Goal: Task Accomplishment & Management: Manage account settings

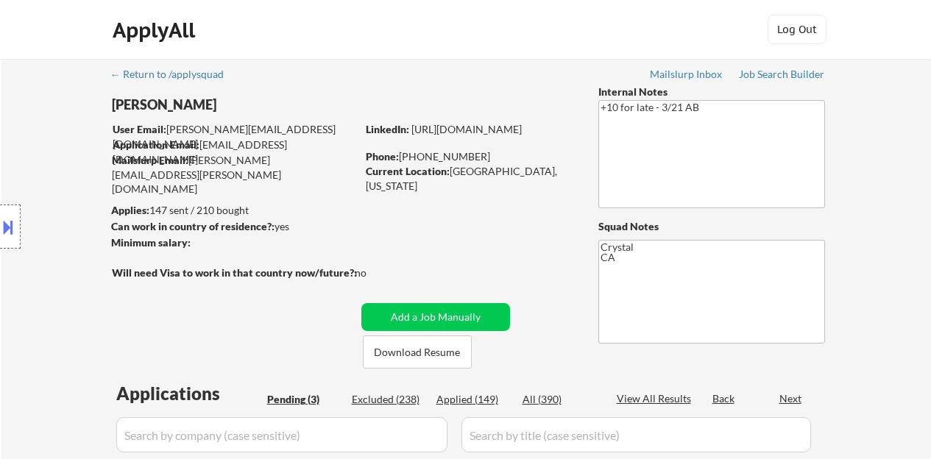
select select ""pending""
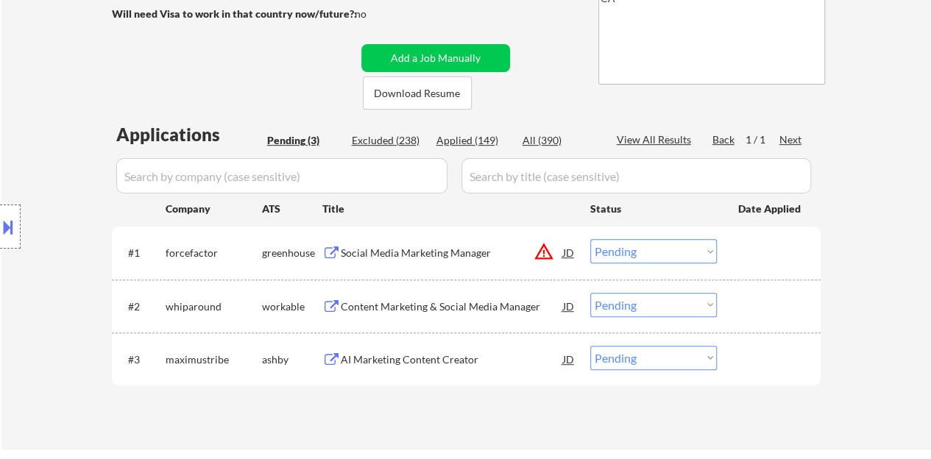
scroll to position [280, 0]
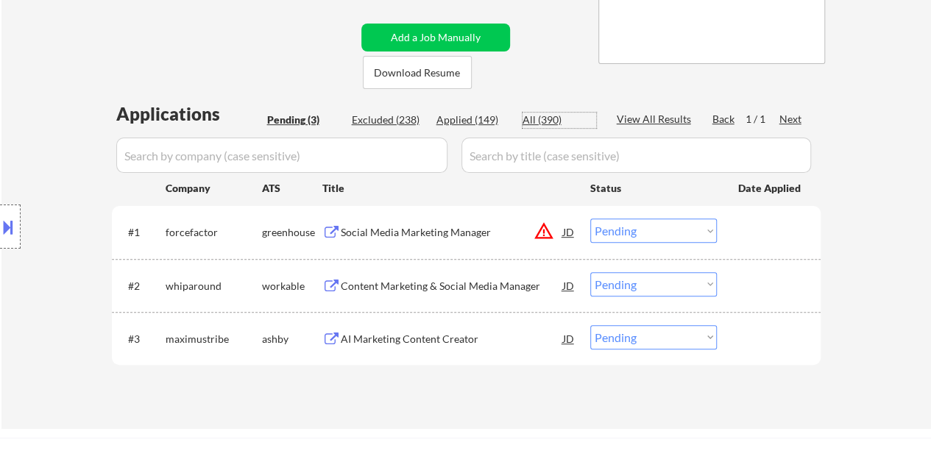
click at [574, 120] on div "All (390)" at bounding box center [560, 120] width 74 height 15
click at [390, 338] on div "AI Marketing Content Creator" at bounding box center [452, 339] width 222 height 15
click at [390, 337] on div "AI Marketing Content Creator" at bounding box center [452, 339] width 222 height 15
select select ""applied""
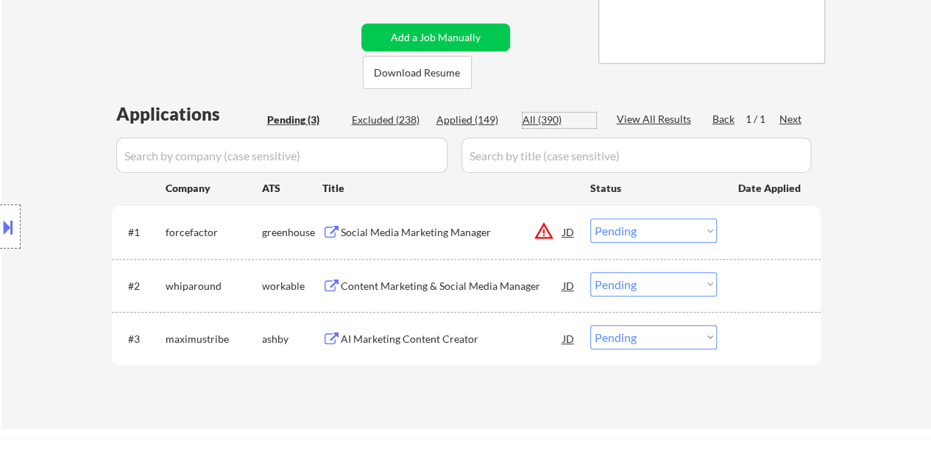
select select ""applied""
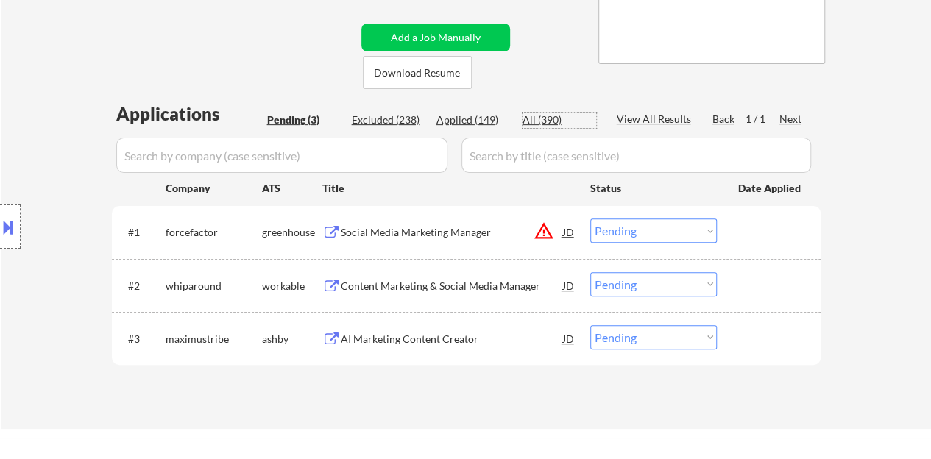
select select ""applied""
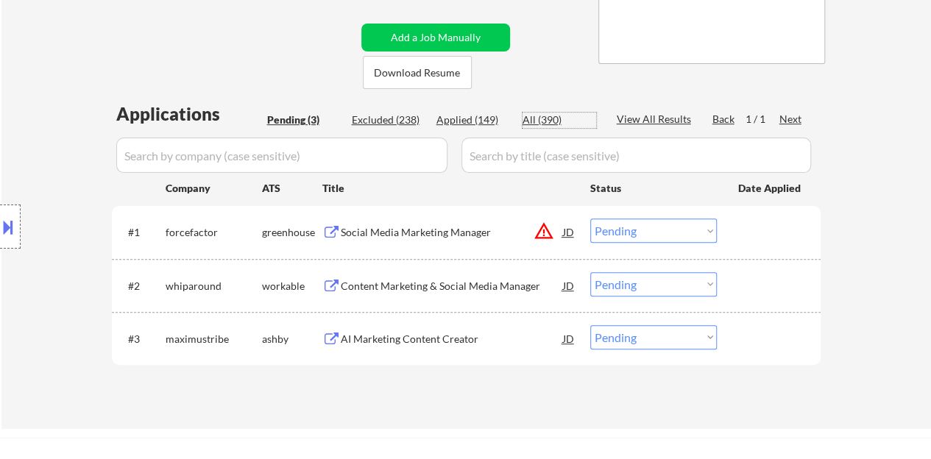
select select ""applied""
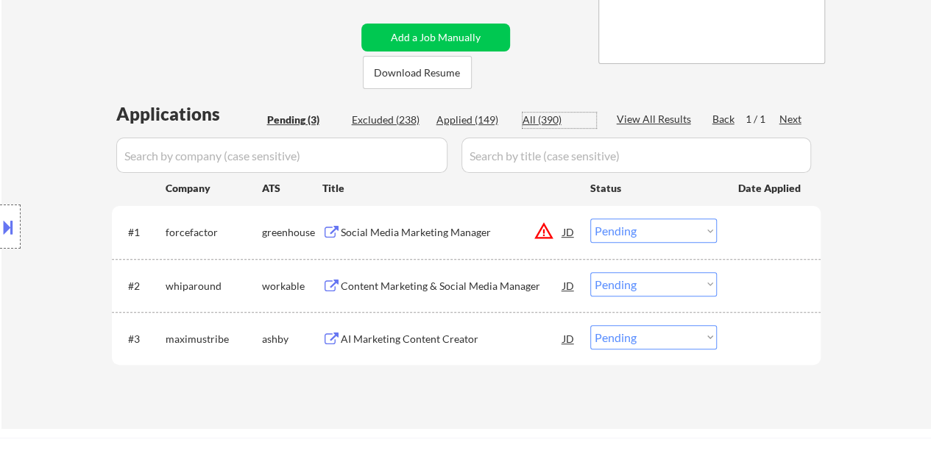
select select ""applied""
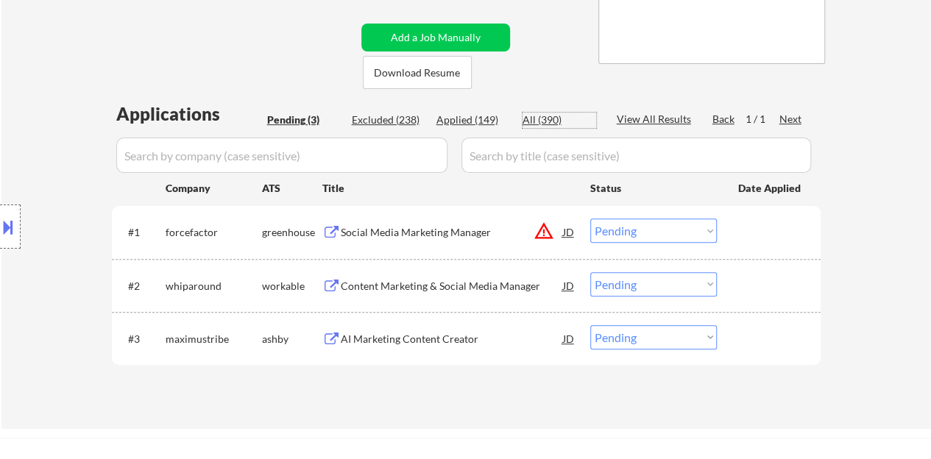
select select ""applied""
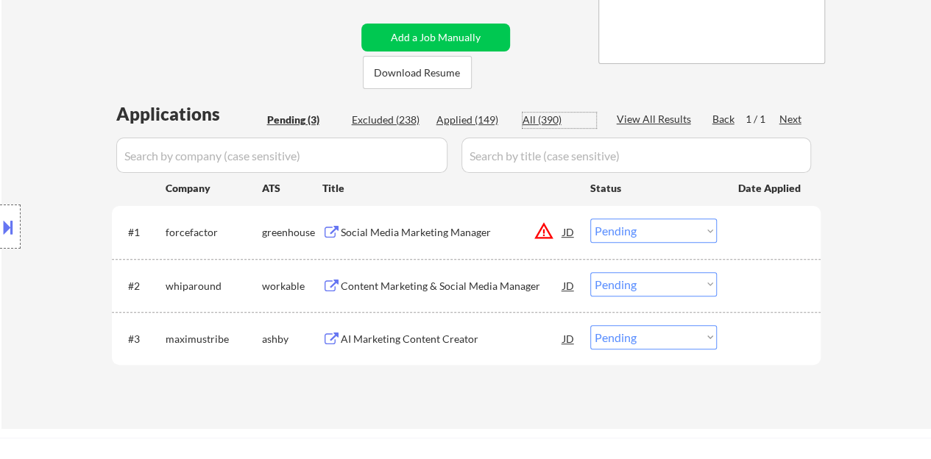
select select ""applied""
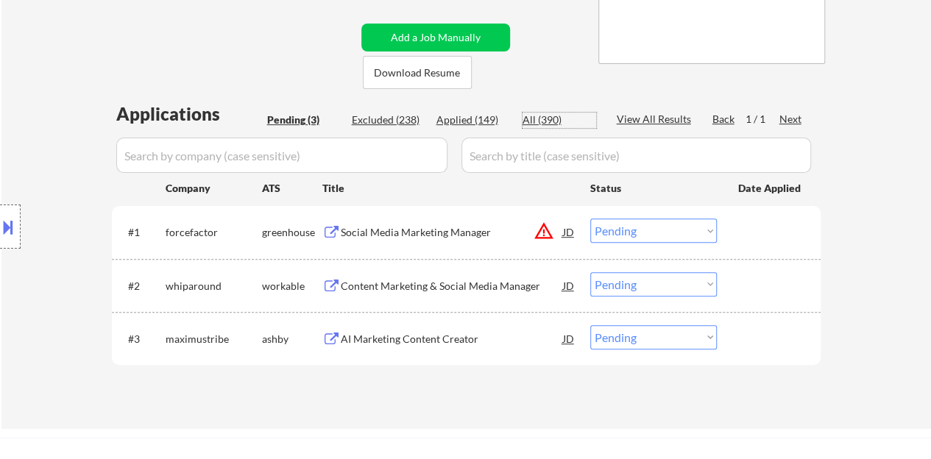
select select ""applied""
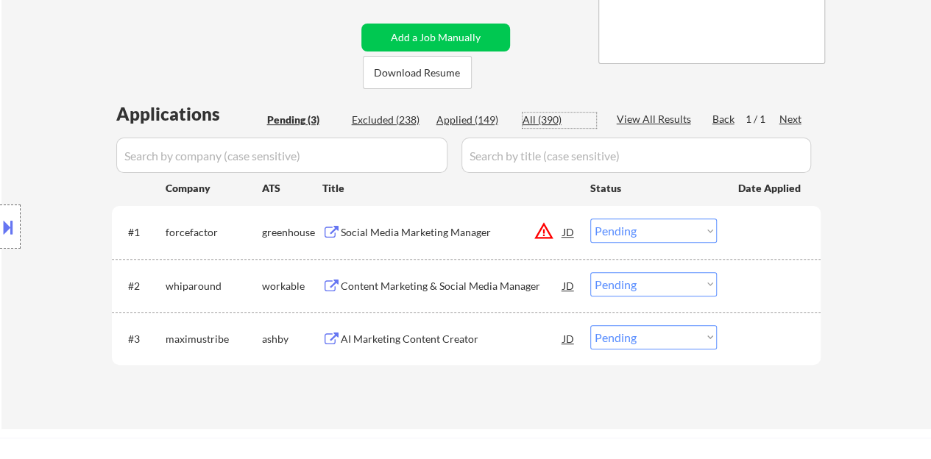
select select ""applied""
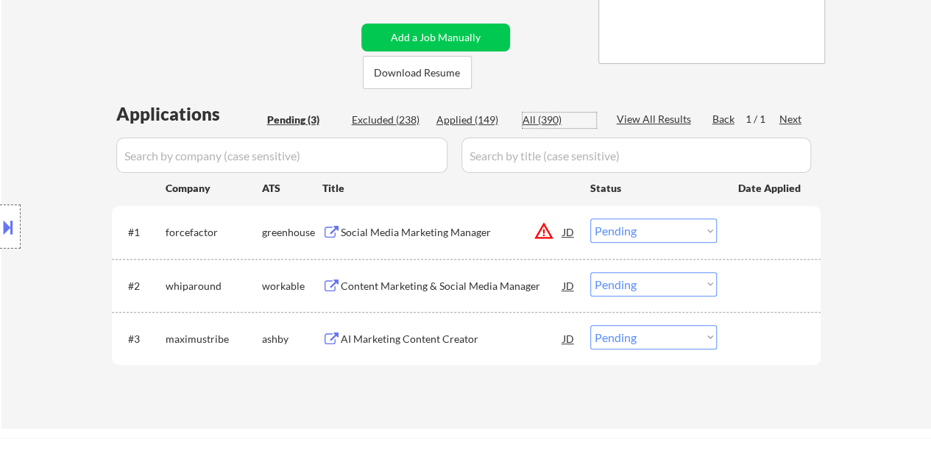
select select ""applied""
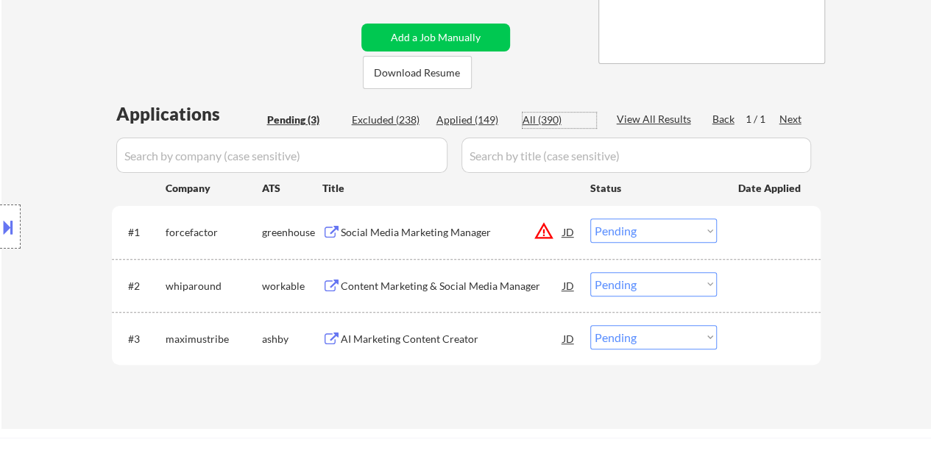
select select ""applied""
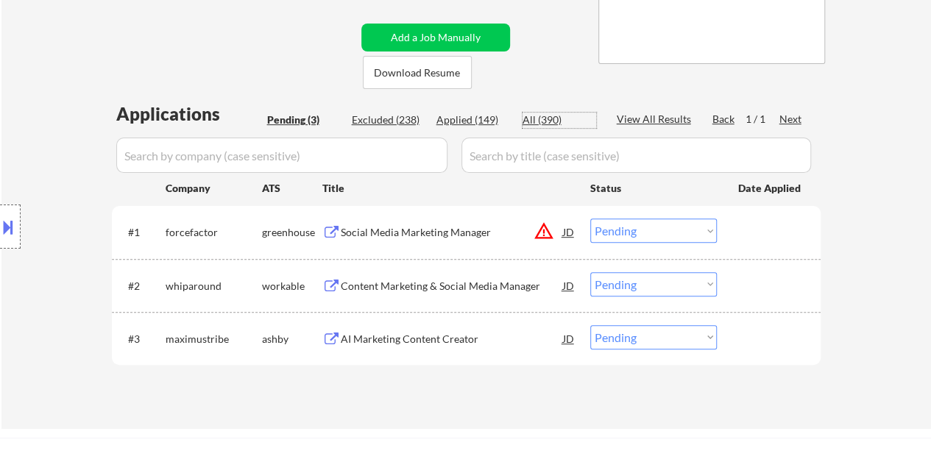
select select ""applied""
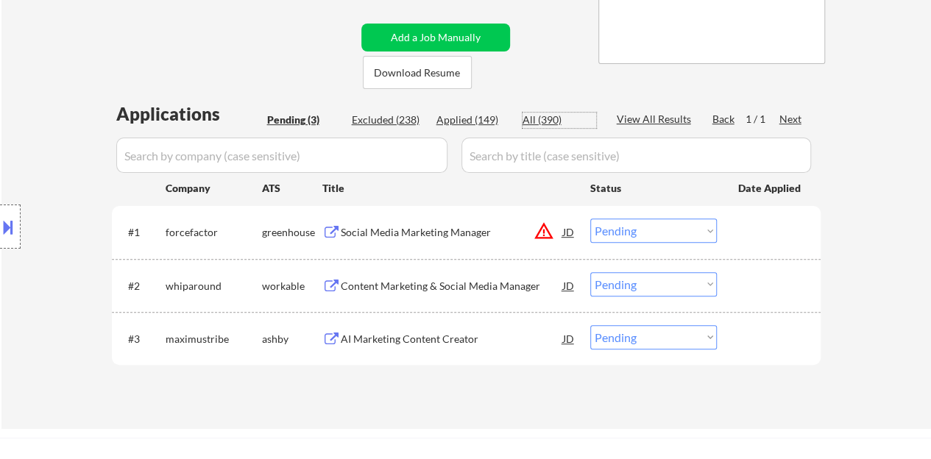
select select ""applied""
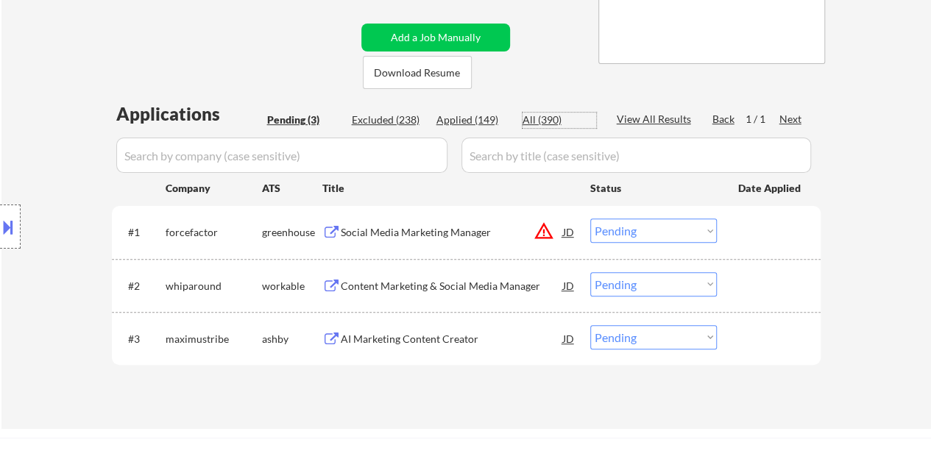
select select ""applied""
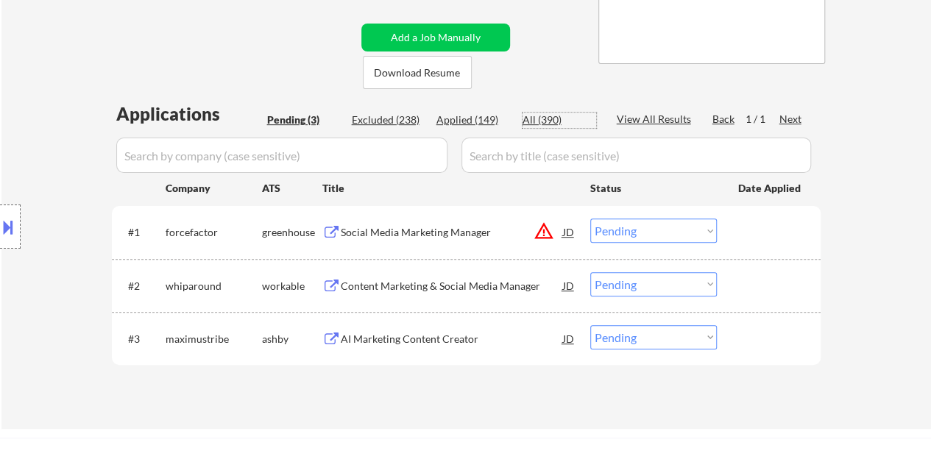
select select ""applied""
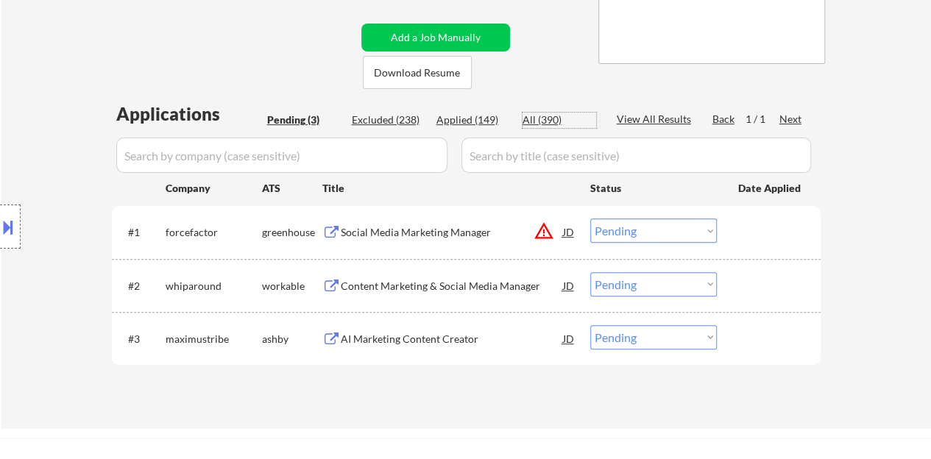
select select ""applied""
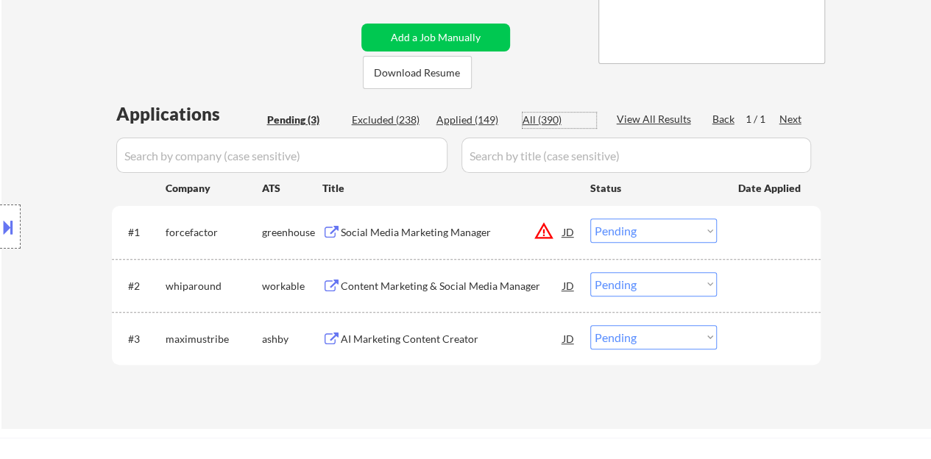
select select ""applied""
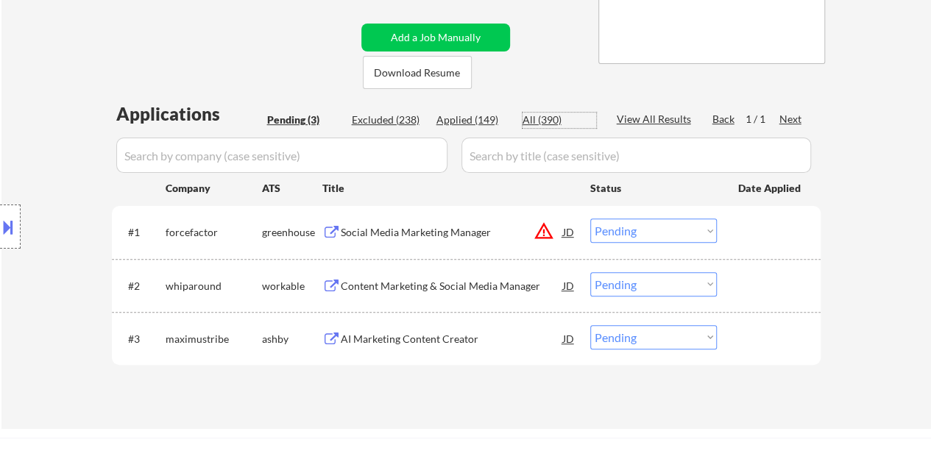
select select ""applied""
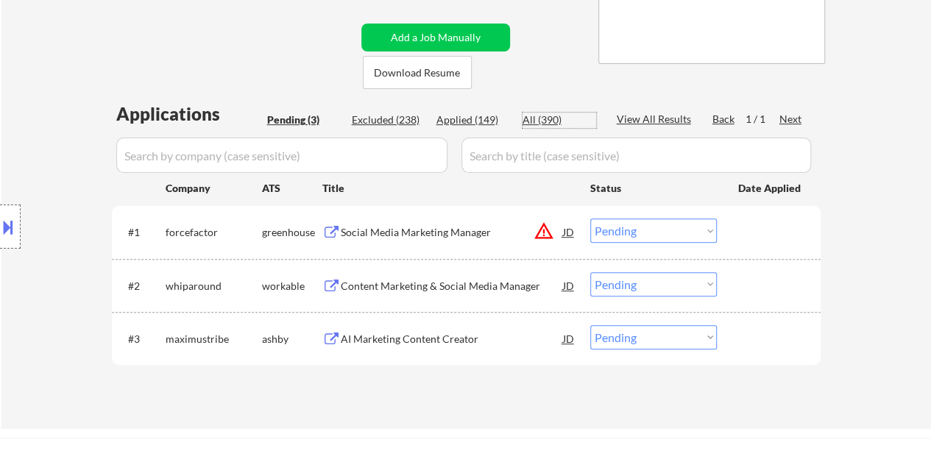
select select ""applied""
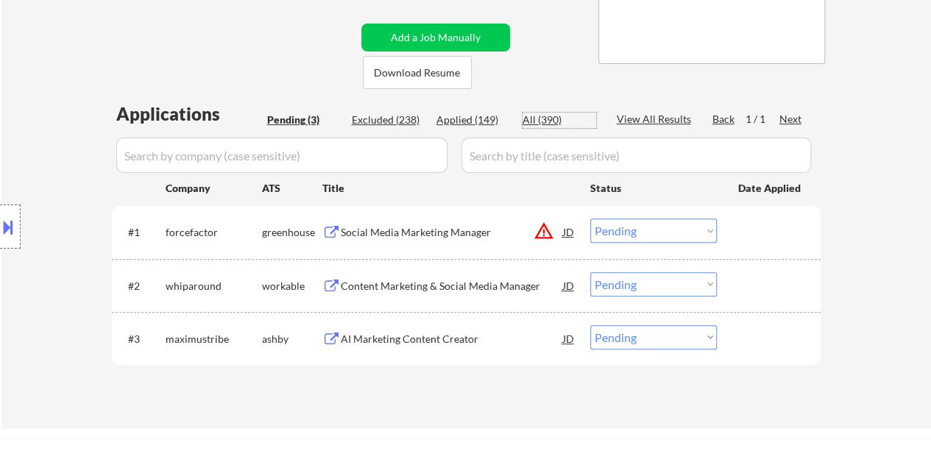
select select ""applied""
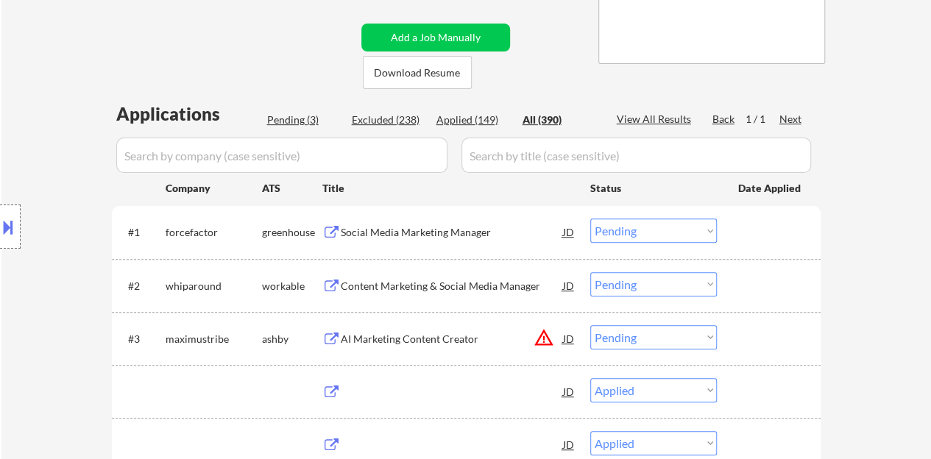
select select ""applied""
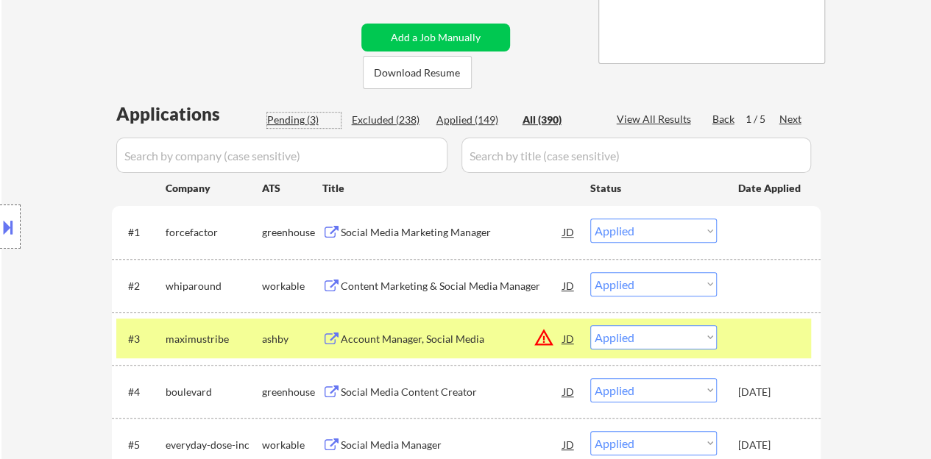
click at [279, 119] on div "Pending (3)" at bounding box center [304, 120] width 74 height 15
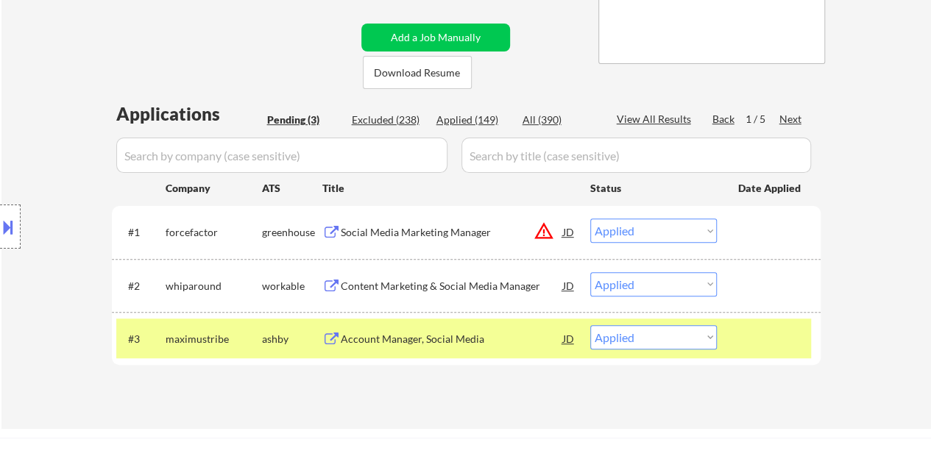
select select ""pending""
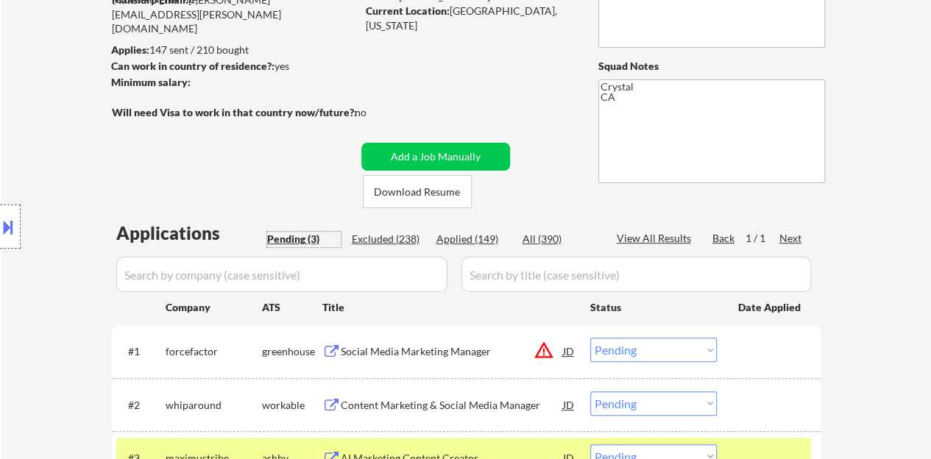
scroll to position [59, 0]
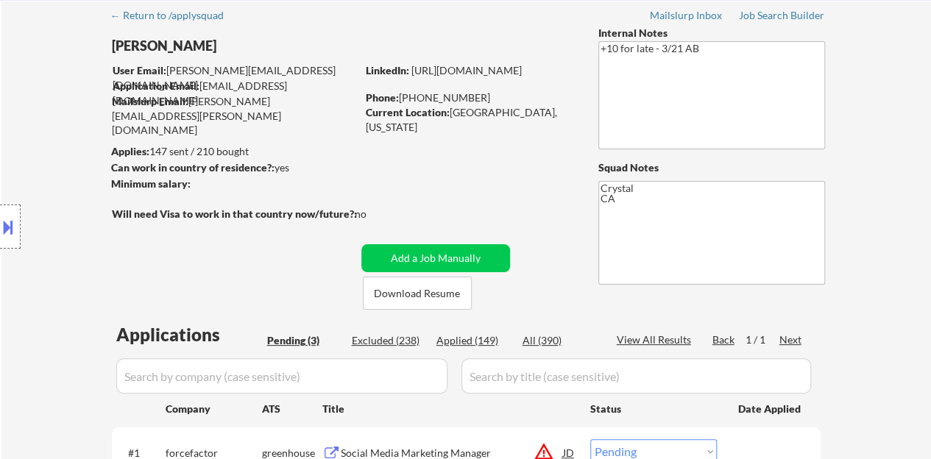
drag, startPoint x: 579, startPoint y: 88, endPoint x: 470, endPoint y: 84, distance: 109.8
click at [470, 84] on div "← Return to /applysquad Mailslurp Inbox Job Search Builder Justin Harris User E…" at bounding box center [466, 319] width 735 height 638
click at [450, 57] on div "← Return to /applysquad Mailslurp Inbox Job Search Builder Justin Harris User E…" at bounding box center [466, 319] width 735 height 638
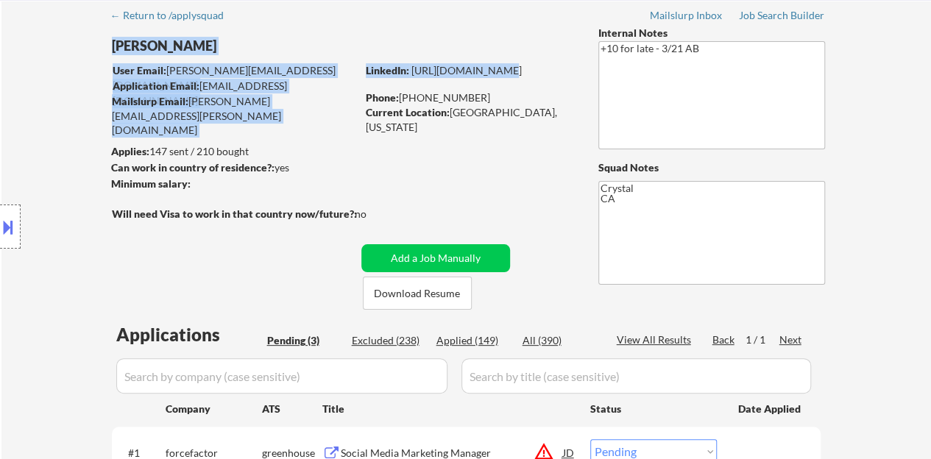
drag, startPoint x: 359, startPoint y: 84, endPoint x: 440, endPoint y: 89, distance: 81.2
click at [437, 89] on div "← Return to /applysquad Mailslurp Inbox Job Search Builder Justin Harris User E…" at bounding box center [466, 319] width 735 height 638
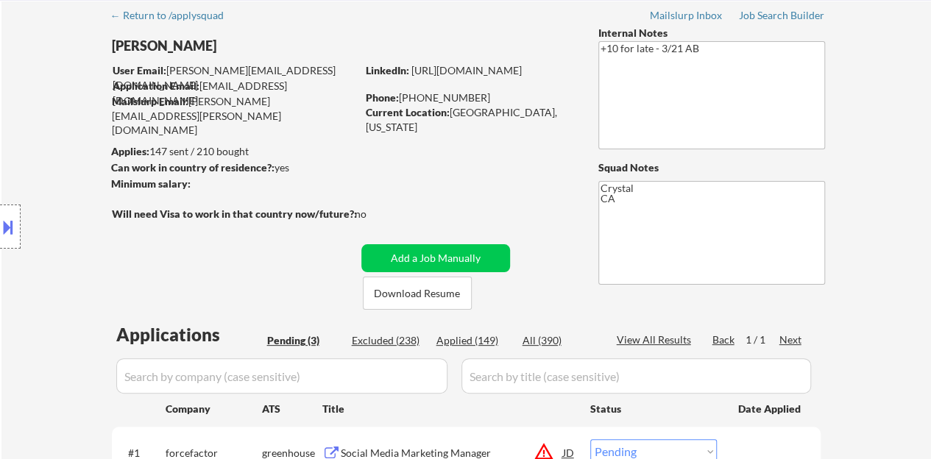
click at [501, 60] on div "← Return to /applysquad Mailslurp Inbox Job Search Builder Justin Harris User E…" at bounding box center [466, 319] width 735 height 638
drag, startPoint x: 568, startPoint y: 85, endPoint x: 365, endPoint y: 83, distance: 203.2
click at [366, 78] on div "LinkedIn: https://linkedin.com/in/envisionwithjustin" at bounding box center [471, 70] width 211 height 15
copy link "https://linkedin.com/in/envisionwithjustin"
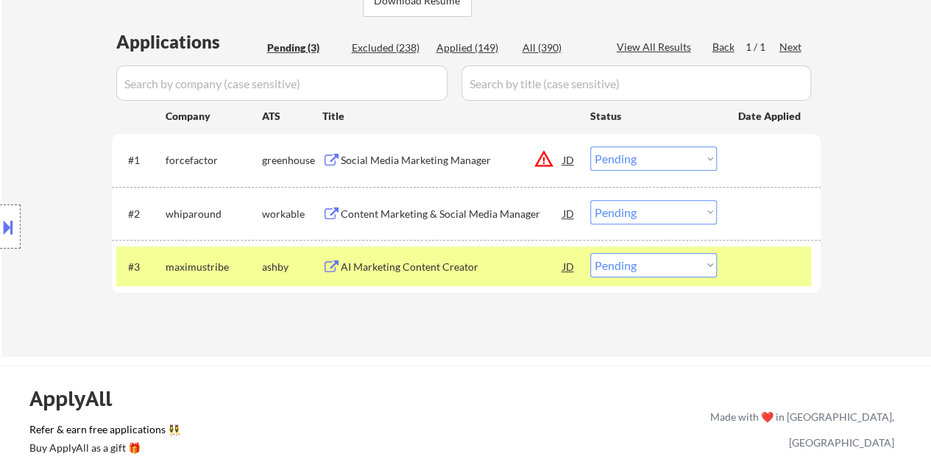
scroll to position [353, 0]
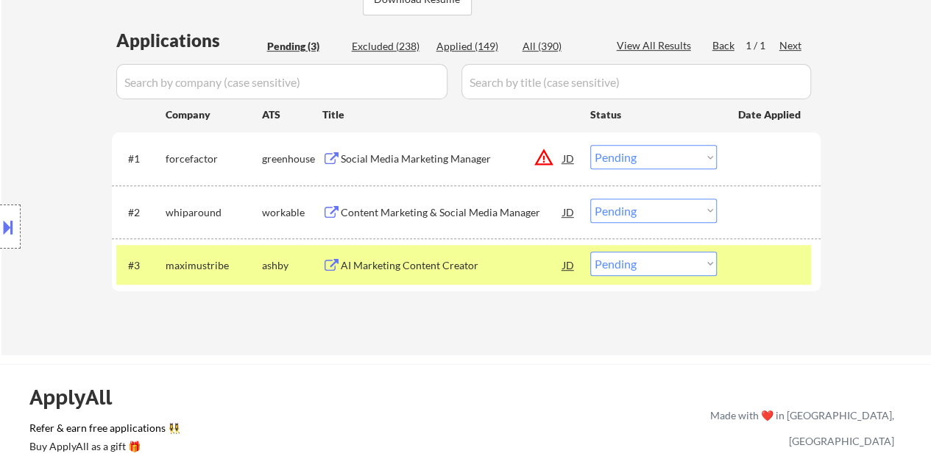
click at [641, 258] on select "Choose an option... Pending Applied Excluded (Questions) Excluded (Expired) Exc…" at bounding box center [654, 264] width 127 height 24
select select ""applied""
click at [591, 252] on select "Choose an option... Pending Applied Excluded (Questions) Excluded (Expired) Exc…" at bounding box center [654, 264] width 127 height 24
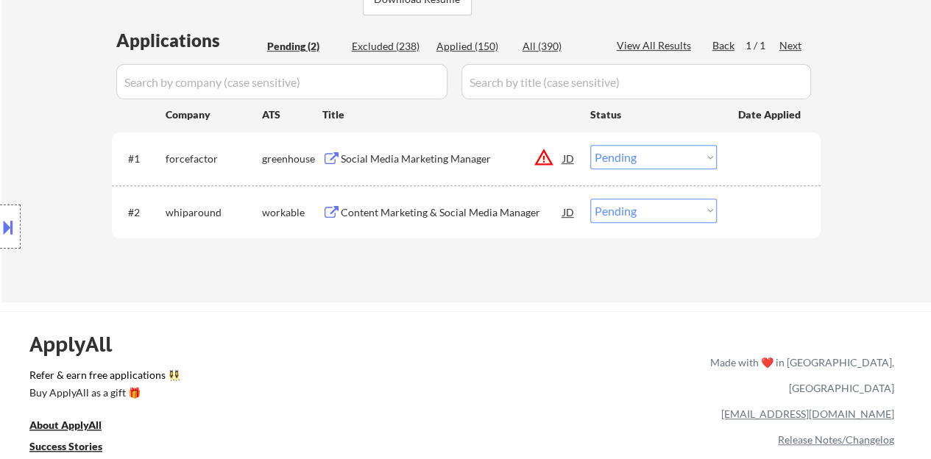
click at [427, 163] on div "Social Media Marketing Manager" at bounding box center [452, 159] width 222 height 15
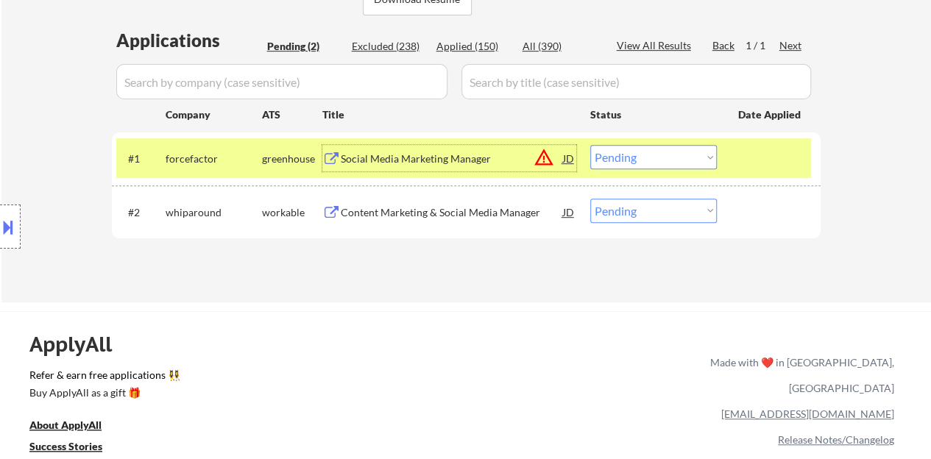
click at [566, 156] on div "JD" at bounding box center [569, 158] width 15 height 27
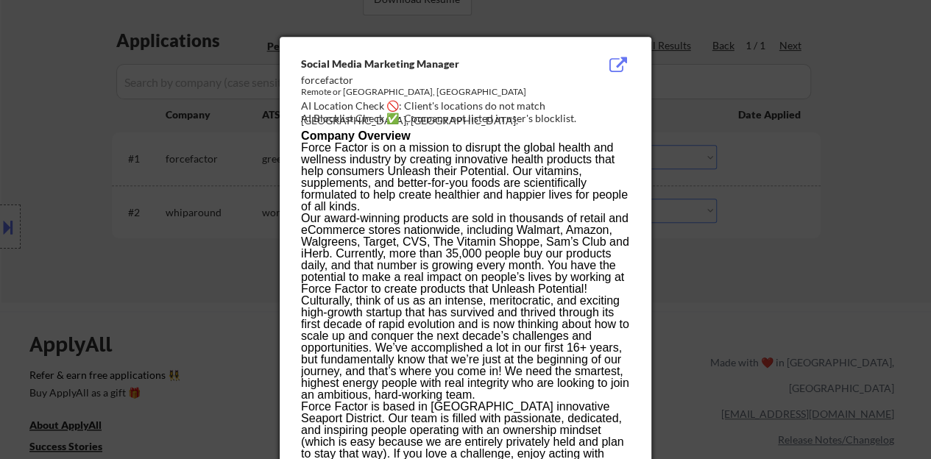
click at [155, 246] on div at bounding box center [465, 229] width 931 height 459
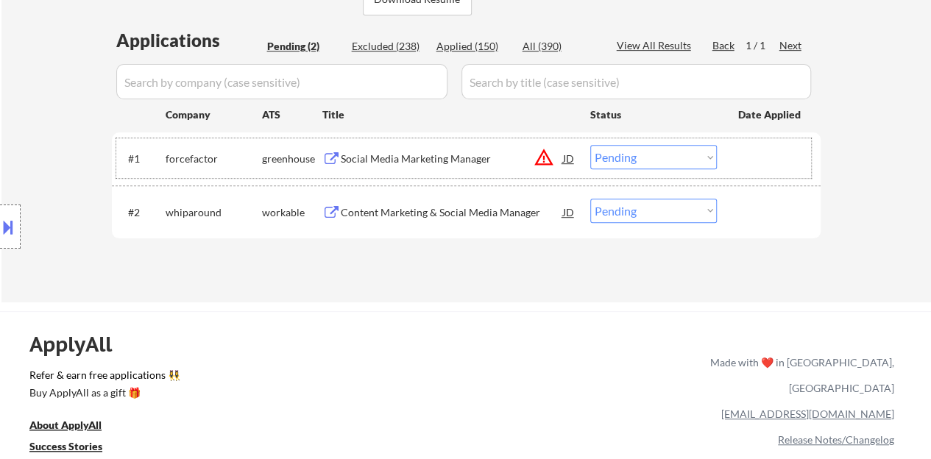
click at [781, 166] on div at bounding box center [771, 158] width 65 height 27
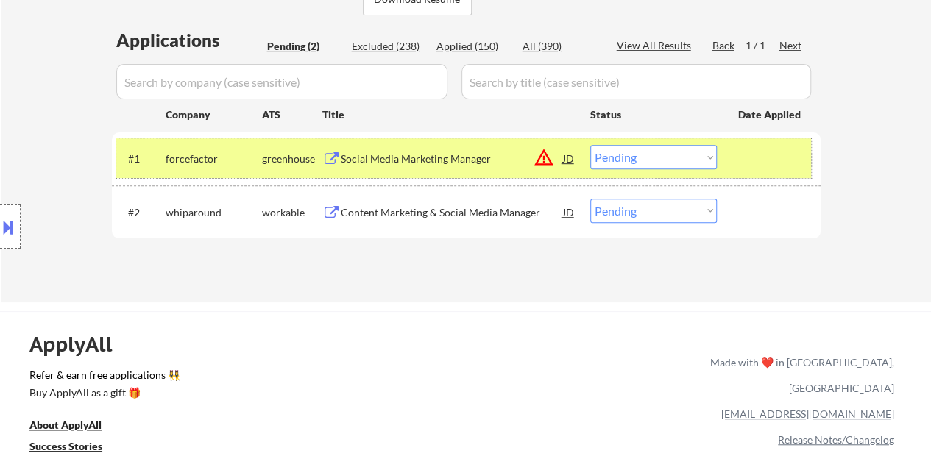
click at [635, 168] on select "Choose an option... Pending Applied Excluded (Questions) Excluded (Expired) Exc…" at bounding box center [654, 157] width 127 height 24
click at [591, 145] on select "Choose an option... Pending Applied Excluded (Questions) Excluded (Expired) Exc…" at bounding box center [654, 157] width 127 height 24
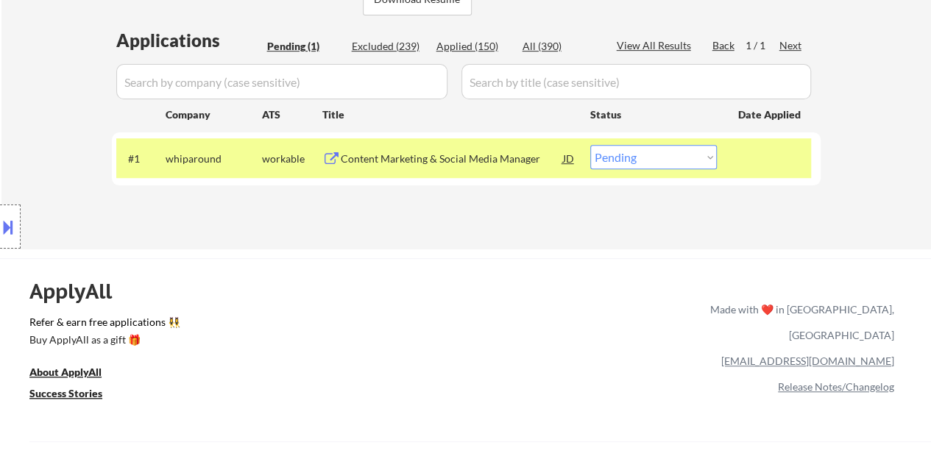
click at [468, 155] on div "Content Marketing & Social Media Manager" at bounding box center [452, 159] width 222 height 15
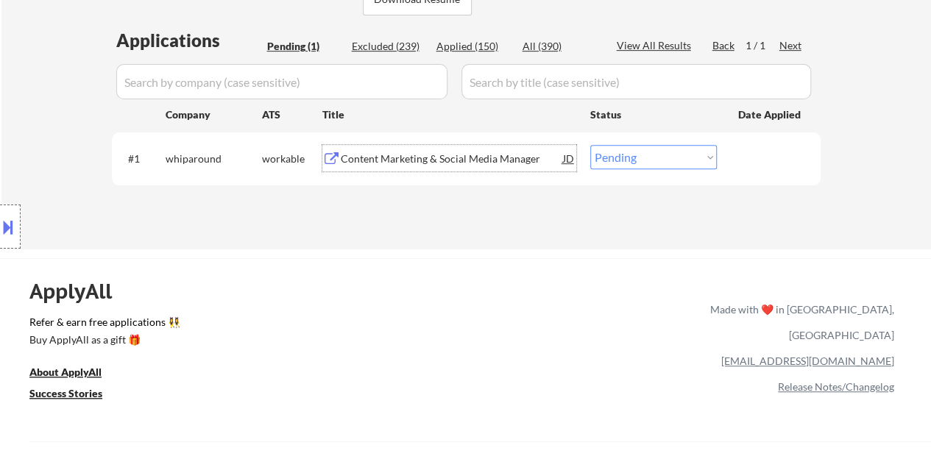
click at [626, 157] on select "Choose an option... Pending Applied Excluded (Questions) Excluded (Expired) Exc…" at bounding box center [654, 157] width 127 height 24
select select ""excluded""
click at [591, 145] on select "Choose an option... Pending Applied Excluded (Questions) Excluded (Expired) Exc…" at bounding box center [654, 157] width 127 height 24
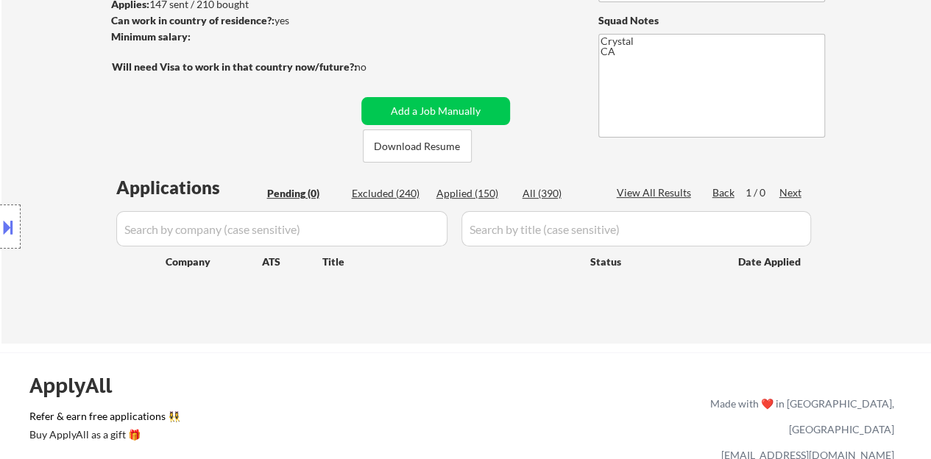
scroll to position [59, 0]
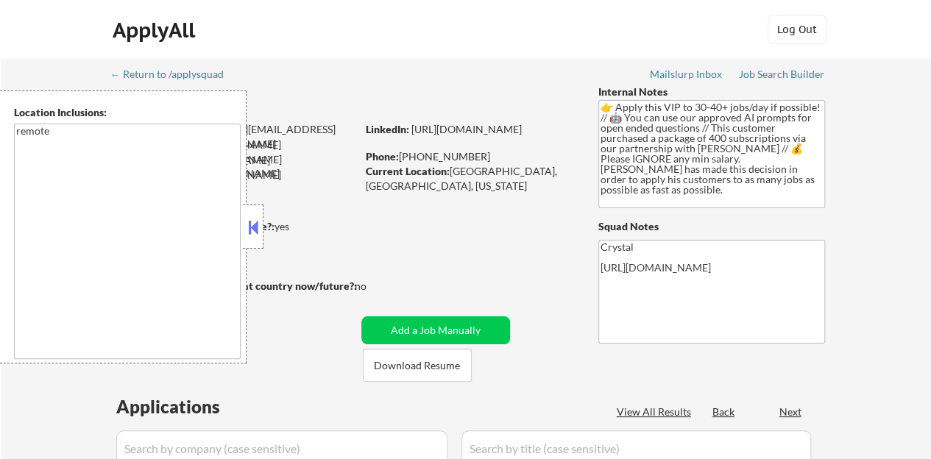
select select ""pending""
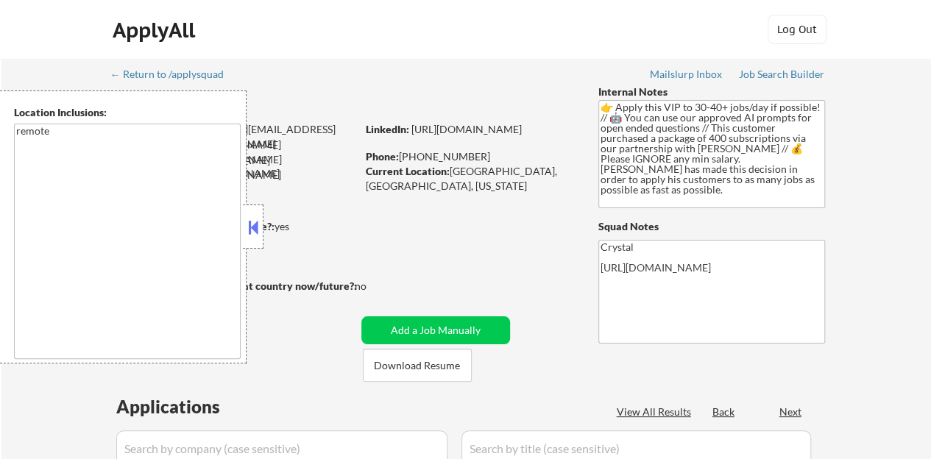
select select ""pending""
click at [258, 219] on button at bounding box center [253, 227] width 16 height 22
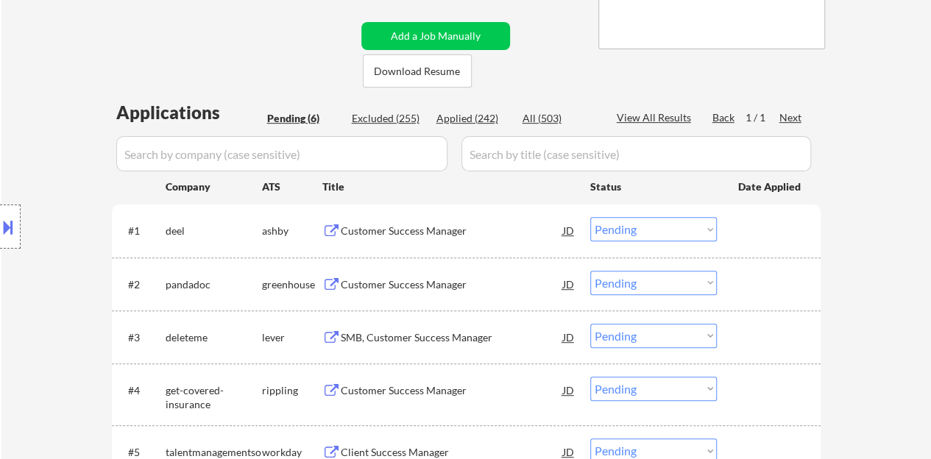
scroll to position [442, 0]
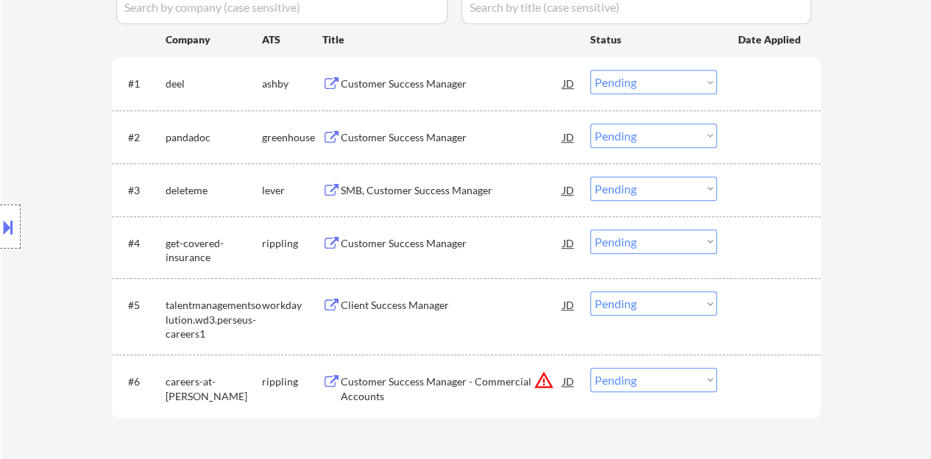
click at [437, 88] on div "Customer Success Manager" at bounding box center [452, 84] width 222 height 15
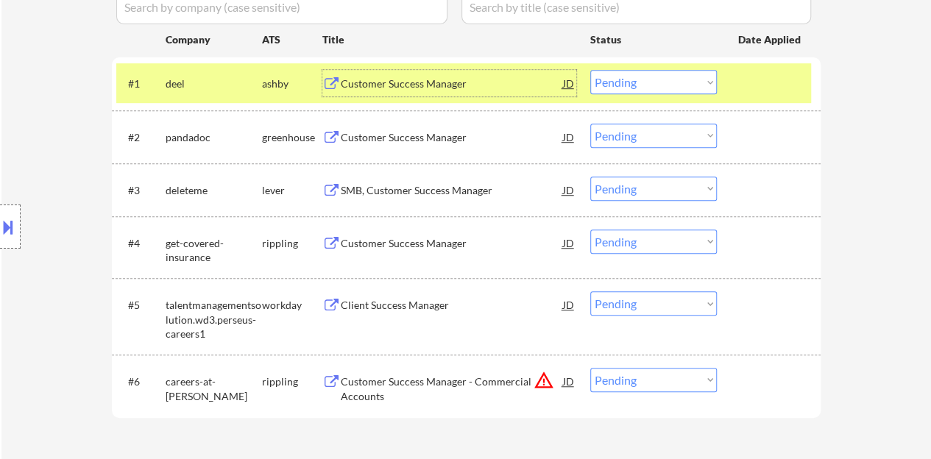
click at [620, 83] on select "Choose an option... Pending Applied Excluded (Questions) Excluded (Expired) Exc…" at bounding box center [654, 82] width 127 height 24
click at [591, 70] on select "Choose an option... Pending Applied Excluded (Questions) Excluded (Expired) Exc…" at bounding box center [654, 82] width 127 height 24
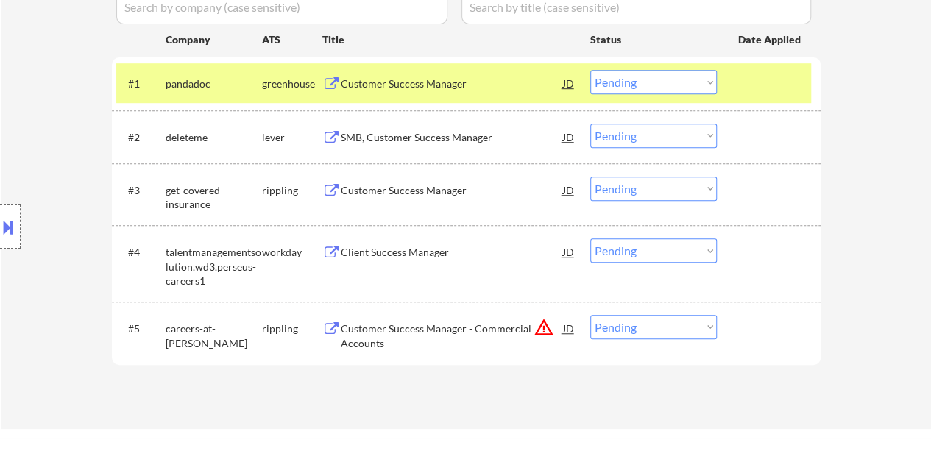
click at [650, 72] on select "Choose an option... Pending Applied Excluded (Questions) Excluded (Expired) Exc…" at bounding box center [654, 82] width 127 height 24
click at [591, 70] on select "Choose an option... Pending Applied Excluded (Questions) Excluded (Expired) Exc…" at bounding box center [654, 82] width 127 height 24
select select ""pending""
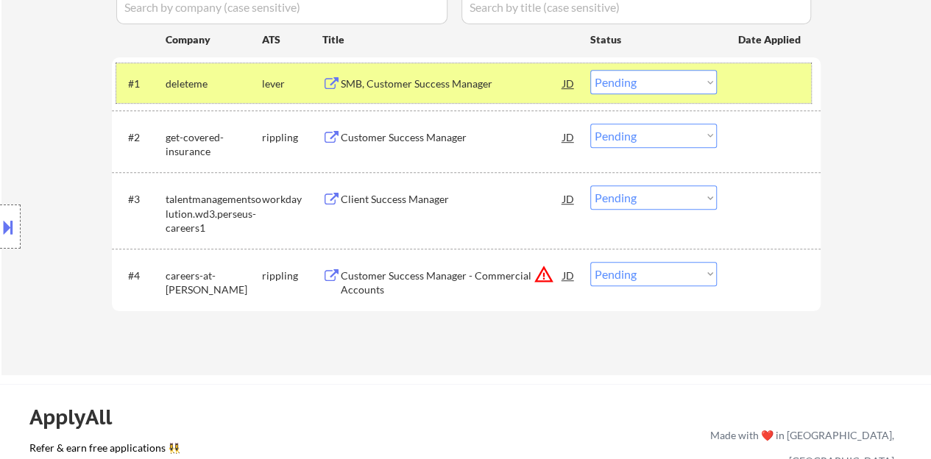
click at [769, 86] on div at bounding box center [771, 83] width 65 height 27
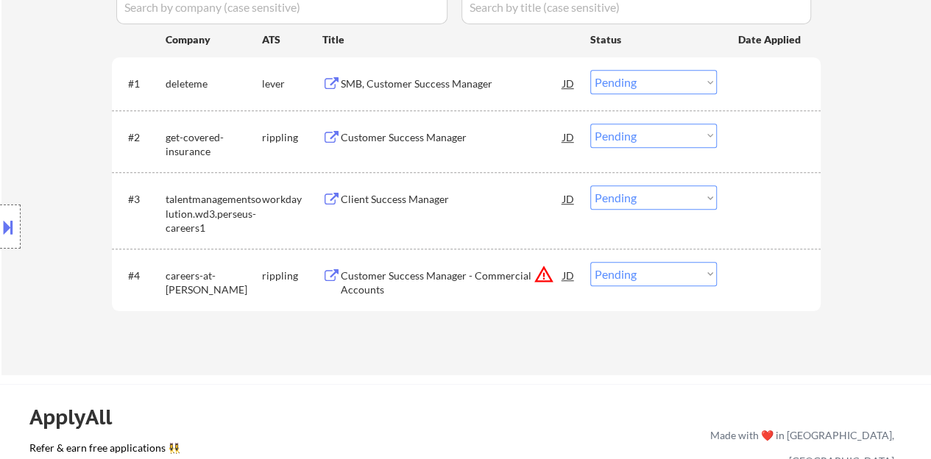
click at [443, 136] on div "Customer Success Manager" at bounding box center [452, 137] width 222 height 15
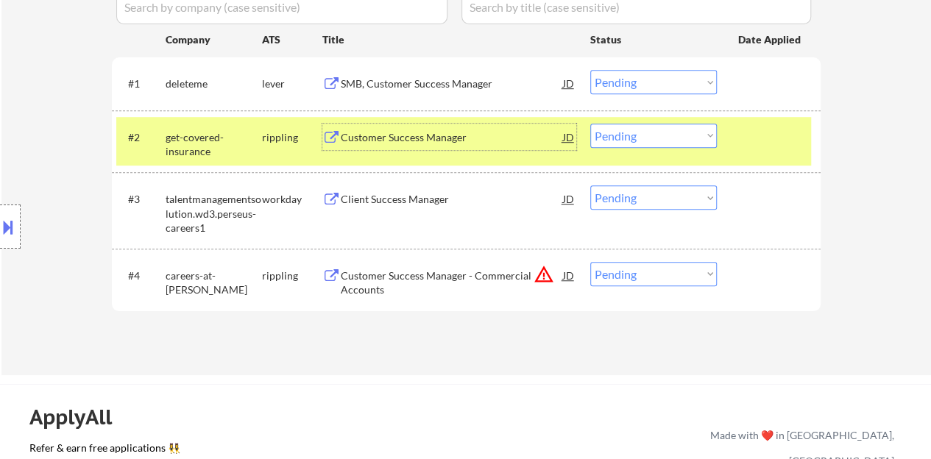
click at [688, 130] on select "Choose an option... Pending Applied Excluded (Questions) Excluded (Expired) Exc…" at bounding box center [654, 136] width 127 height 24
click at [591, 124] on select "Choose an option... Pending Applied Excluded (Questions) Excluded (Expired) Exc…" at bounding box center [654, 136] width 127 height 24
select select ""pending""
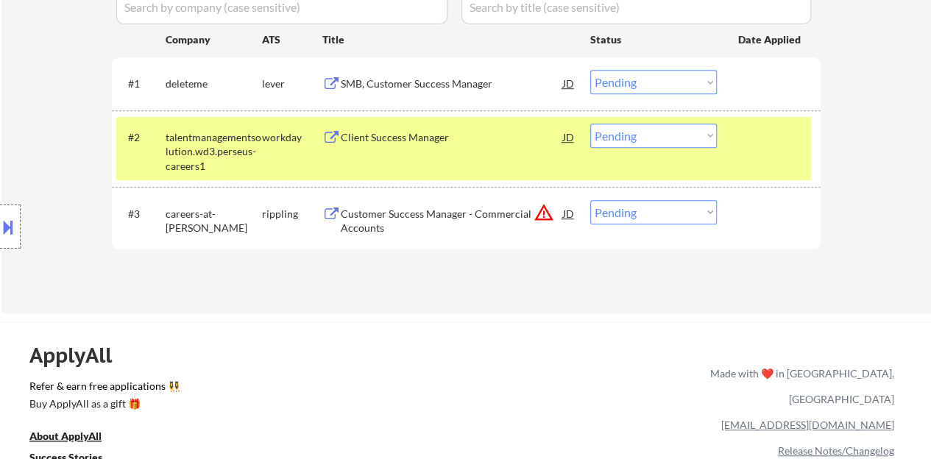
click at [766, 133] on div at bounding box center [771, 137] width 65 height 27
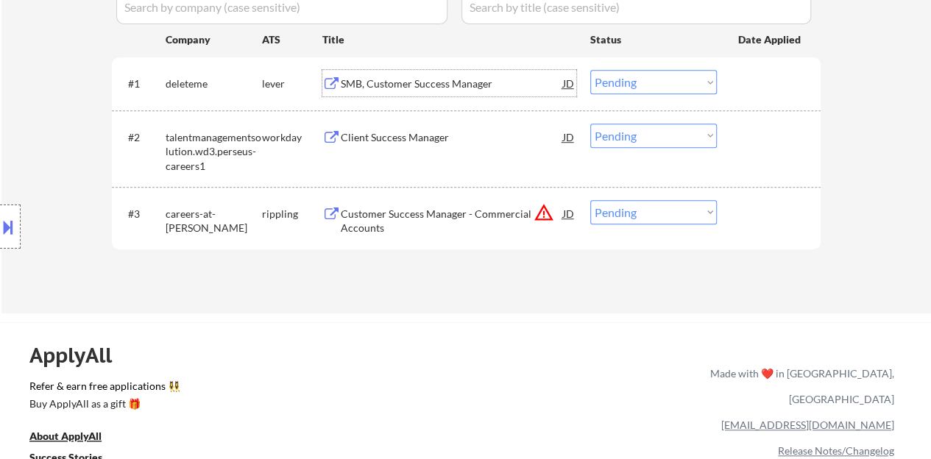
click at [395, 80] on div "SMB, Customer Success Manager" at bounding box center [452, 84] width 222 height 15
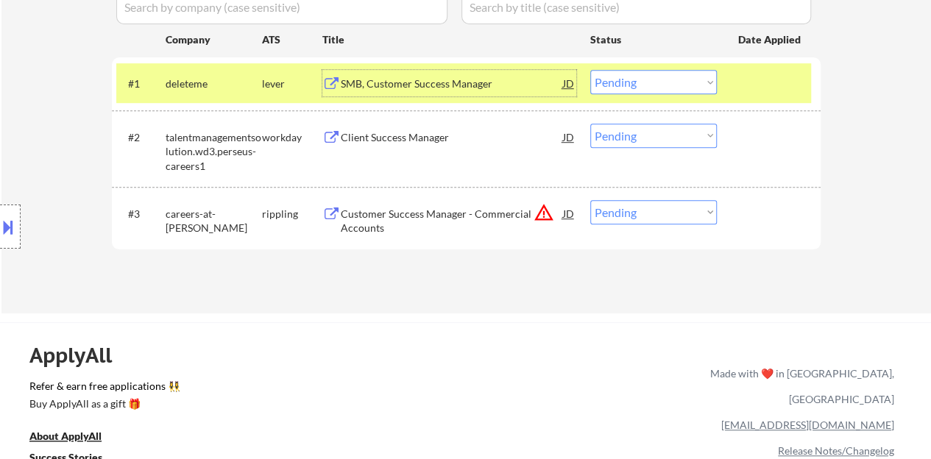
click at [660, 80] on select "Choose an option... Pending Applied Excluded (Questions) Excluded (Expired) Exc…" at bounding box center [654, 82] width 127 height 24
click at [591, 70] on select "Choose an option... Pending Applied Excluded (Questions) Excluded (Expired) Exc…" at bounding box center [654, 82] width 127 height 24
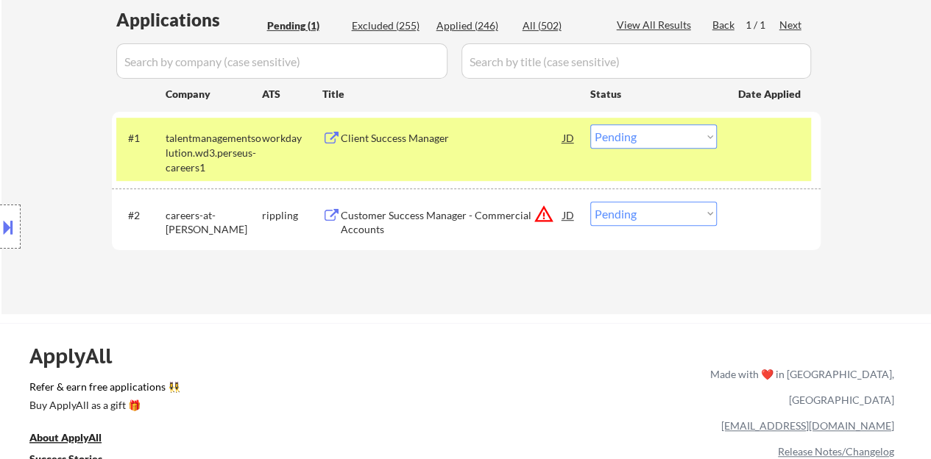
scroll to position [368, 0]
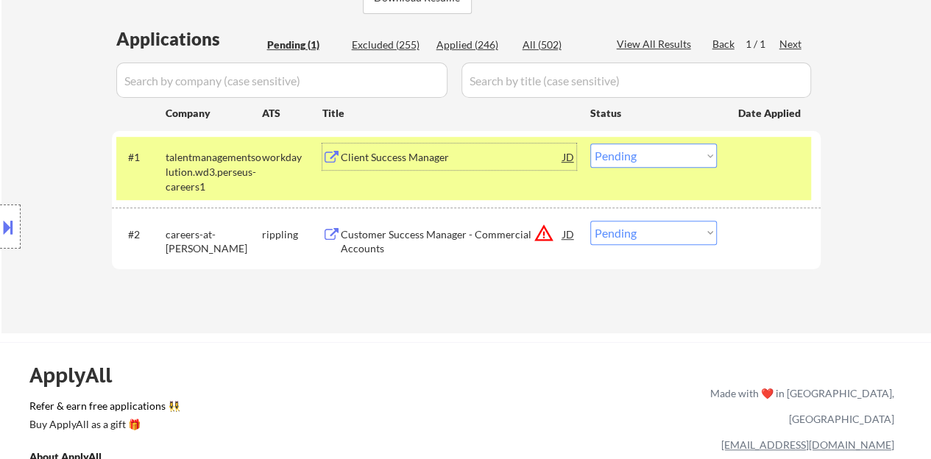
click at [370, 155] on div "Client Success Manager" at bounding box center [452, 157] width 222 height 15
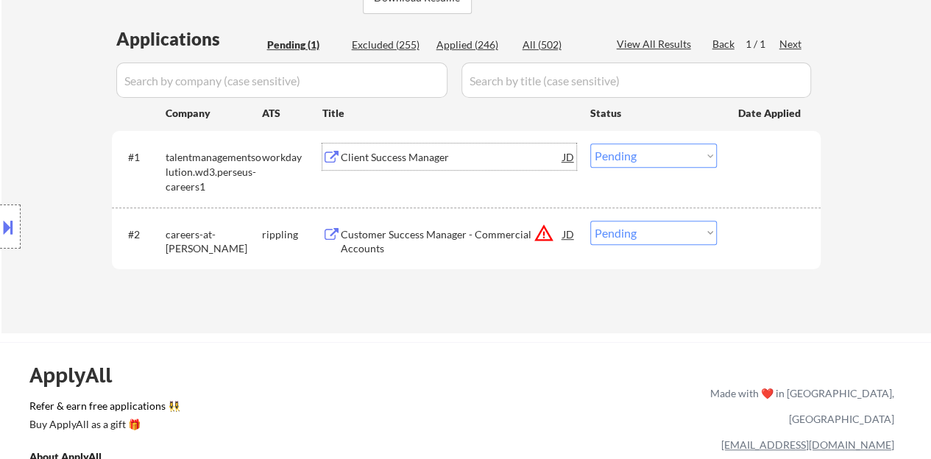
click at [739, 183] on div "#1 talentmanagementsolution.wd3.perseus-careers1 workday Client Success Manager…" at bounding box center [463, 168] width 695 height 63
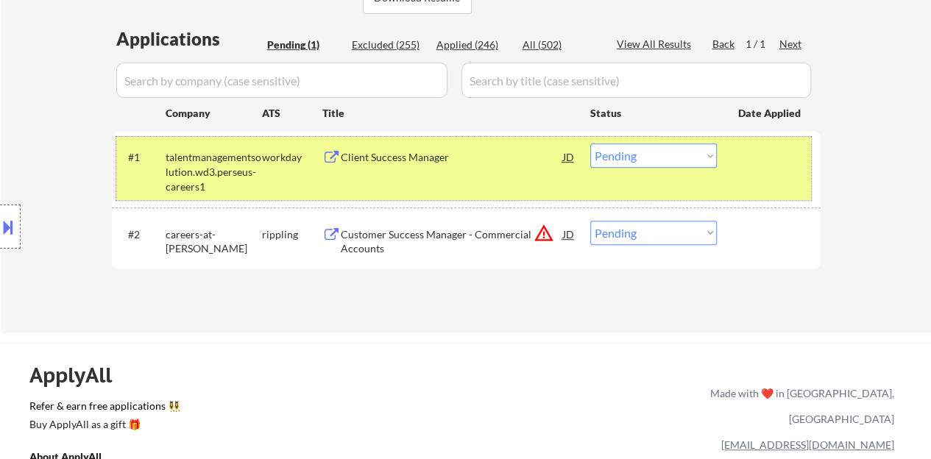
click at [641, 158] on select "Choose an option... Pending Applied Excluded (Questions) Excluded (Expired) Exc…" at bounding box center [654, 156] width 127 height 24
click at [591, 144] on select "Choose an option... Pending Applied Excluded (Questions) Excluded (Expired) Exc…" at bounding box center [654, 156] width 127 height 24
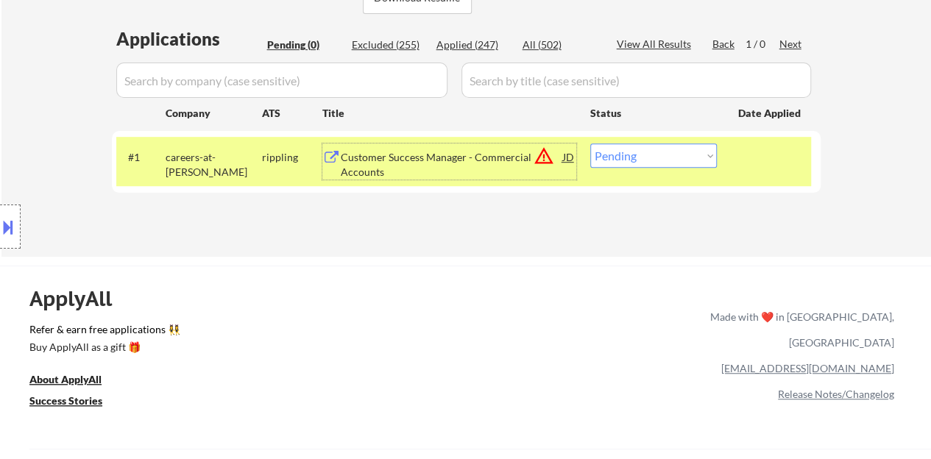
click at [426, 155] on div "Customer Success Manager - Commercial Accounts" at bounding box center [452, 164] width 222 height 29
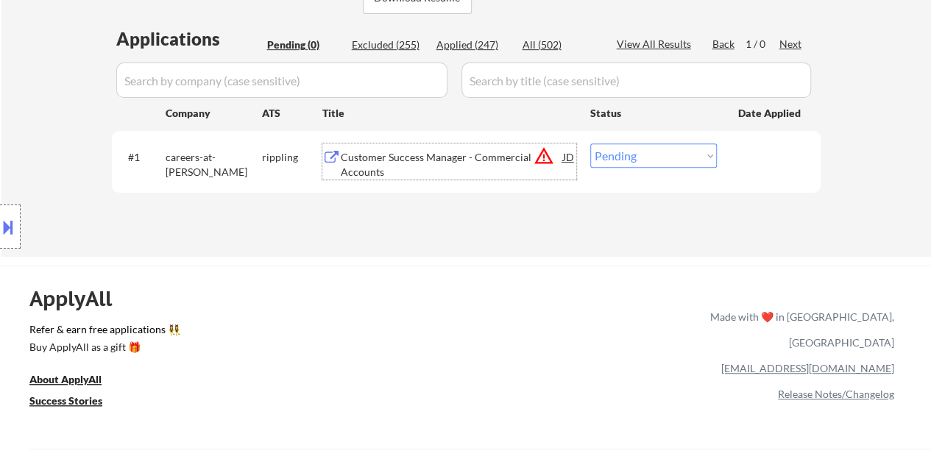
click at [677, 161] on select "Choose an option... Pending Applied Excluded (Questions) Excluded (Expired) Exc…" at bounding box center [654, 156] width 127 height 24
select select ""excluded__expired_""
click at [591, 144] on select "Choose an option... Pending Applied Excluded (Questions) Excluded (Expired) Exc…" at bounding box center [654, 156] width 127 height 24
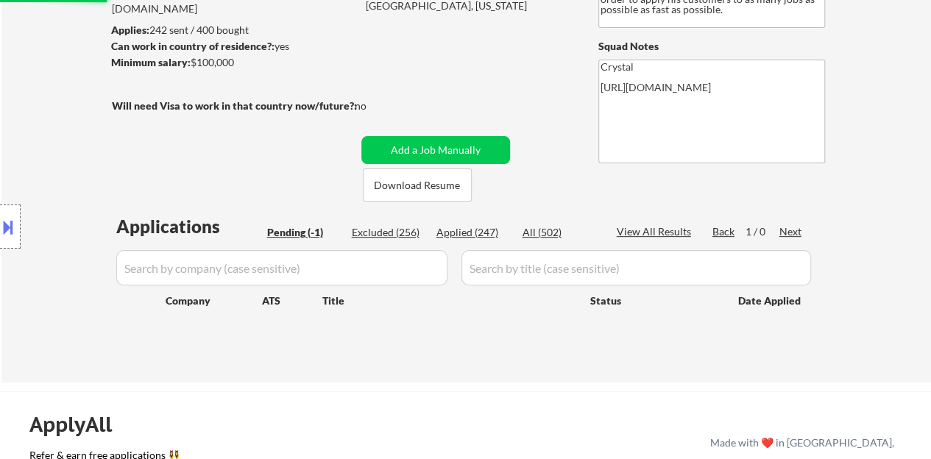
scroll to position [147, 0]
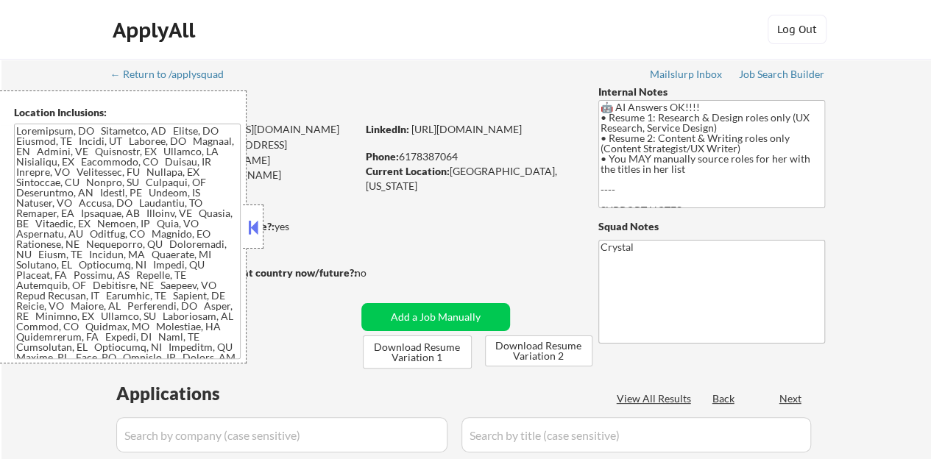
select select ""pending""
click at [258, 236] on button at bounding box center [253, 227] width 16 height 22
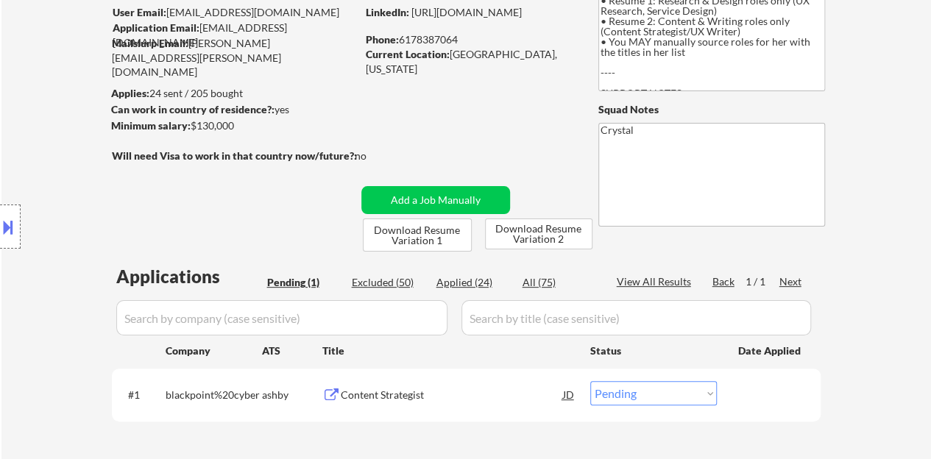
scroll to position [221, 0]
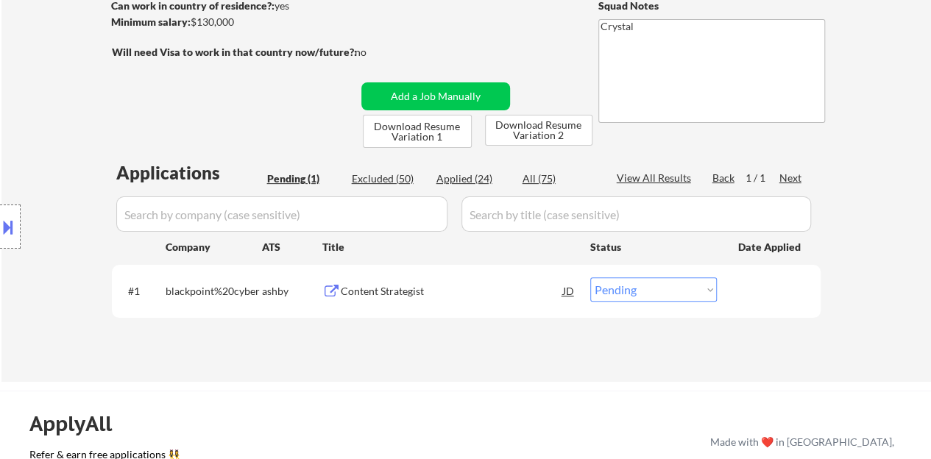
click at [380, 292] on div "Content Strategist" at bounding box center [452, 291] width 222 height 15
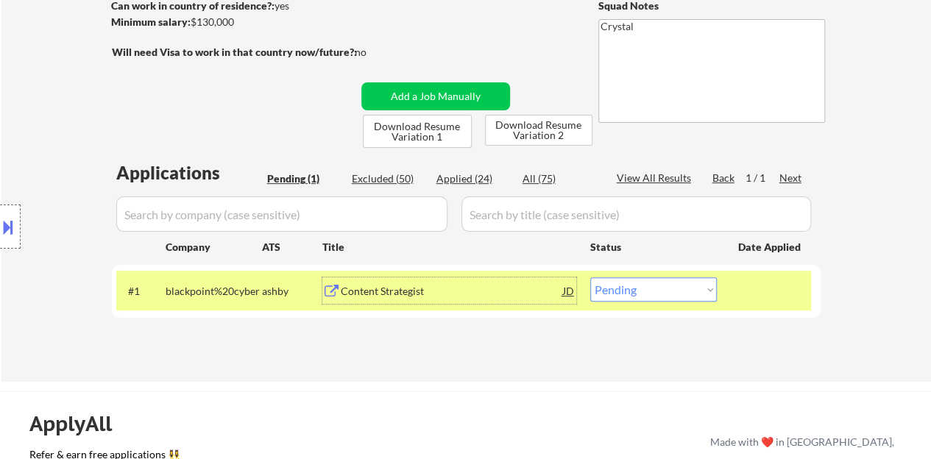
scroll to position [295, 0]
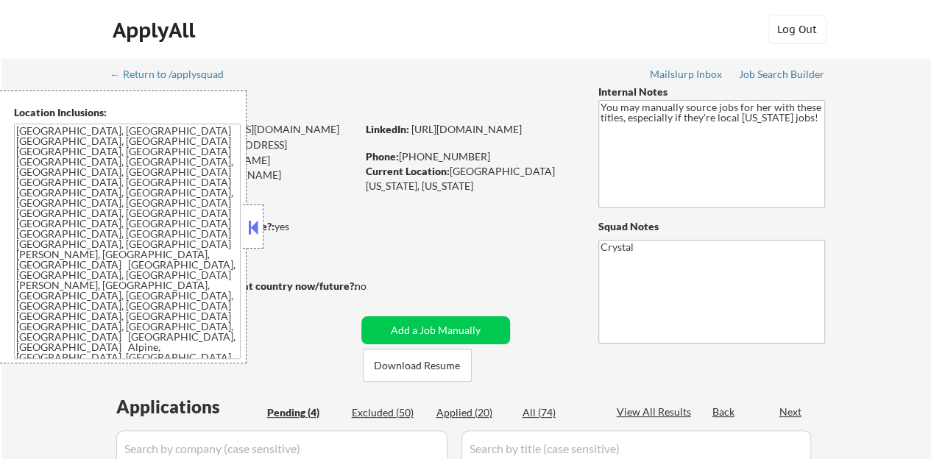
select select ""pending""
click at [246, 223] on button at bounding box center [253, 227] width 16 height 22
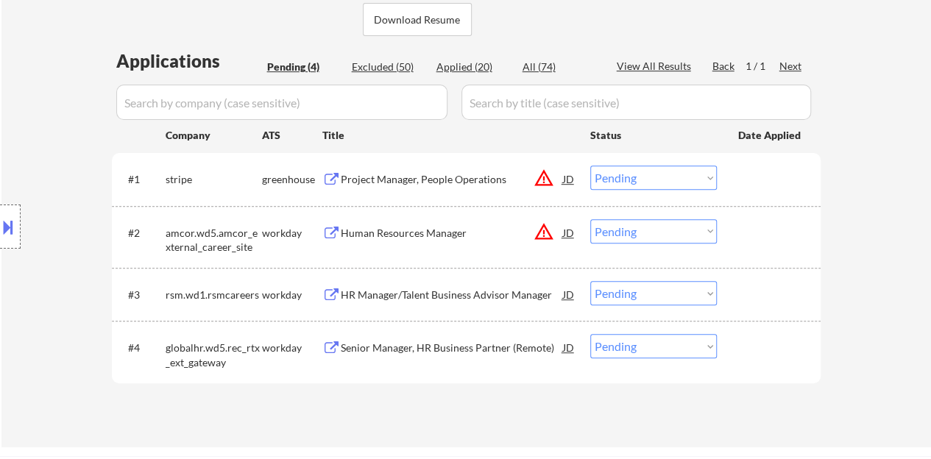
scroll to position [368, 0]
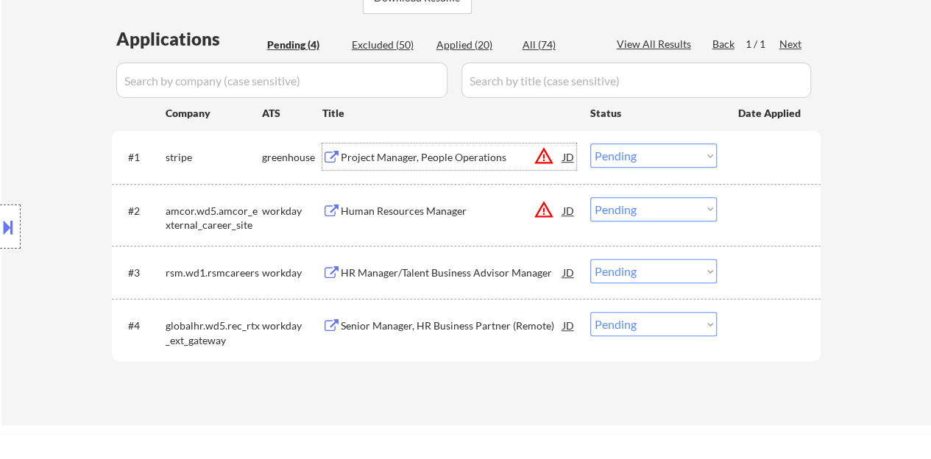
click at [370, 158] on div "Project Manager, People Operations" at bounding box center [452, 157] width 222 height 15
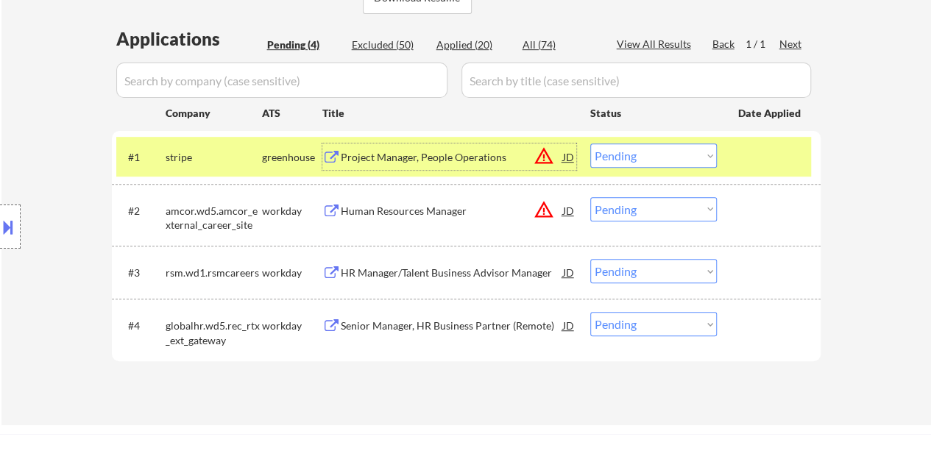
click at [648, 158] on select "Choose an option... Pending Applied Excluded (Questions) Excluded (Expired) Exc…" at bounding box center [654, 156] width 127 height 24
click at [591, 144] on select "Choose an option... Pending Applied Excluded (Questions) Excluded (Expired) Exc…" at bounding box center [654, 156] width 127 height 24
select select ""pending""
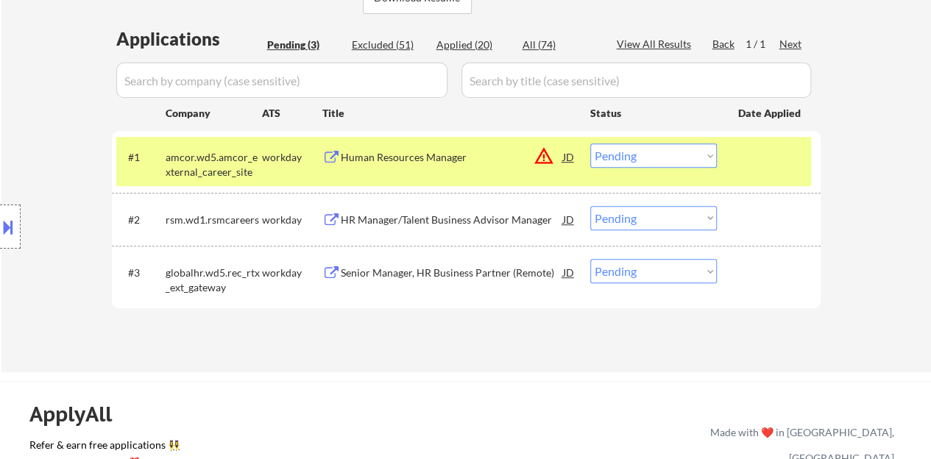
click at [775, 152] on div at bounding box center [771, 157] width 65 height 27
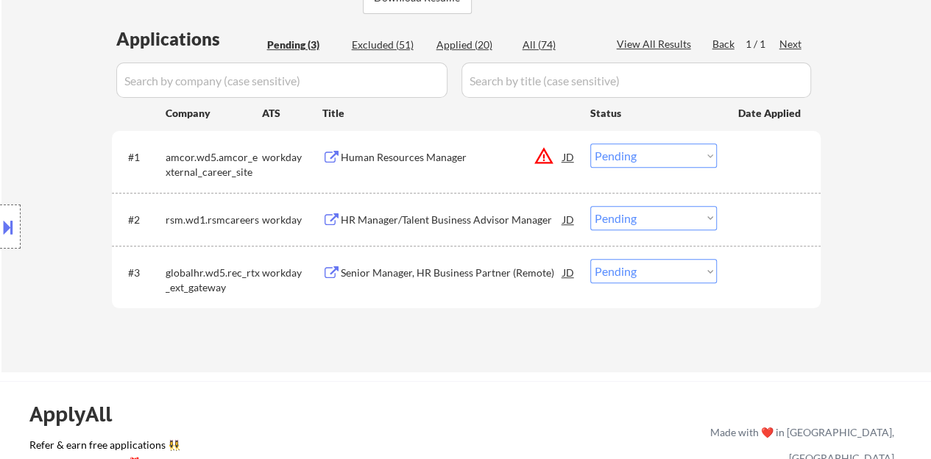
click at [445, 213] on div "HR Manager/Talent Business Advisor Manager" at bounding box center [452, 220] width 222 height 15
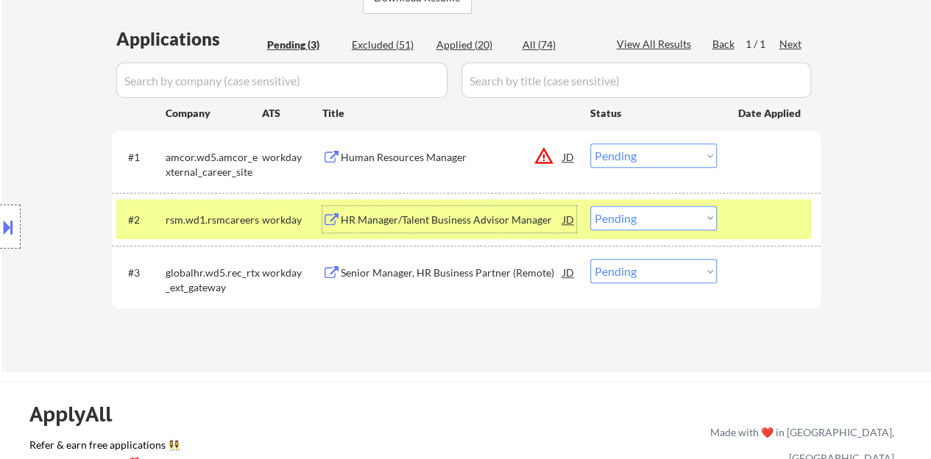
click at [387, 218] on div "HR Manager/Talent Business Advisor Manager" at bounding box center [452, 220] width 222 height 15
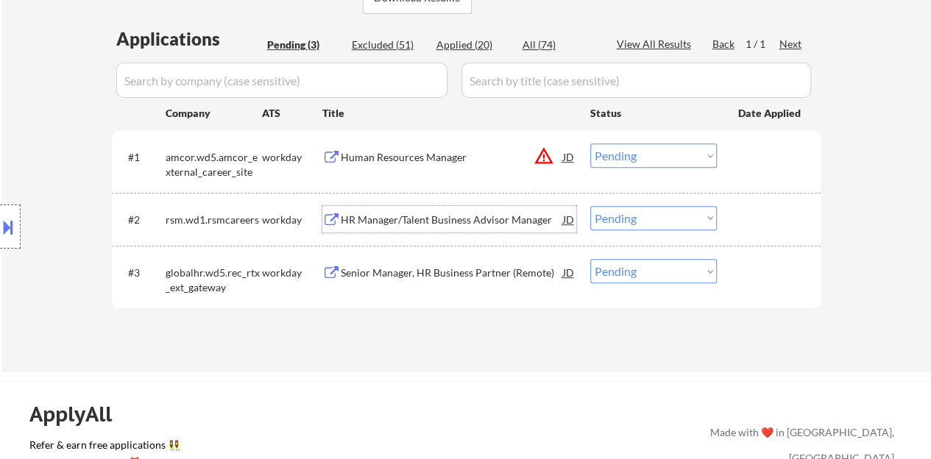
click at [4, 233] on button at bounding box center [8, 227] width 16 height 24
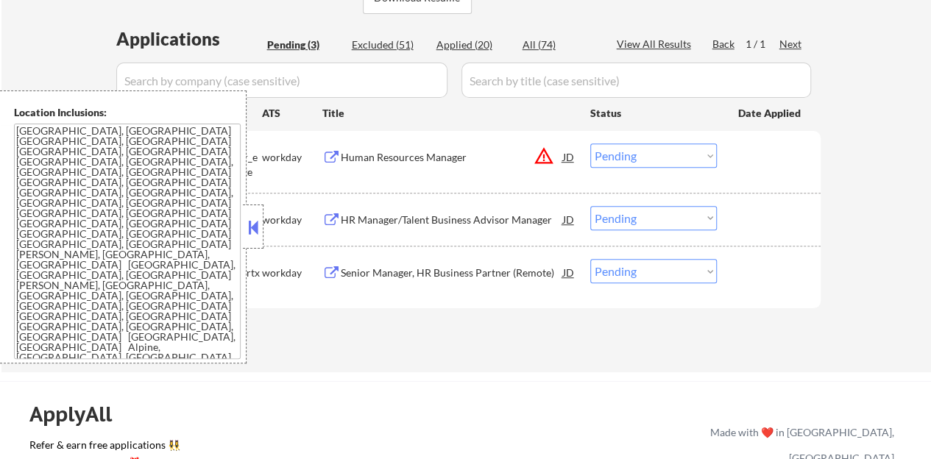
click at [247, 229] on button at bounding box center [253, 227] width 16 height 22
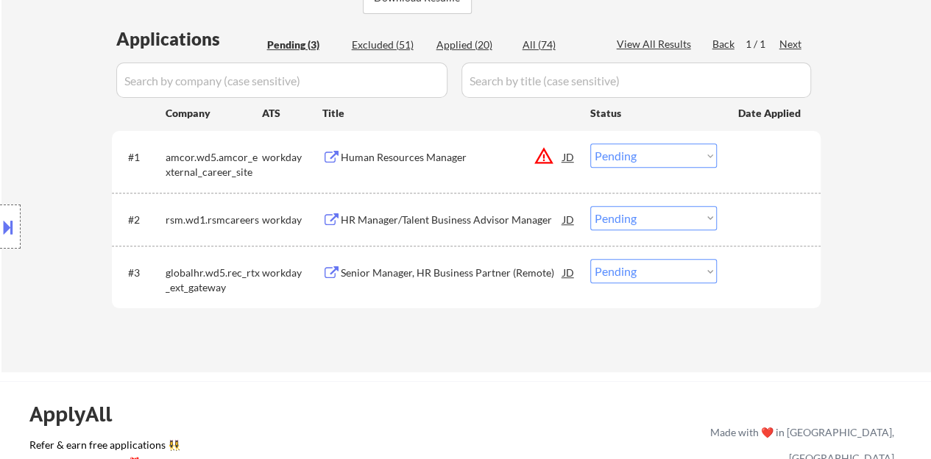
click at [769, 211] on div at bounding box center [771, 219] width 65 height 27
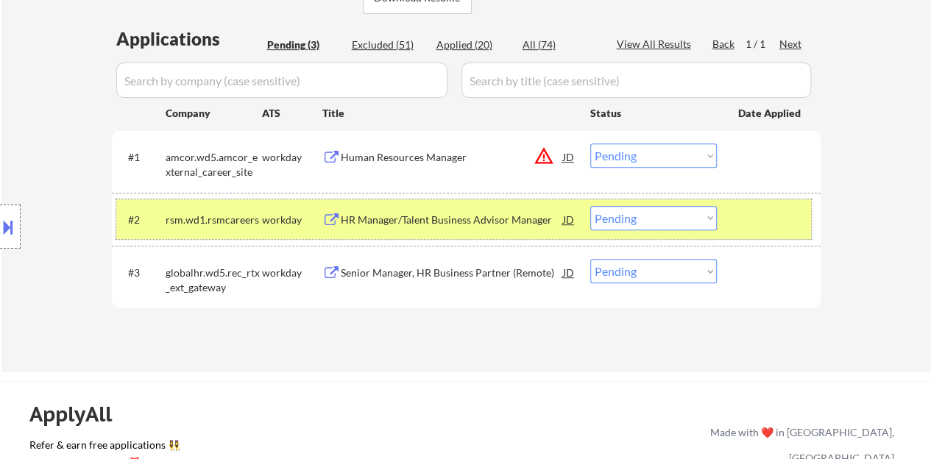
click at [604, 212] on select "Choose an option... Pending Applied Excluded (Questions) Excluded (Expired) Exc…" at bounding box center [654, 218] width 127 height 24
click at [591, 206] on select "Choose an option... Pending Applied Excluded (Questions) Excluded (Expired) Exc…" at bounding box center [654, 218] width 127 height 24
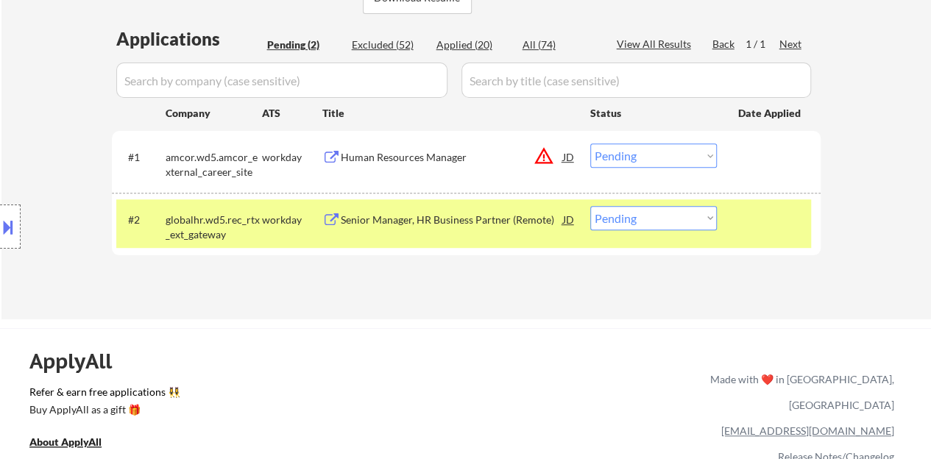
click at [470, 209] on div "Senior Manager, HR Business Partner (Remote)" at bounding box center [452, 219] width 222 height 27
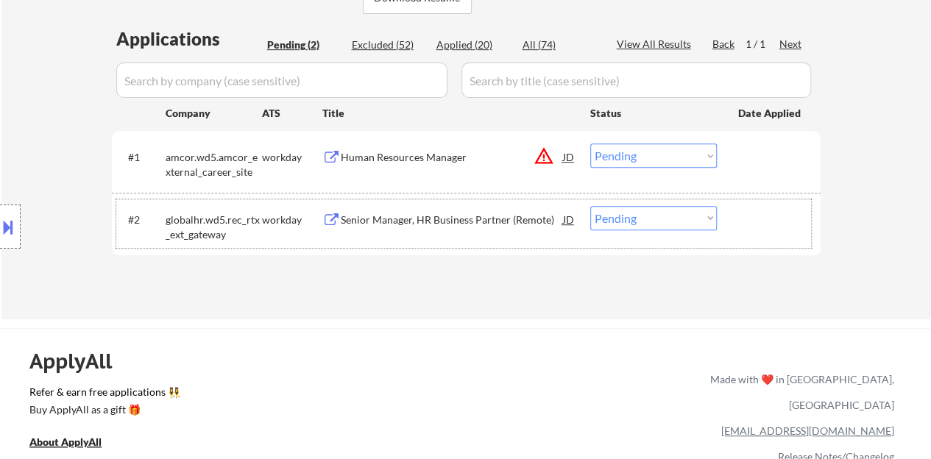
click at [757, 221] on div at bounding box center [771, 219] width 65 height 27
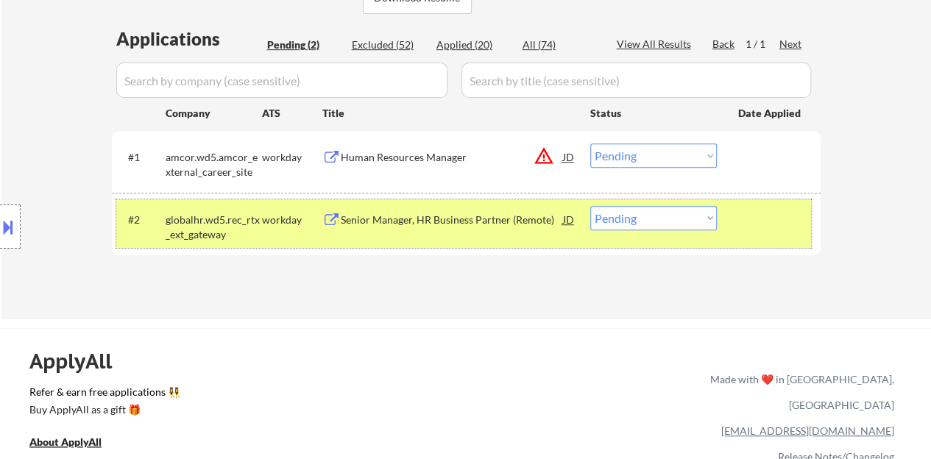
click at [649, 218] on select "Choose an option... Pending Applied Excluded (Questions) Excluded (Expired) Exc…" at bounding box center [654, 218] width 127 height 24
select select ""applied""
click at [591, 206] on select "Choose an option... Pending Applied Excluded (Questions) Excluded (Expired) Exc…" at bounding box center [654, 218] width 127 height 24
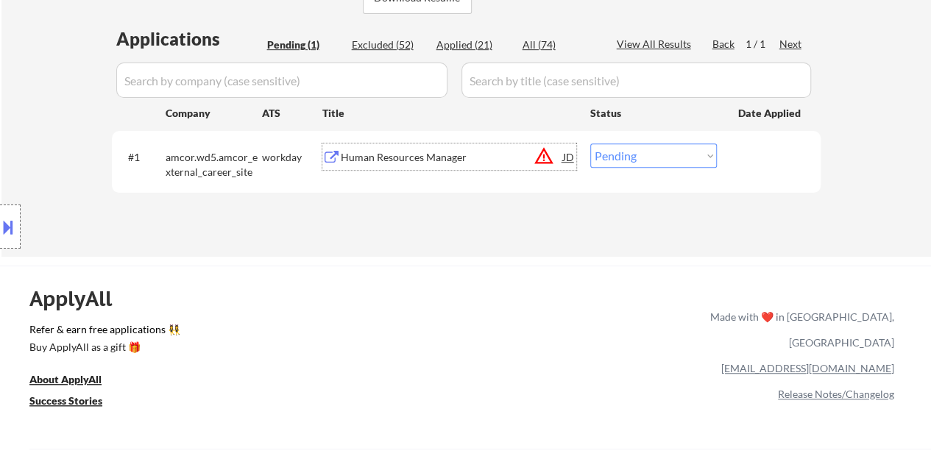
click at [421, 160] on div "Human Resources Manager" at bounding box center [452, 157] width 222 height 15
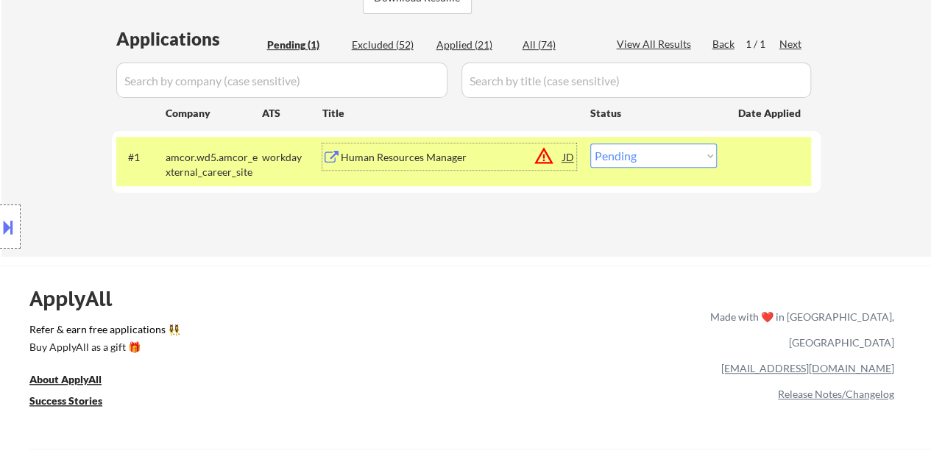
click at [680, 156] on select "Choose an option... Pending Applied Excluded (Questions) Excluded (Expired) Exc…" at bounding box center [654, 156] width 127 height 24
select select ""excluded__bad_match_""
click at [591, 144] on select "Choose an option... Pending Applied Excluded (Questions) Excluded (Expired) Exc…" at bounding box center [654, 156] width 127 height 24
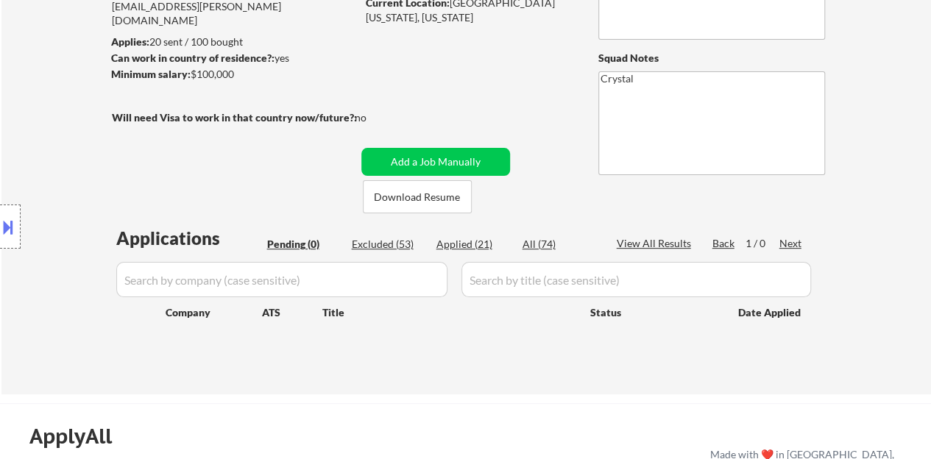
scroll to position [147, 0]
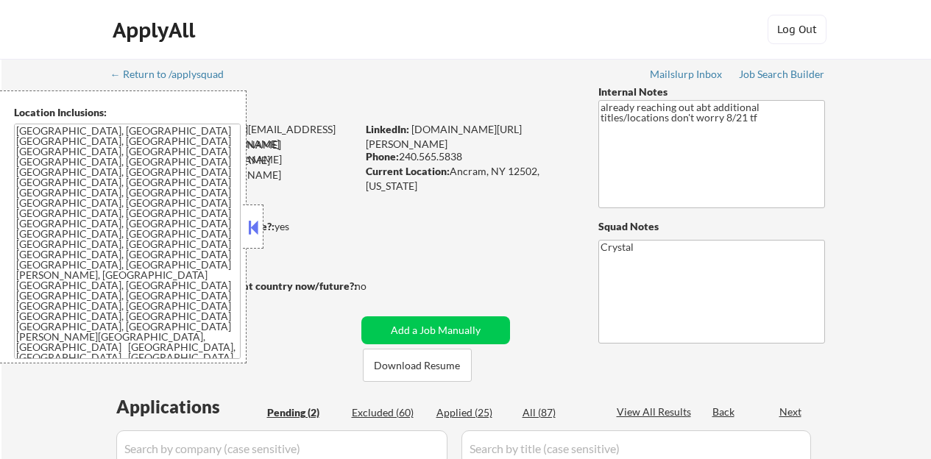
select select ""pending""
click at [254, 232] on button at bounding box center [253, 227] width 16 height 22
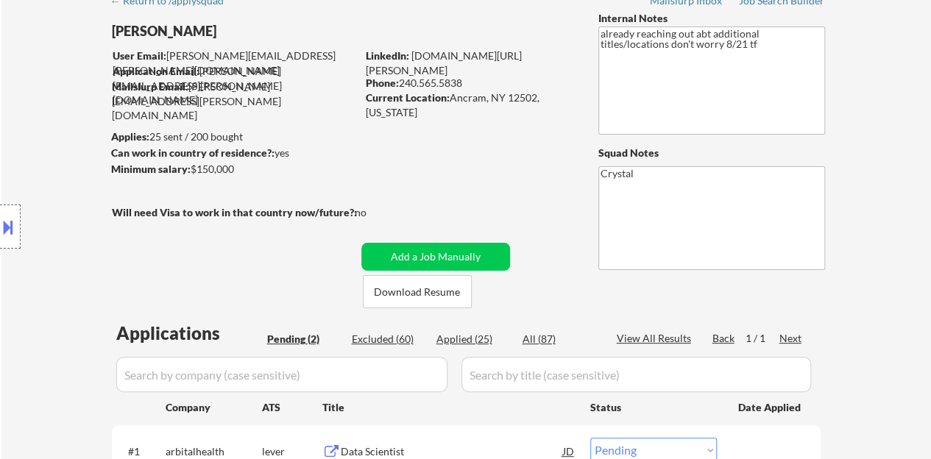
scroll to position [295, 0]
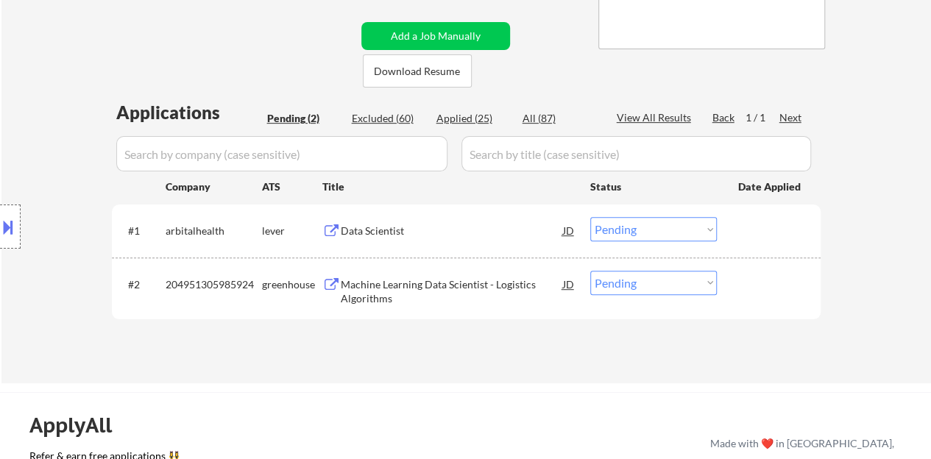
click at [442, 229] on div "Data Scientist" at bounding box center [452, 231] width 222 height 15
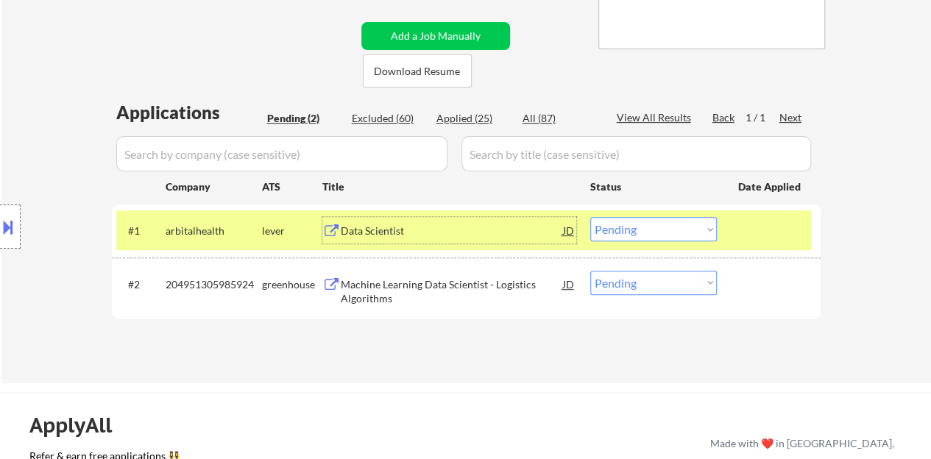
click at [641, 225] on select "Choose an option... Pending Applied Excluded (Questions) Excluded (Expired) Exc…" at bounding box center [654, 229] width 127 height 24
click at [591, 217] on select "Choose an option... Pending Applied Excluded (Questions) Excluded (Expired) Exc…" at bounding box center [654, 229] width 127 height 24
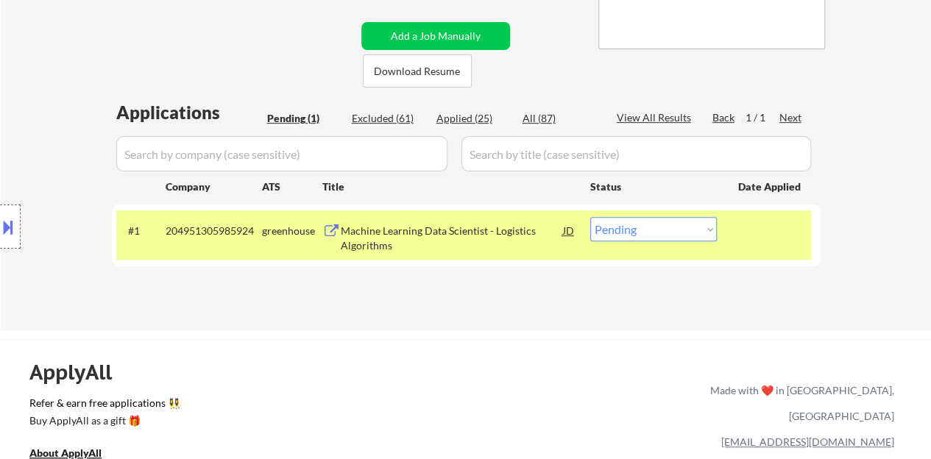
click at [413, 238] on div "Machine Learning Data Scientist - Logistics Algorithms" at bounding box center [452, 238] width 222 height 29
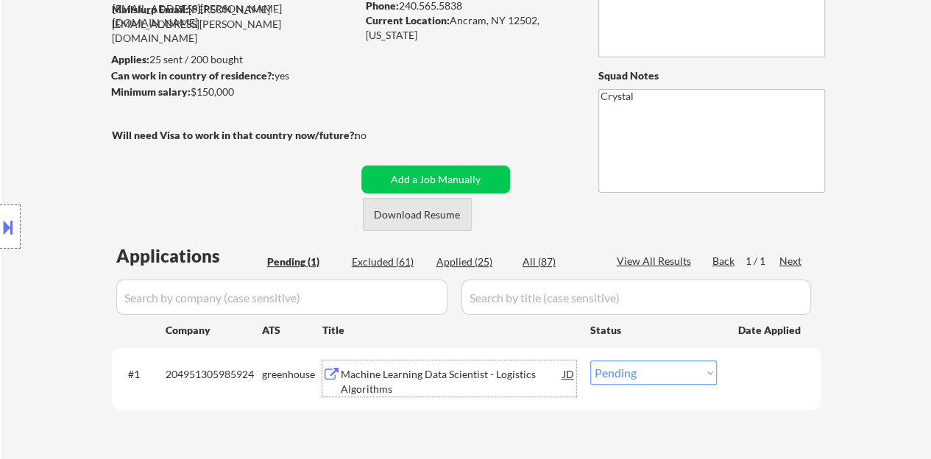
scroll to position [221, 0]
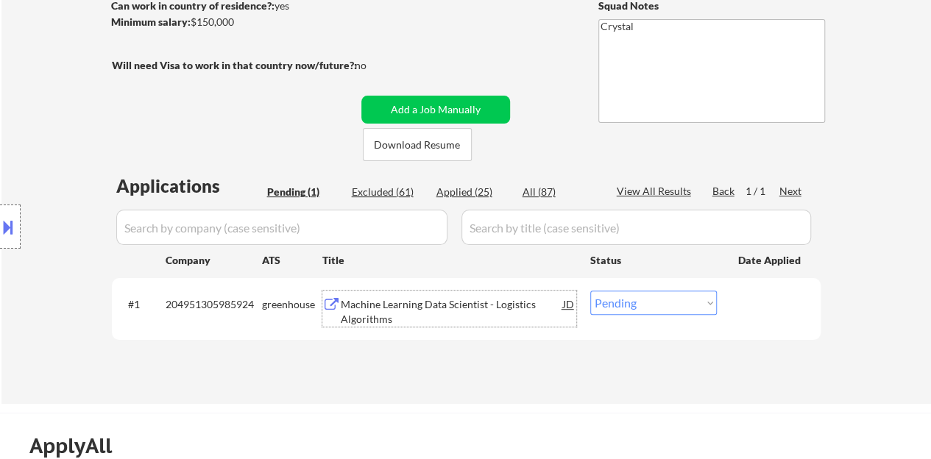
click at [647, 292] on select "Choose an option... Pending Applied Excluded (Questions) Excluded (Expired) Exc…" at bounding box center [654, 303] width 127 height 24
select select ""applied""
click at [591, 291] on select "Choose an option... Pending Applied Excluded (Questions) Excluded (Expired) Exc…" at bounding box center [654, 303] width 127 height 24
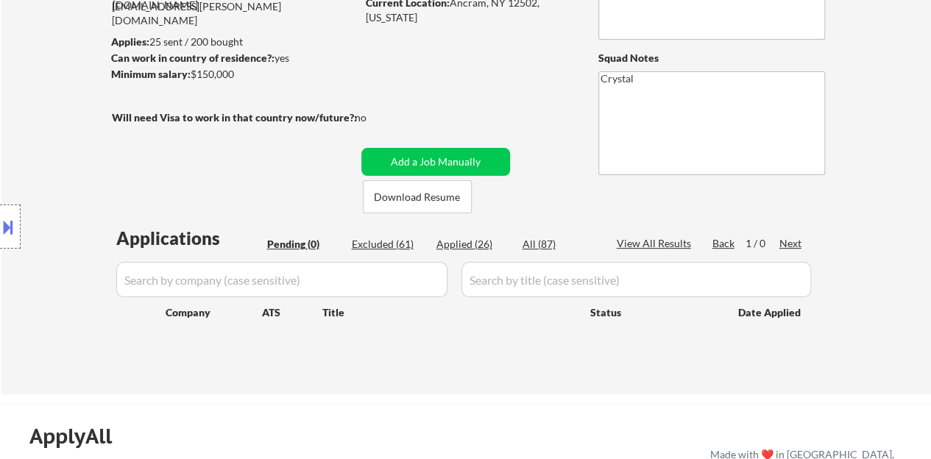
scroll to position [147, 0]
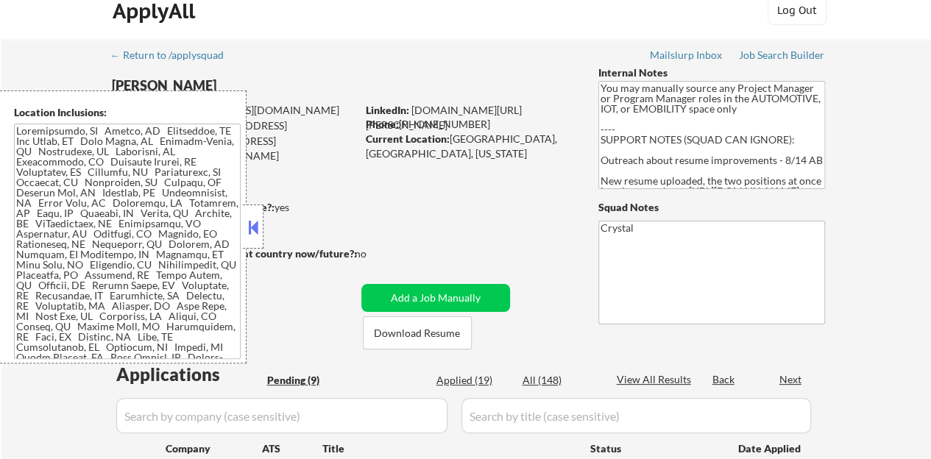
scroll to position [74, 0]
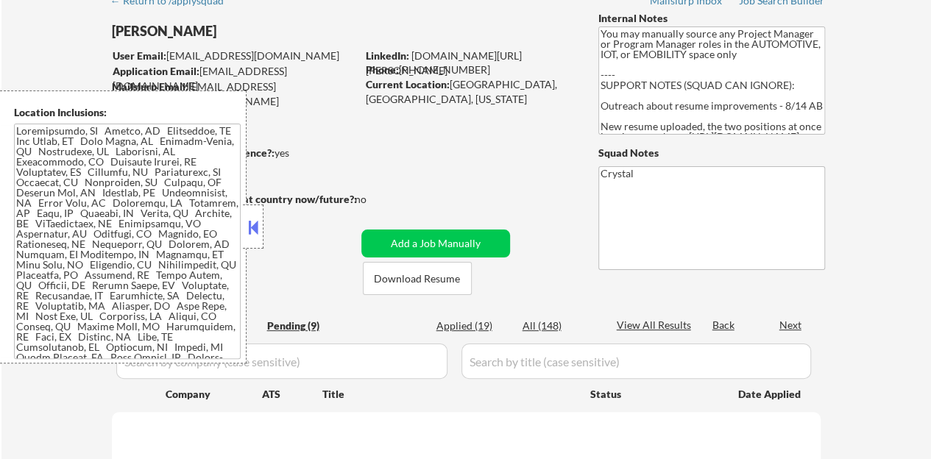
click at [250, 226] on button at bounding box center [253, 227] width 16 height 22
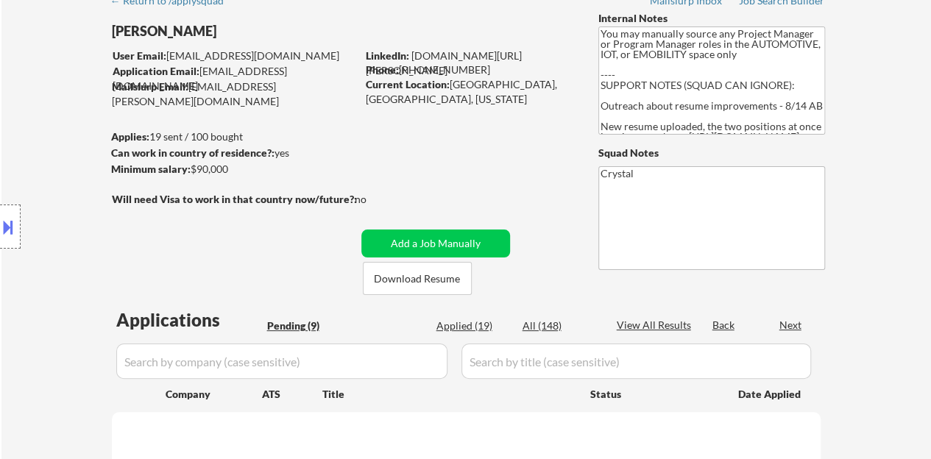
select select ""pending""
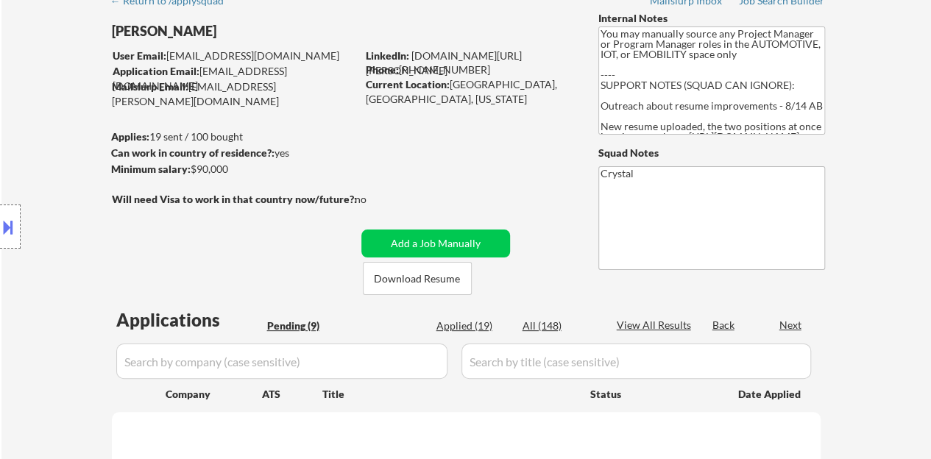
select select ""pending""
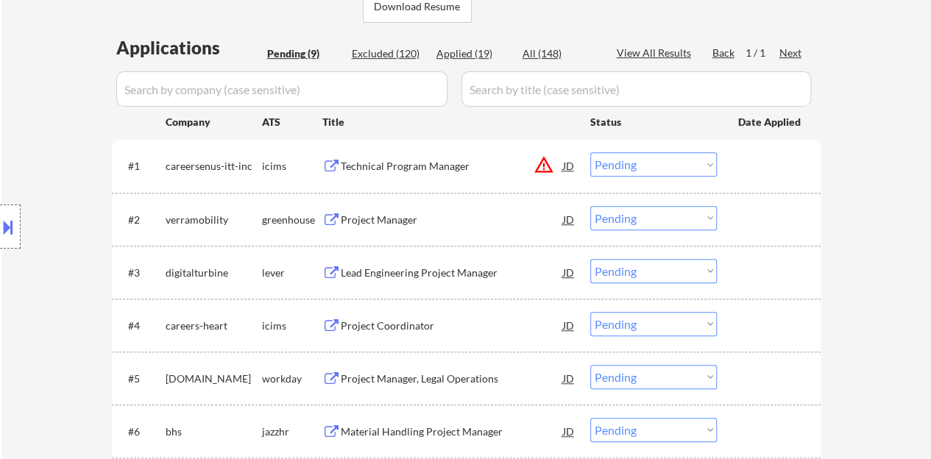
scroll to position [368, 0]
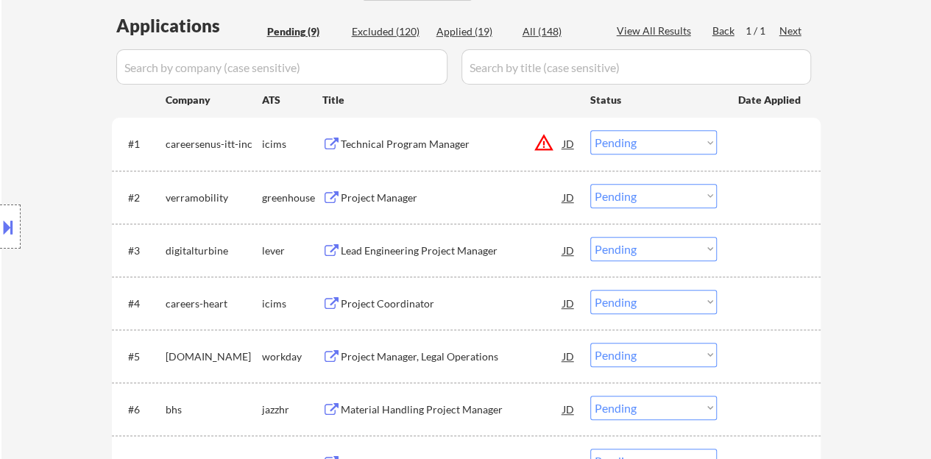
click at [389, 192] on div "Project Manager" at bounding box center [452, 198] width 222 height 15
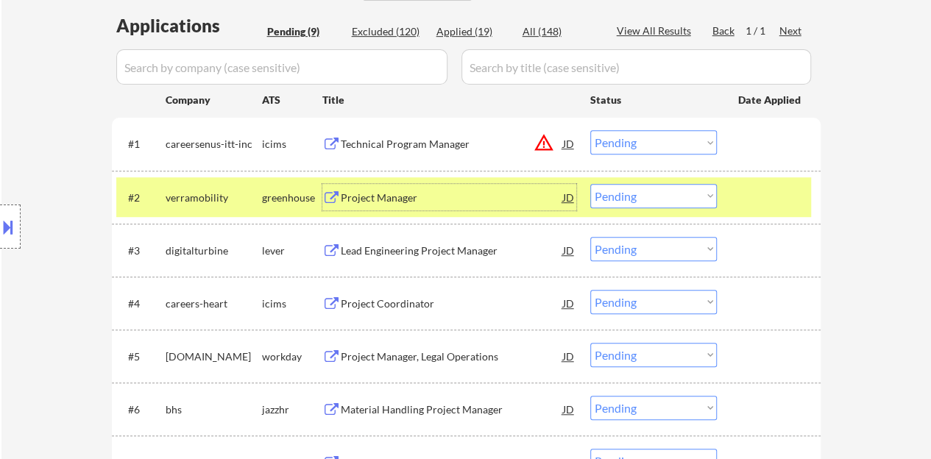
click at [644, 191] on select "Choose an option... Pending Applied Excluded (Questions) Excluded (Expired) Exc…" at bounding box center [654, 196] width 127 height 24
click at [591, 184] on select "Choose an option... Pending Applied Excluded (Questions) Excluded (Expired) Exc…" at bounding box center [654, 196] width 127 height 24
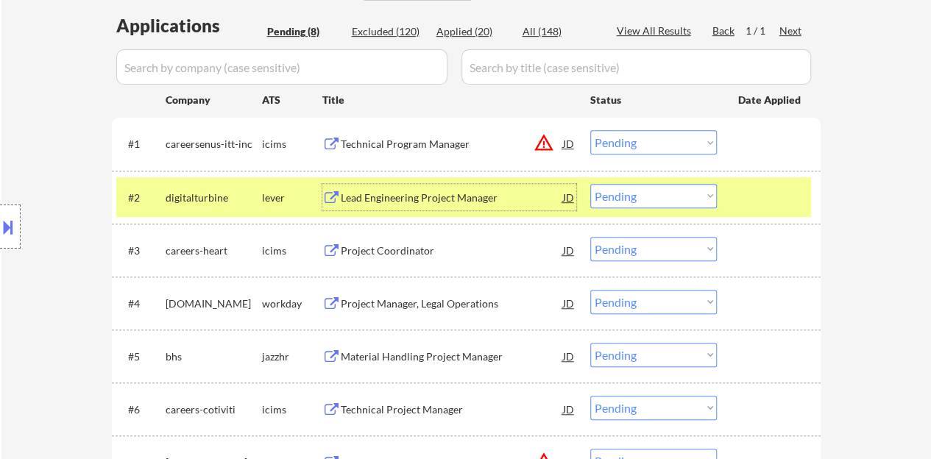
click at [482, 197] on div "Lead Engineering Project Manager" at bounding box center [452, 198] width 222 height 15
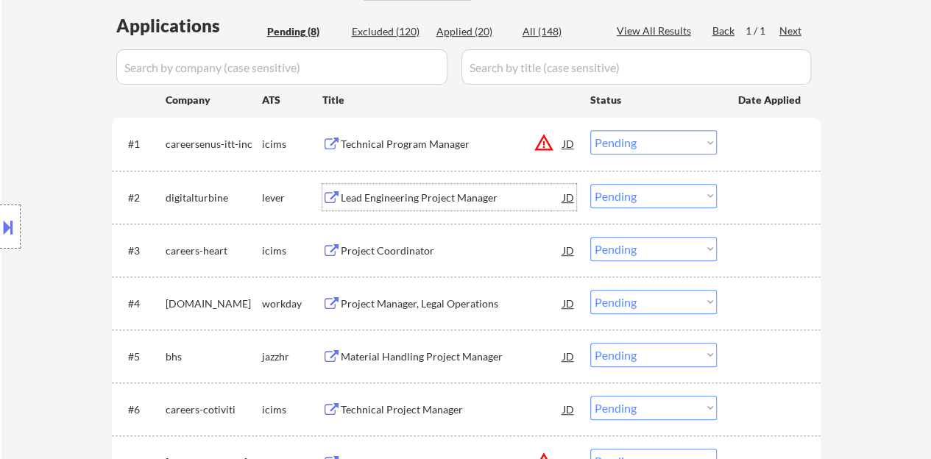
click at [785, 202] on div at bounding box center [771, 197] width 65 height 27
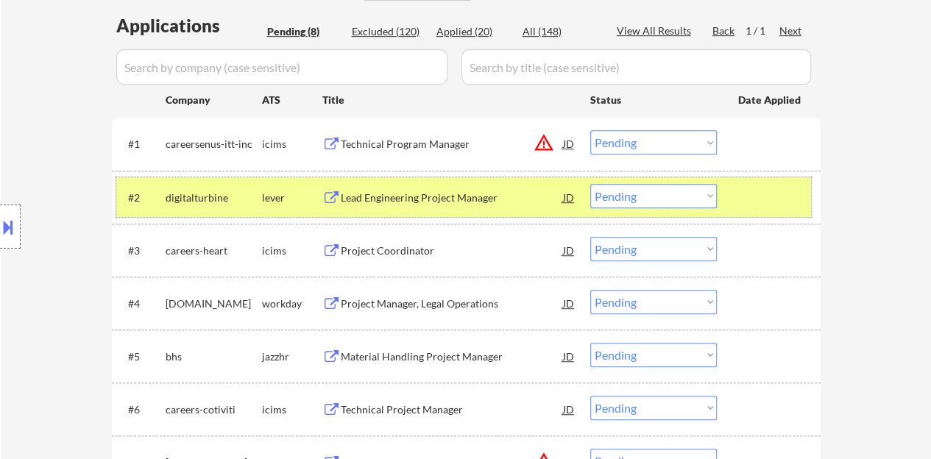
click at [620, 201] on select "Choose an option... Pending Applied Excluded (Questions) Excluded (Expired) Exc…" at bounding box center [654, 196] width 127 height 24
click at [591, 184] on select "Choose an option... Pending Applied Excluded (Questions) Excluded (Expired) Exc…" at bounding box center [654, 196] width 127 height 24
select select ""pending""
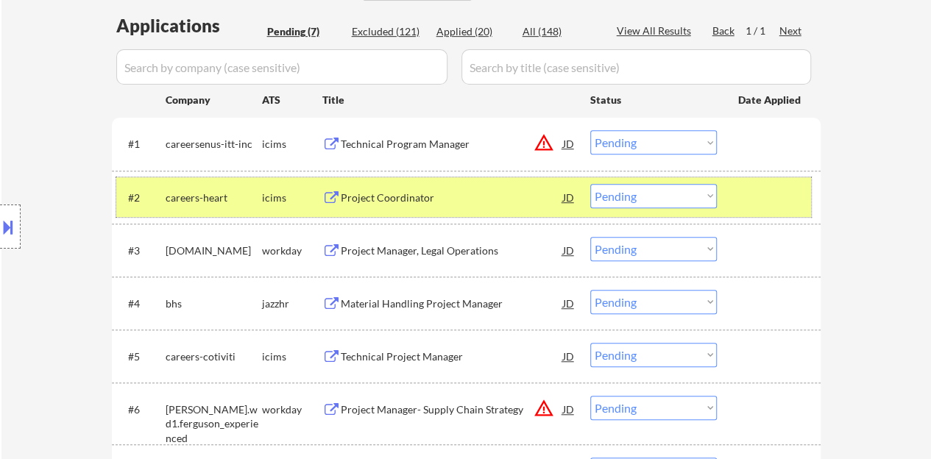
click at [775, 198] on div at bounding box center [771, 197] width 65 height 27
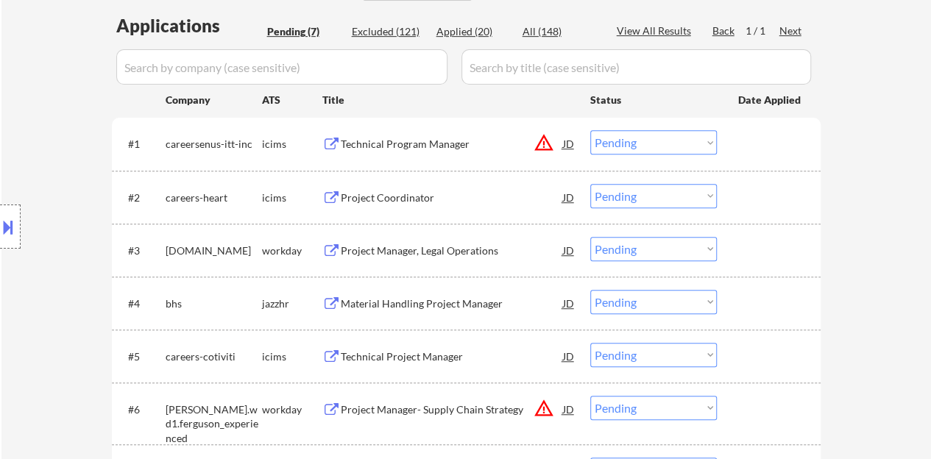
click at [427, 257] on div "Project Manager, Legal Operations" at bounding box center [452, 250] width 222 height 27
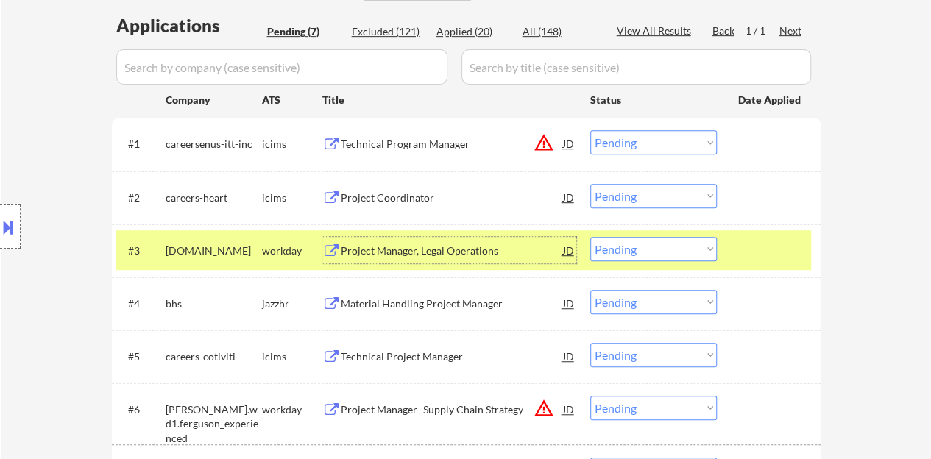
click at [660, 247] on select "Choose an option... Pending Applied Excluded (Questions) Excluded (Expired) Exc…" at bounding box center [654, 249] width 127 height 24
click at [591, 237] on select "Choose an option... Pending Applied Excluded (Questions) Excluded (Expired) Exc…" at bounding box center [654, 249] width 127 height 24
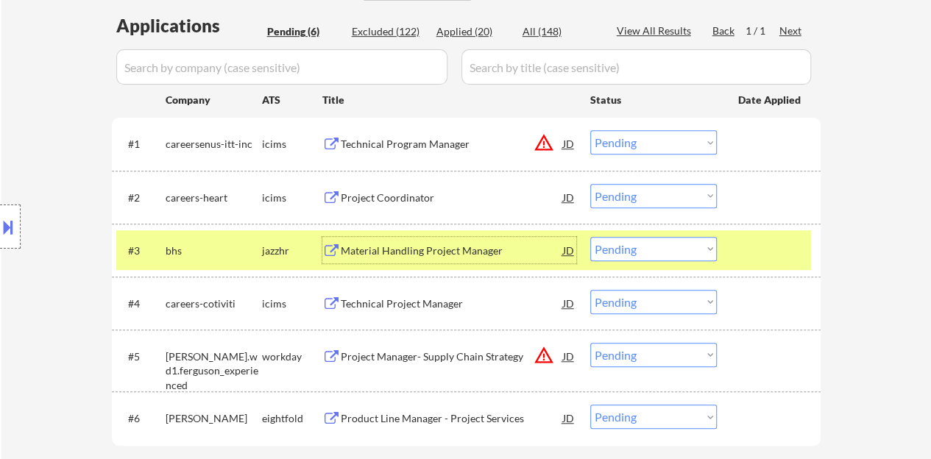
click at [457, 247] on div "Material Handling Project Manager" at bounding box center [452, 251] width 222 height 15
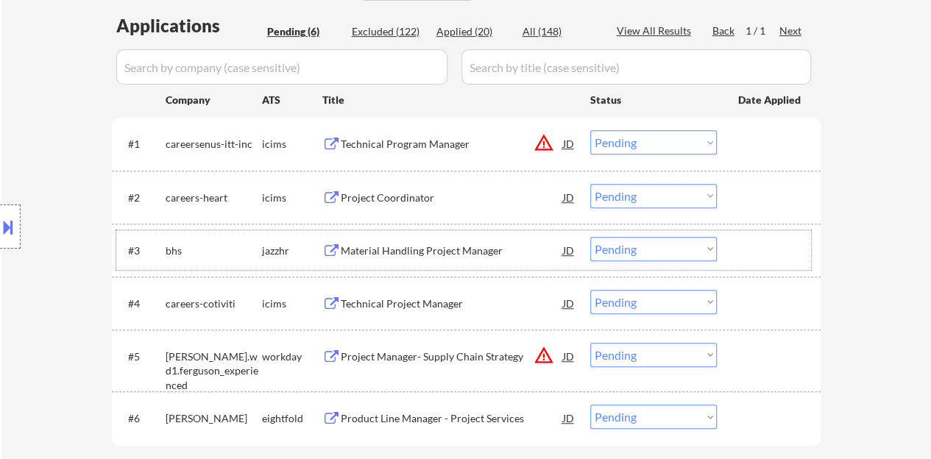
click at [755, 250] on div at bounding box center [771, 250] width 65 height 27
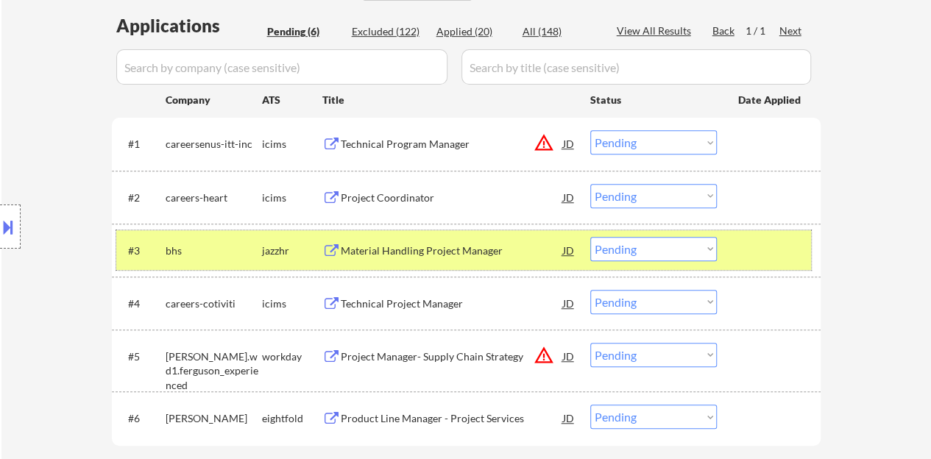
click at [672, 250] on select "Choose an option... Pending Applied Excluded (Questions) Excluded (Expired) Exc…" at bounding box center [654, 249] width 127 height 24
click at [591, 237] on select "Choose an option... Pending Applied Excluded (Questions) Excluded (Expired) Exc…" at bounding box center [654, 249] width 127 height 24
select select ""pending""
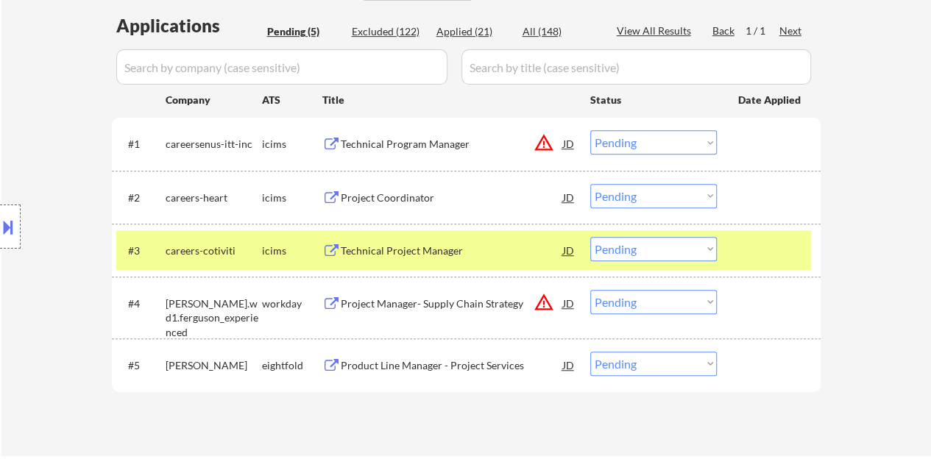
click at [764, 258] on div at bounding box center [771, 250] width 65 height 27
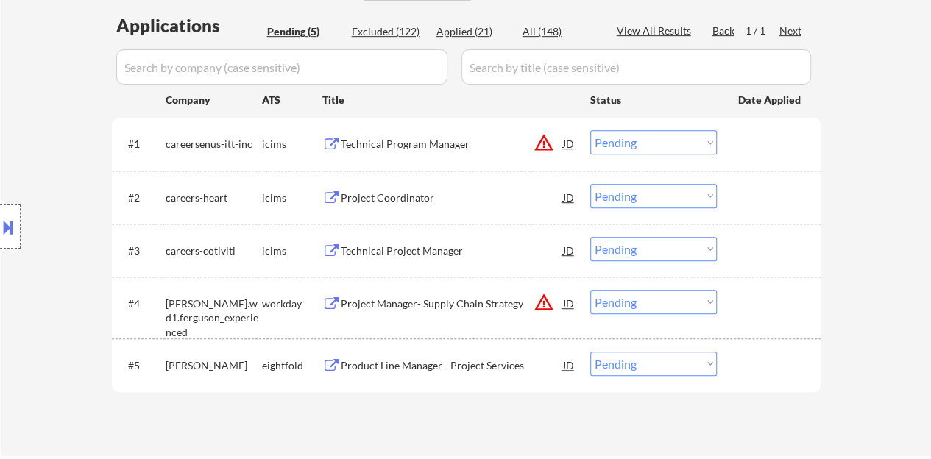
click at [424, 311] on div "Project Manager- Supply Chain Strategy" at bounding box center [452, 303] width 222 height 27
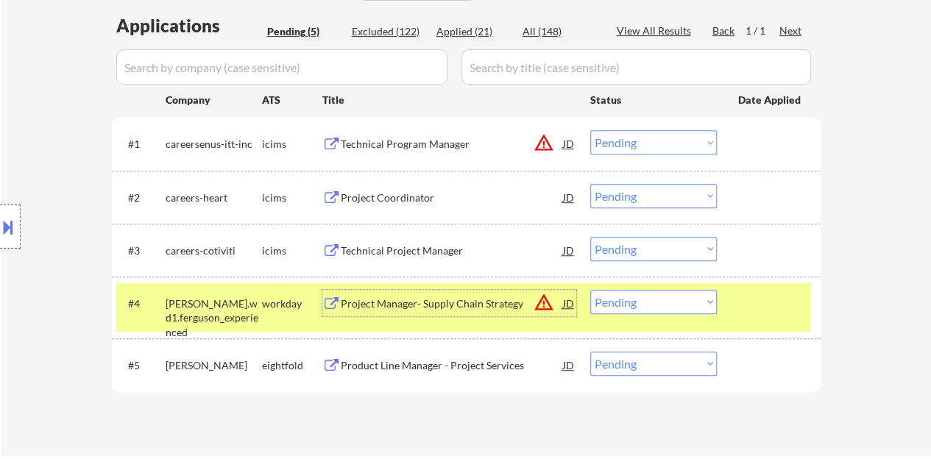
click at [645, 306] on select "Choose an option... Pending Applied Excluded (Questions) Excluded (Expired) Exc…" at bounding box center [654, 302] width 127 height 24
click at [591, 290] on select "Choose an option... Pending Applied Excluded (Questions) Excluded (Expired) Exc…" at bounding box center [654, 302] width 127 height 24
select select ""pending""
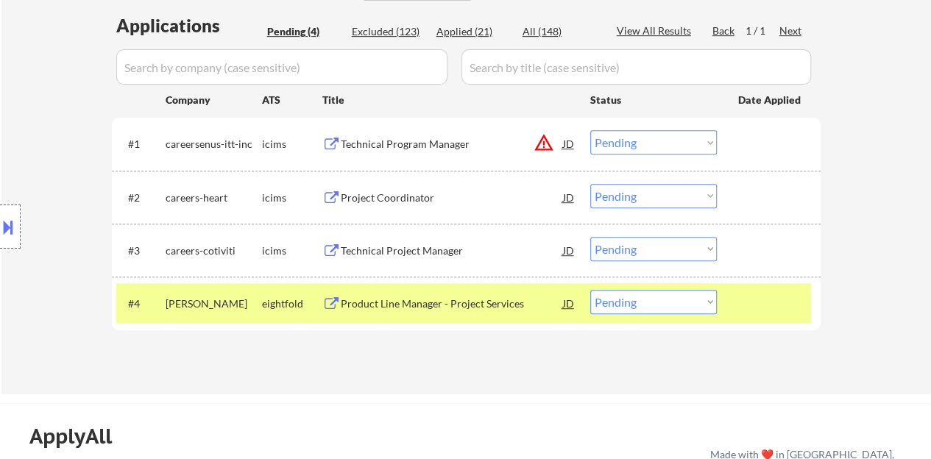
click at [753, 298] on div at bounding box center [771, 303] width 65 height 27
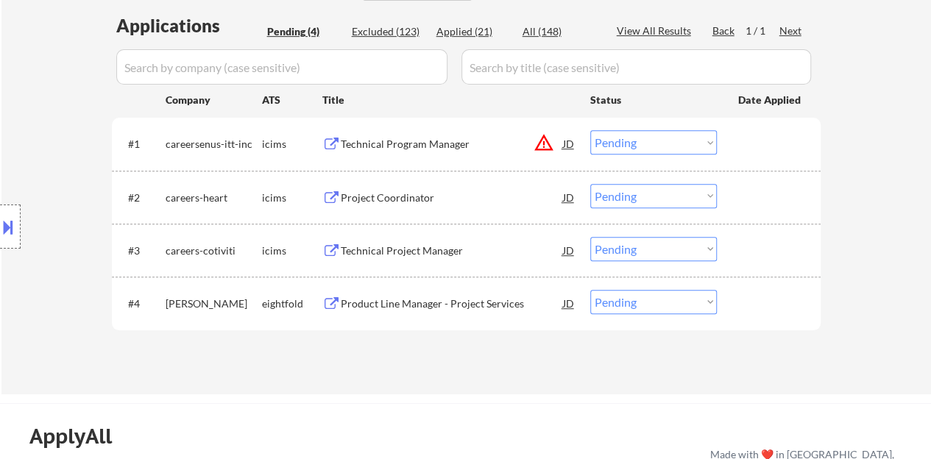
click at [423, 192] on div "Project Coordinator" at bounding box center [452, 198] width 222 height 15
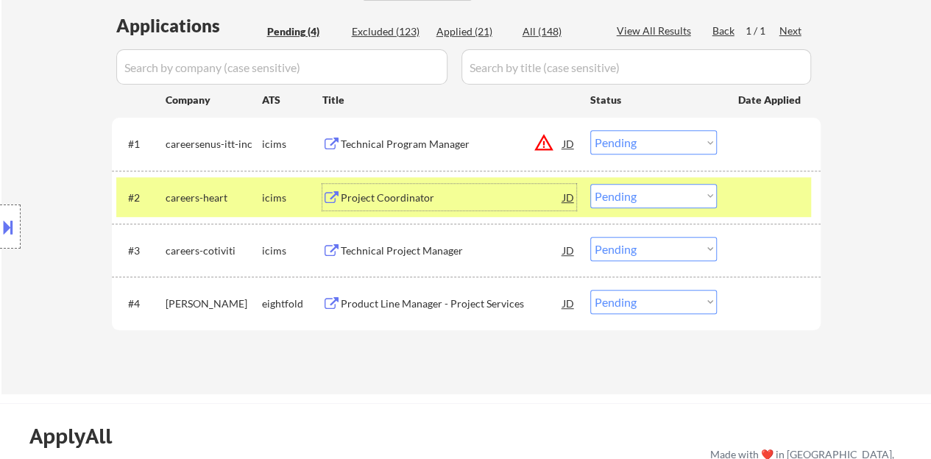
click at [616, 189] on select "Choose an option... Pending Applied Excluded (Questions) Excluded (Expired) Exc…" at bounding box center [654, 196] width 127 height 24
click at [591, 184] on select "Choose an option... Pending Applied Excluded (Questions) Excluded (Expired) Exc…" at bounding box center [654, 196] width 127 height 24
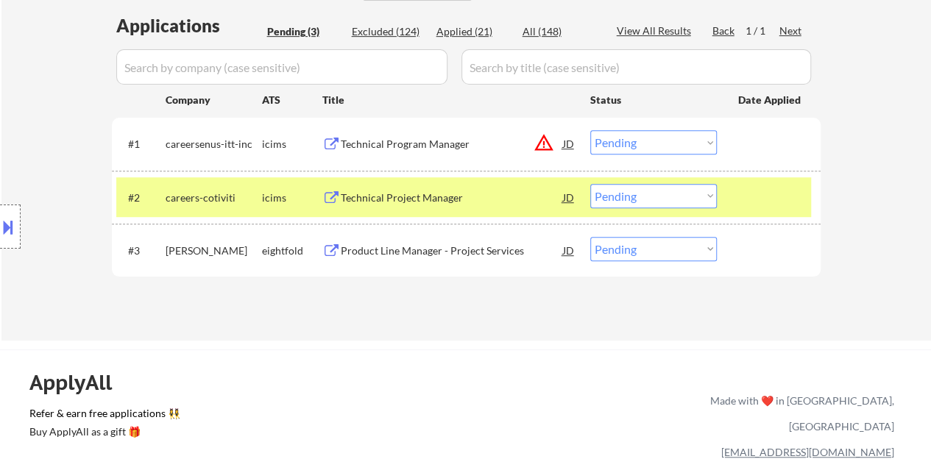
click at [420, 191] on div "Technical Project Manager" at bounding box center [452, 198] width 222 height 15
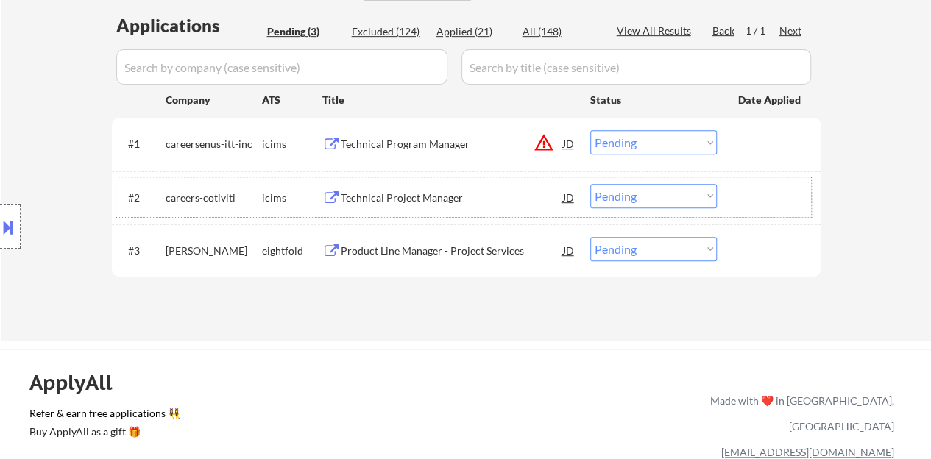
click at [716, 184] on div "#2 careers-cotiviti icims Technical Project Manager JD Choose an option... Pend…" at bounding box center [463, 197] width 695 height 40
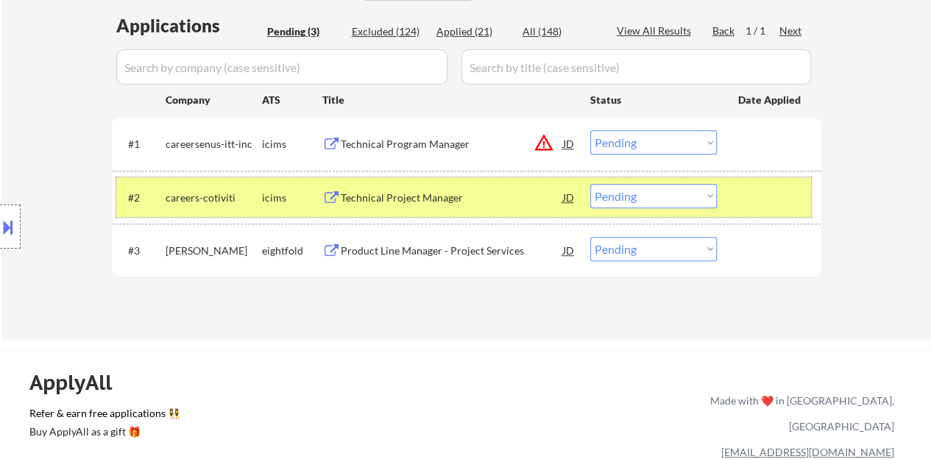
click at [689, 200] on select "Choose an option... Pending Applied Excluded (Questions) Excluded (Expired) Exc…" at bounding box center [654, 196] width 127 height 24
click at [591, 184] on select "Choose an option... Pending Applied Excluded (Questions) Excluded (Expired) Exc…" at bounding box center [654, 196] width 127 height 24
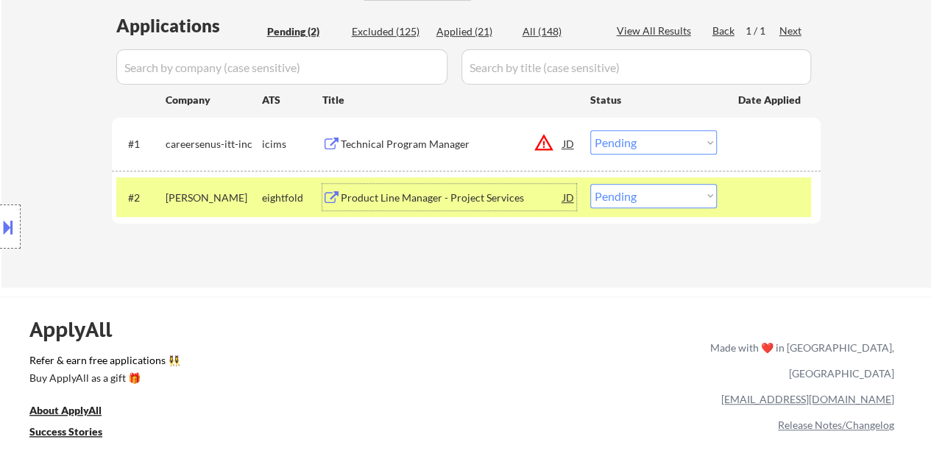
click at [492, 195] on div "Product Line Manager - Project Services" at bounding box center [452, 198] width 222 height 15
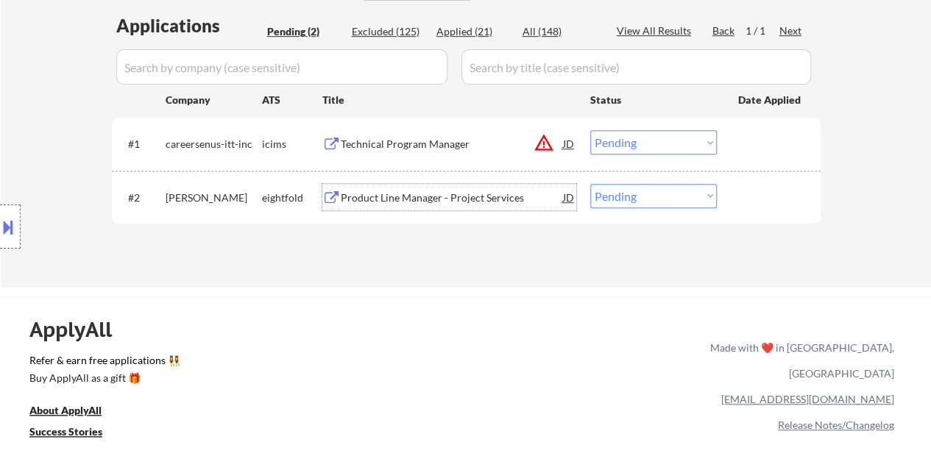
click at [785, 211] on div "#2 eaton eightfold Product Line Manager - Project Services JD Choose an option.…" at bounding box center [463, 197] width 695 height 40
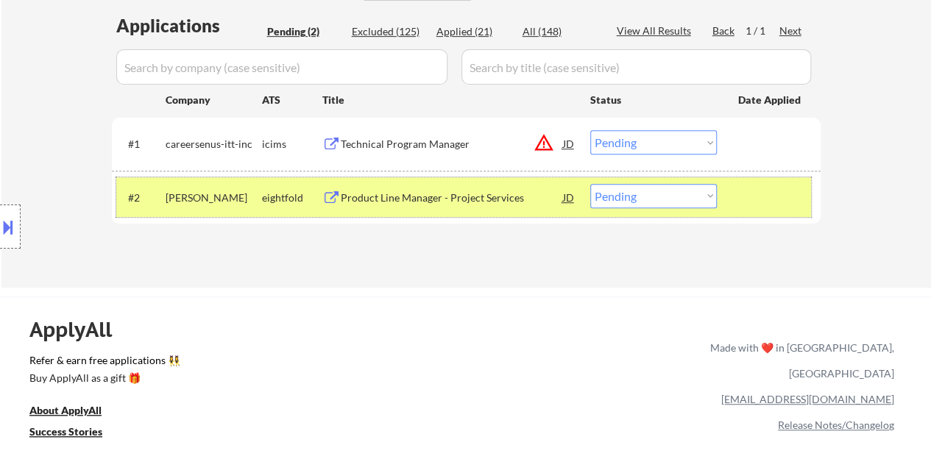
click at [663, 201] on select "Choose an option... Pending Applied Excluded (Questions) Excluded (Expired) Exc…" at bounding box center [654, 196] width 127 height 24
select select ""excluded__bad_match_""
click at [591, 184] on select "Choose an option... Pending Applied Excluded (Questions) Excluded (Expired) Exc…" at bounding box center [654, 196] width 127 height 24
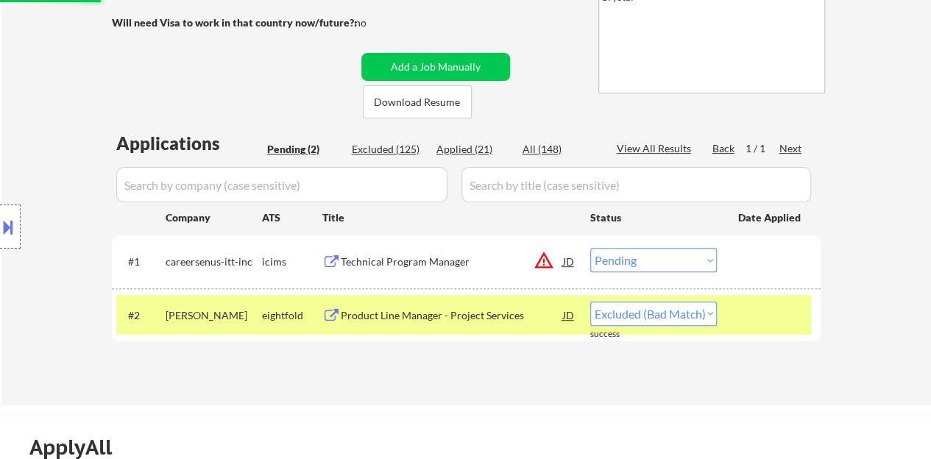
scroll to position [295, 0]
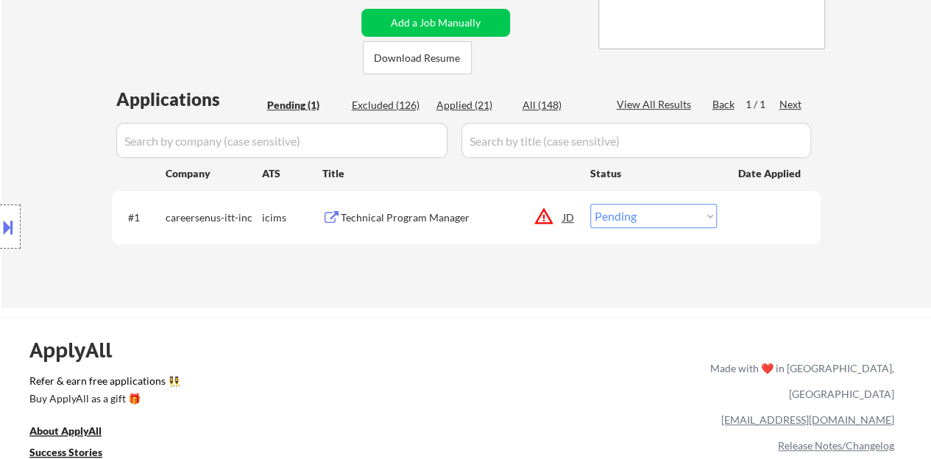
click at [396, 216] on div "Technical Program Manager" at bounding box center [452, 218] width 222 height 15
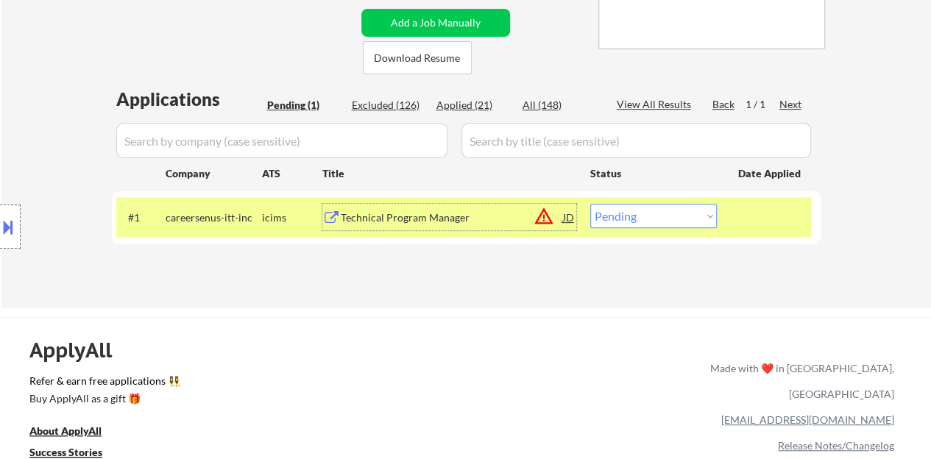
click at [692, 222] on select "Choose an option... Pending Applied Excluded (Questions) Excluded (Expired) Exc…" at bounding box center [654, 216] width 127 height 24
click at [591, 204] on select "Choose an option... Pending Applied Excluded (Questions) Excluded (Expired) Exc…" at bounding box center [654, 216] width 127 height 24
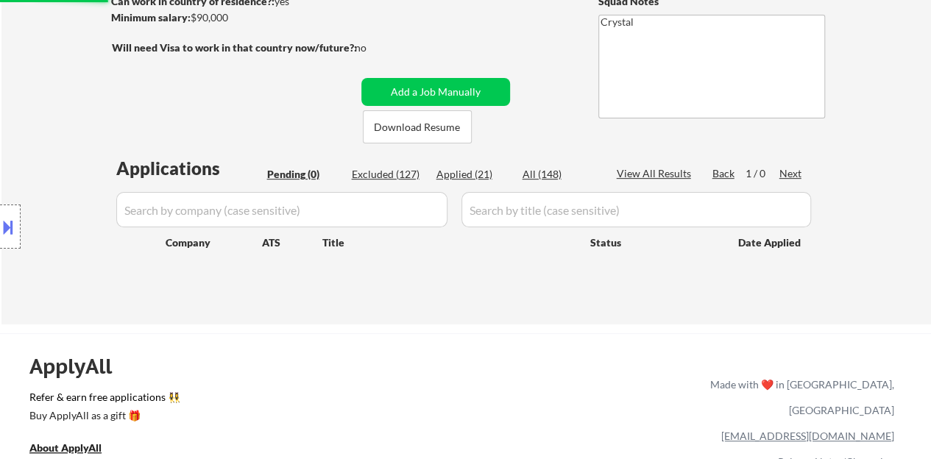
scroll to position [147, 0]
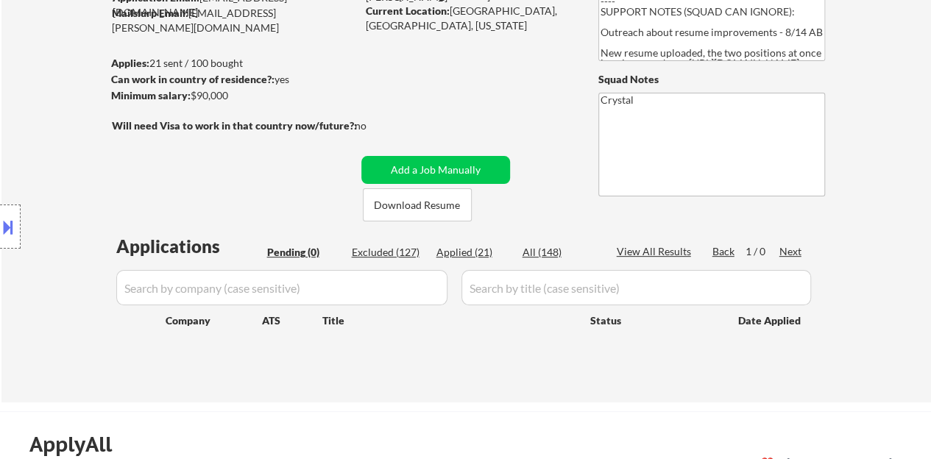
select select ""pending""
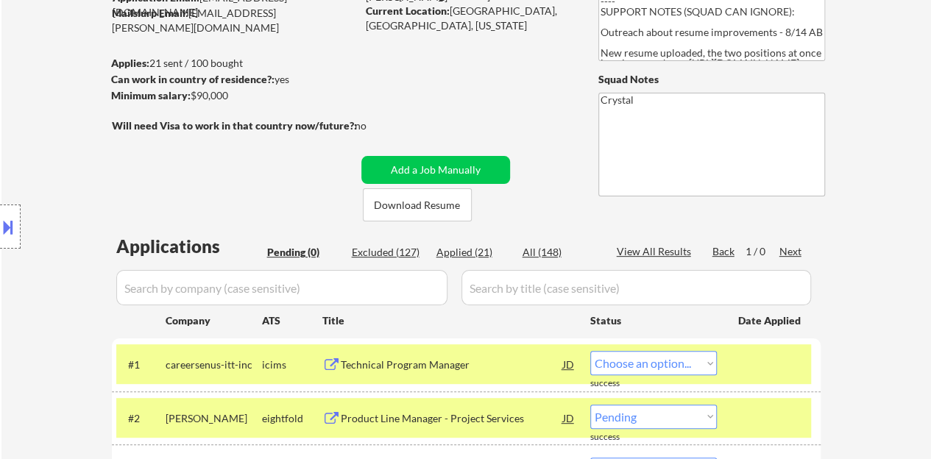
select select ""pending""
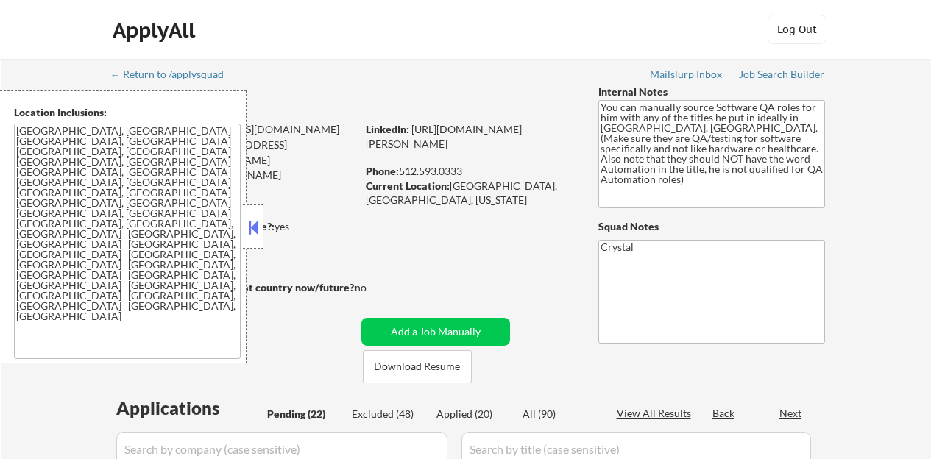
select select ""pending""
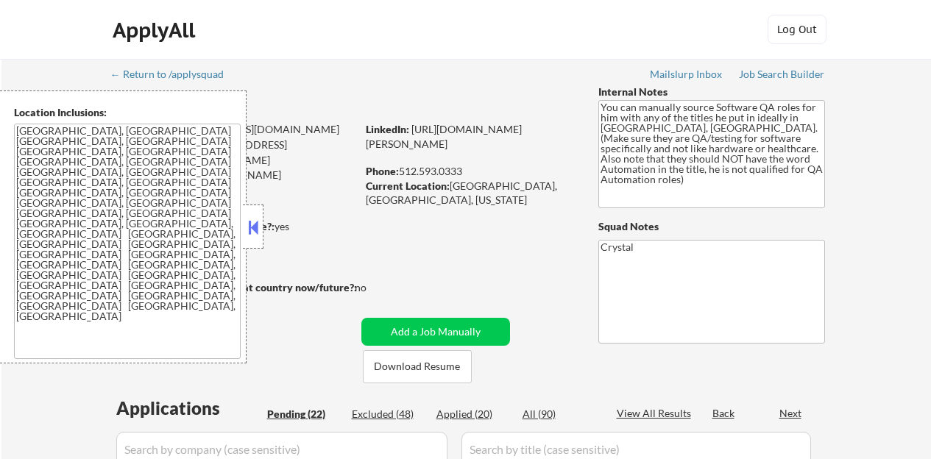
select select ""pending""
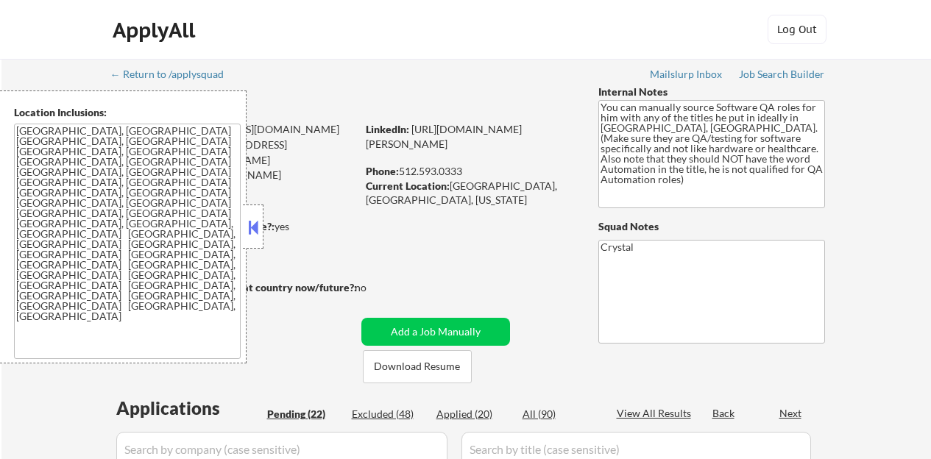
select select ""pending""
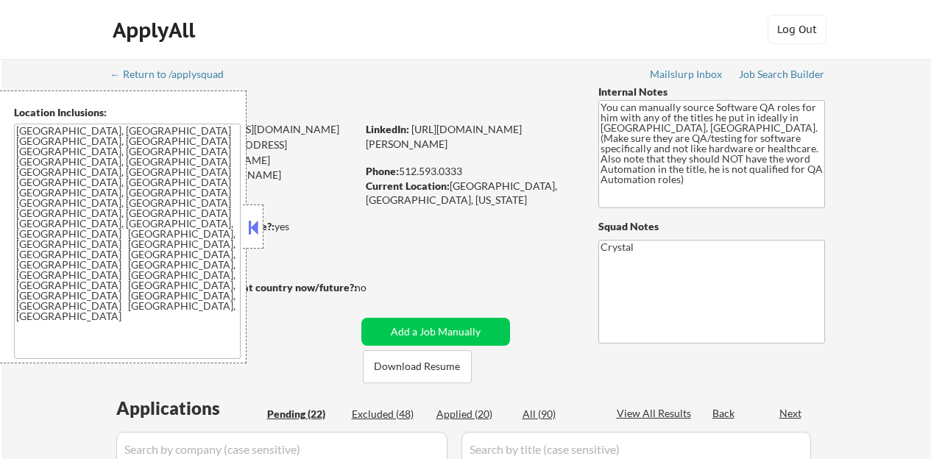
select select ""pending""
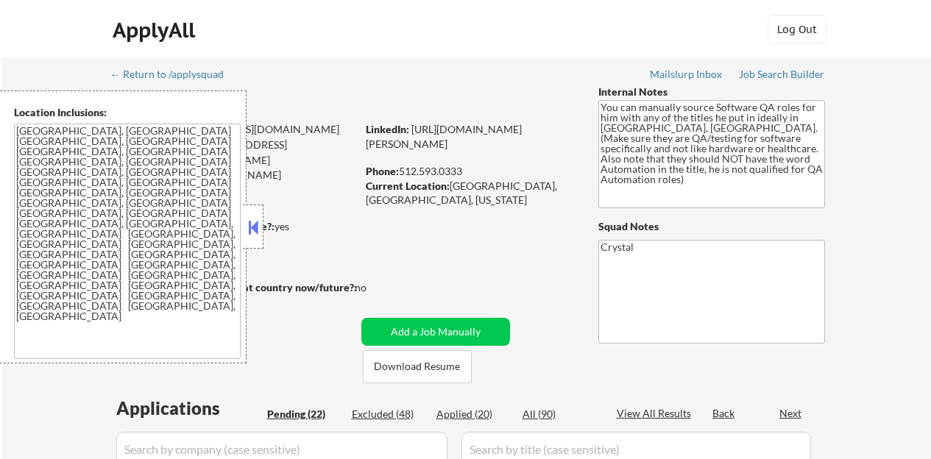
select select ""pending""
click at [256, 193] on div "Location Inclusions: Austin, TX West Lake Hills, TX Rollingwood, TX Sunset Vall…" at bounding box center [132, 227] width 264 height 273
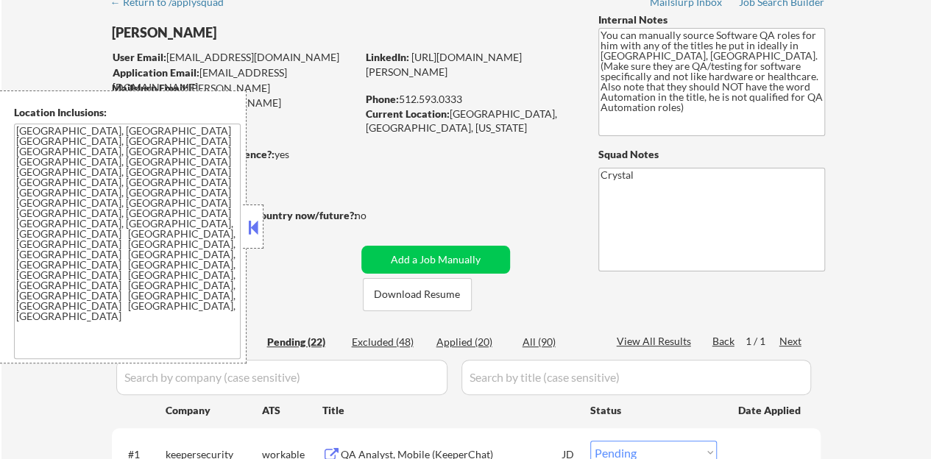
scroll to position [74, 0]
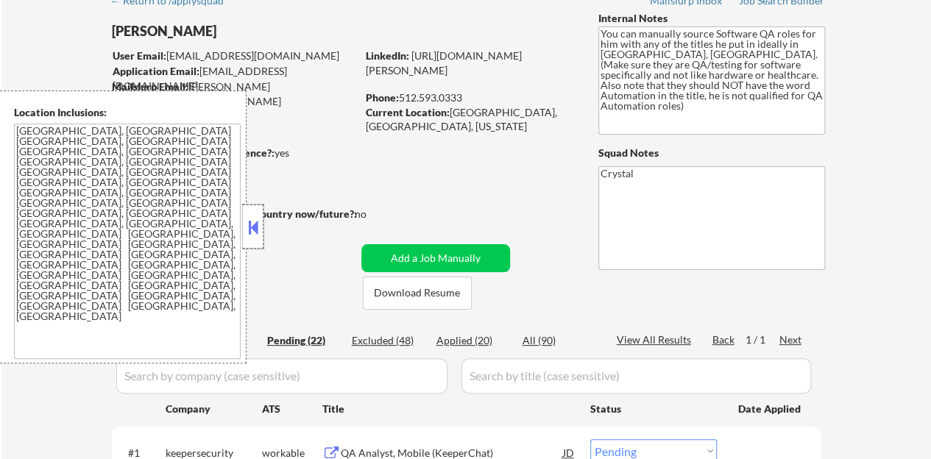
click at [261, 233] on div at bounding box center [253, 227] width 21 height 44
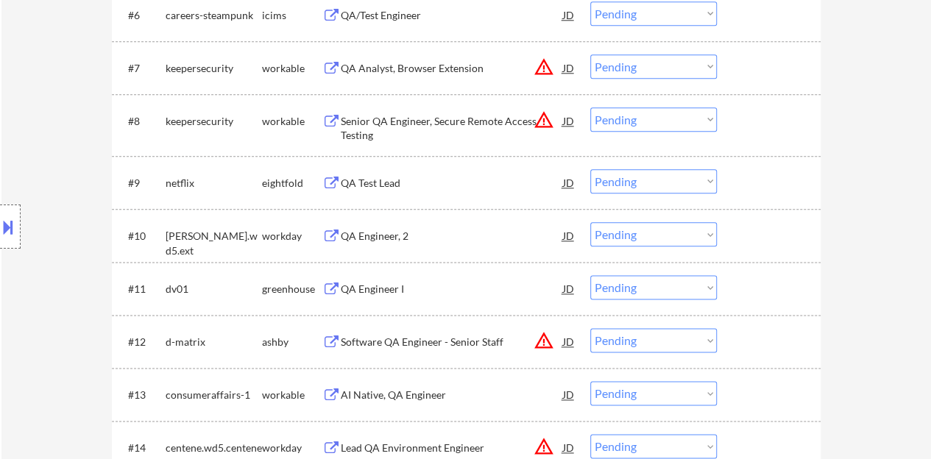
scroll to position [810, 0]
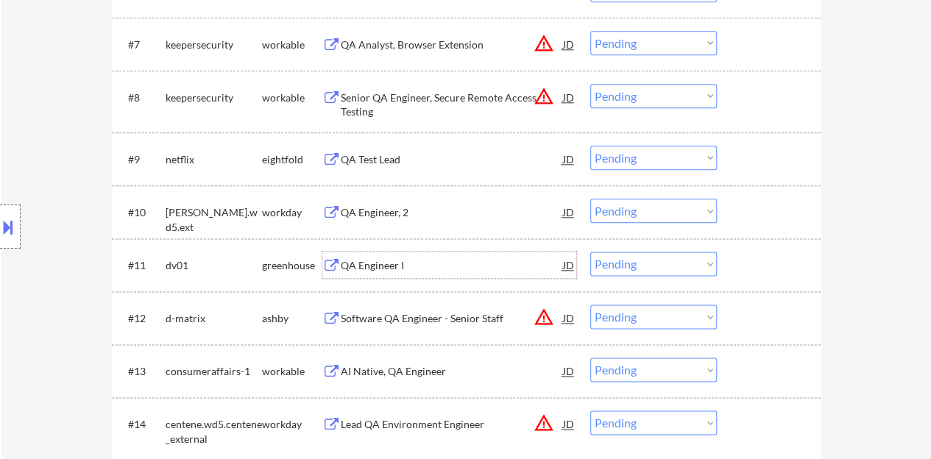
click at [390, 264] on div "QA Engineer I" at bounding box center [452, 265] width 222 height 15
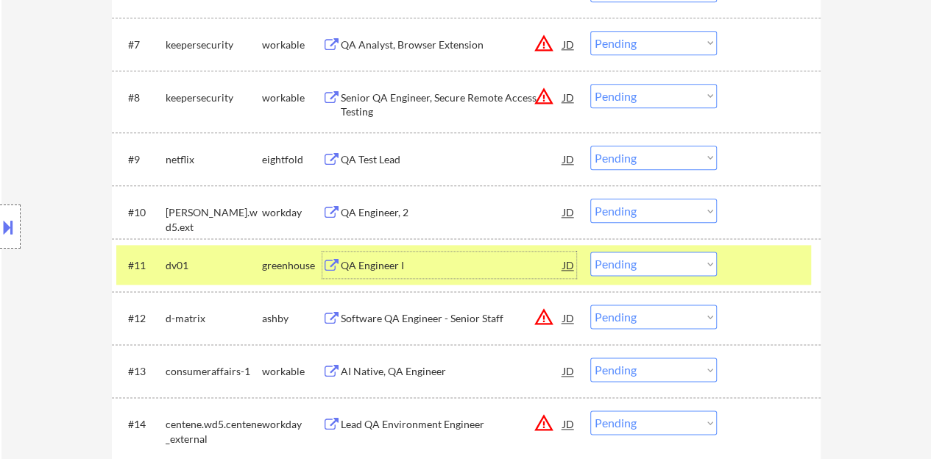
click at [652, 272] on select "Choose an option... Pending Applied Excluded (Questions) Excluded (Expired) Exc…" at bounding box center [654, 264] width 127 height 24
click at [591, 252] on select "Choose an option... Pending Applied Excluded (Questions) Excluded (Expired) Exc…" at bounding box center [654, 264] width 127 height 24
select select ""pending""
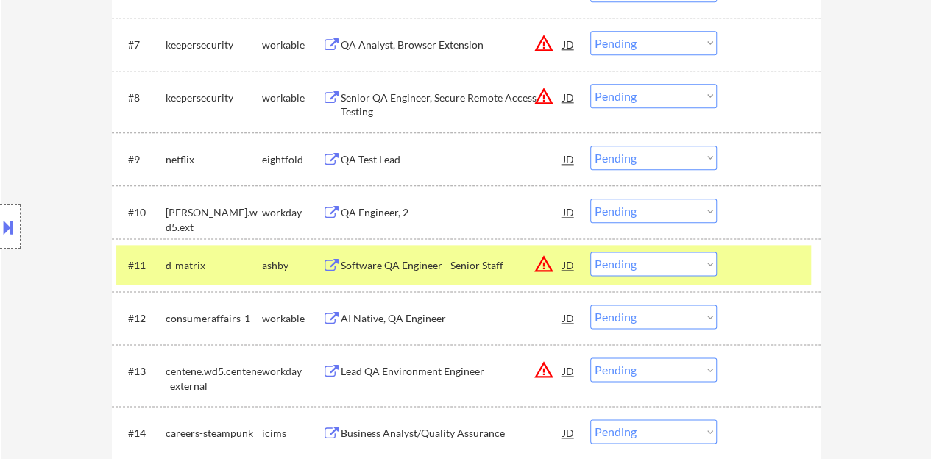
click at [758, 265] on div at bounding box center [771, 265] width 65 height 27
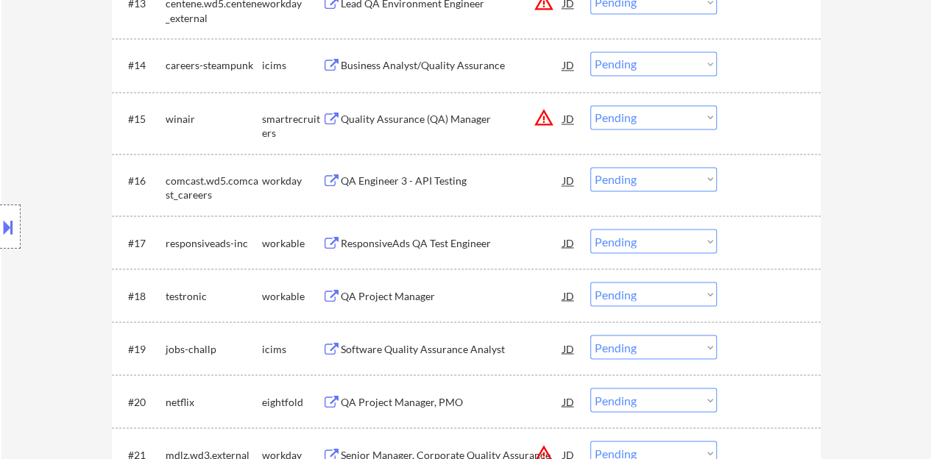
scroll to position [1252, 0]
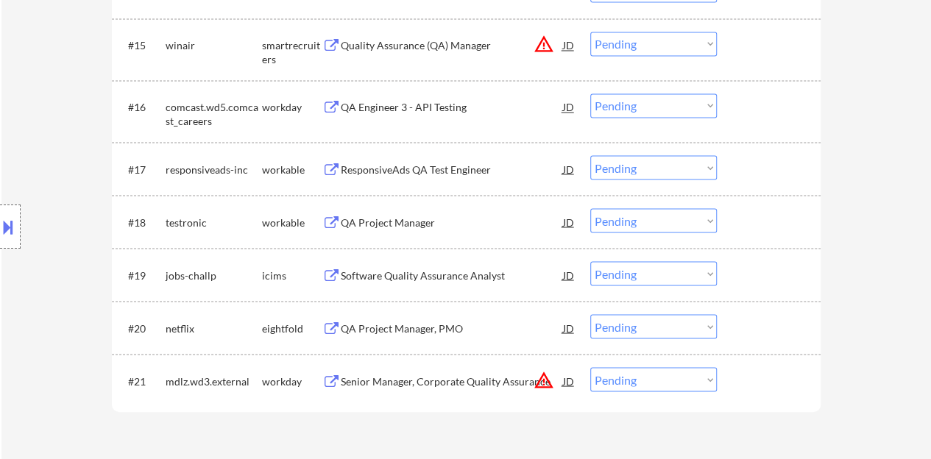
click at [431, 216] on div "QA Project Manager" at bounding box center [452, 222] width 222 height 15
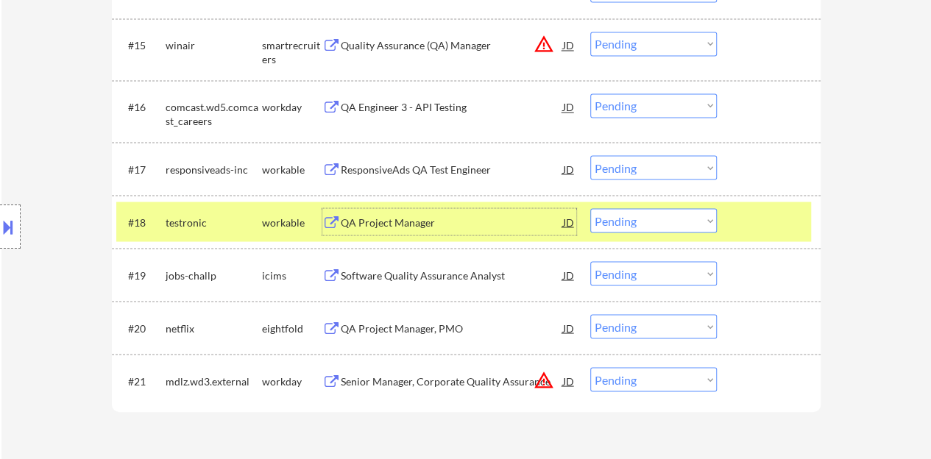
click at [651, 227] on select "Choose an option... Pending Applied Excluded (Questions) Excluded (Expired) Exc…" at bounding box center [654, 220] width 127 height 24
click at [591, 208] on select "Choose an option... Pending Applied Excluded (Questions) Excluded (Expired) Exc…" at bounding box center [654, 220] width 127 height 24
select select ""pending""
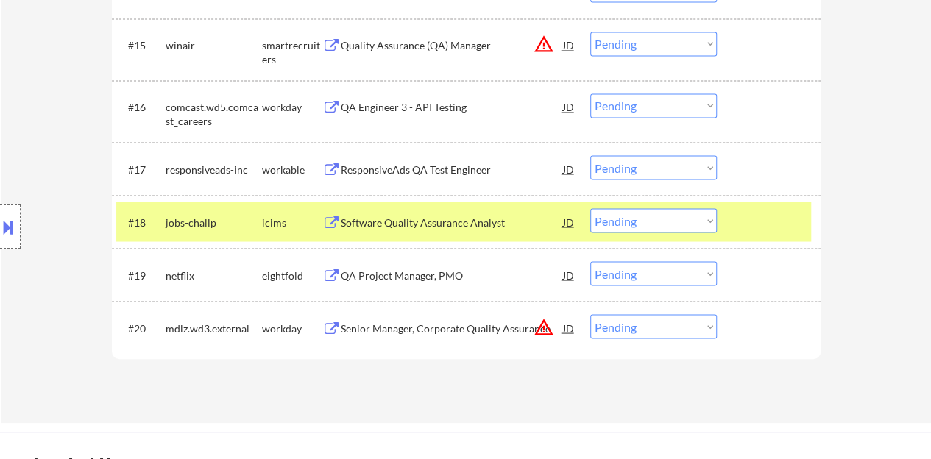
click at [757, 222] on div at bounding box center [771, 221] width 65 height 27
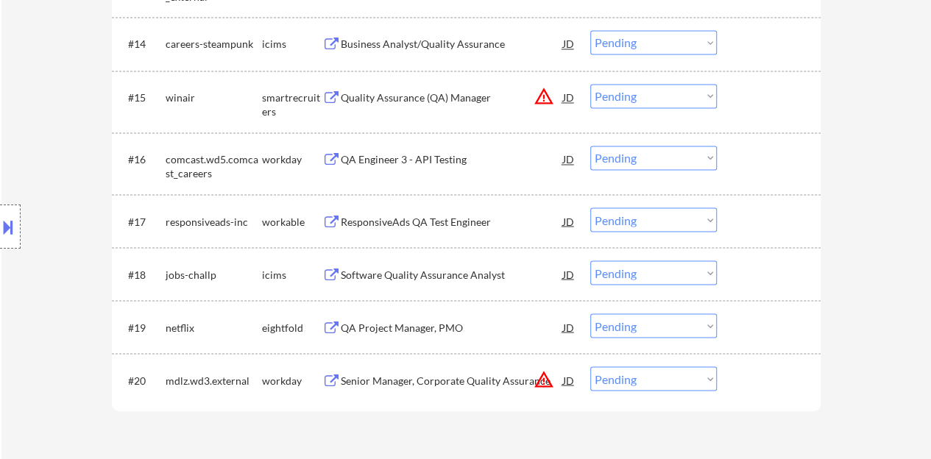
scroll to position [1178, 0]
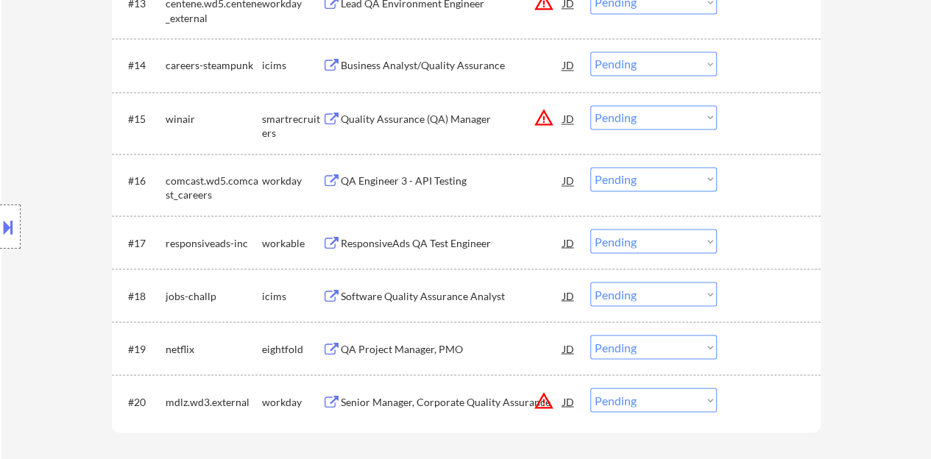
click at [454, 189] on div "QA Engineer 3 - API Testing" at bounding box center [452, 180] width 222 height 27
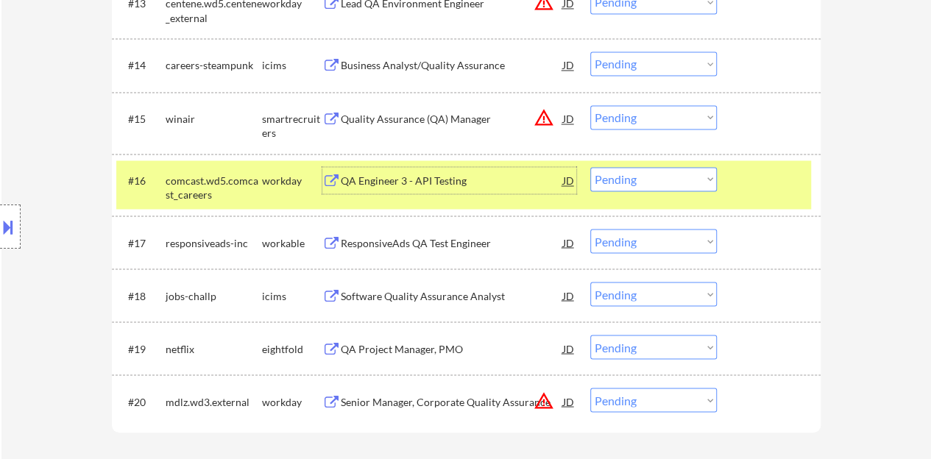
click at [651, 184] on select "Choose an option... Pending Applied Excluded (Questions) Excluded (Expired) Exc…" at bounding box center [654, 179] width 127 height 24
click at [591, 167] on select "Choose an option... Pending Applied Excluded (Questions) Excluded (Expired) Exc…" at bounding box center [654, 179] width 127 height 24
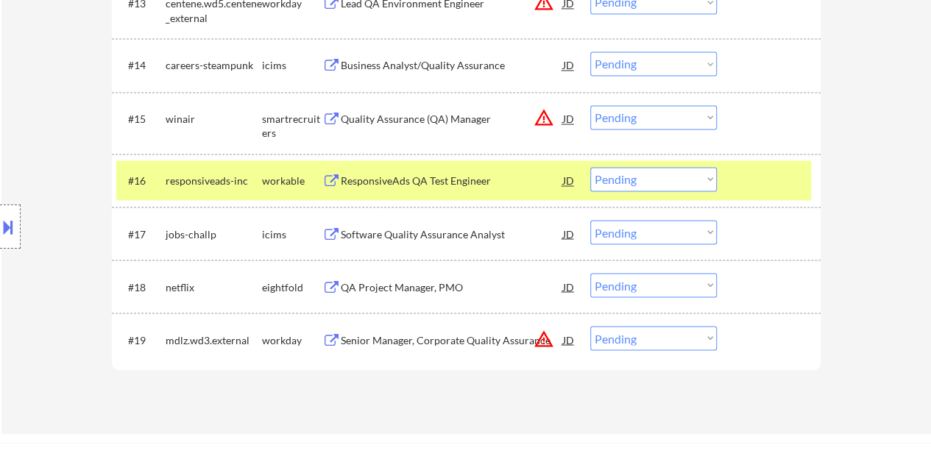
click at [408, 182] on div "ResponsiveAds QA Test Engineer" at bounding box center [452, 181] width 222 height 15
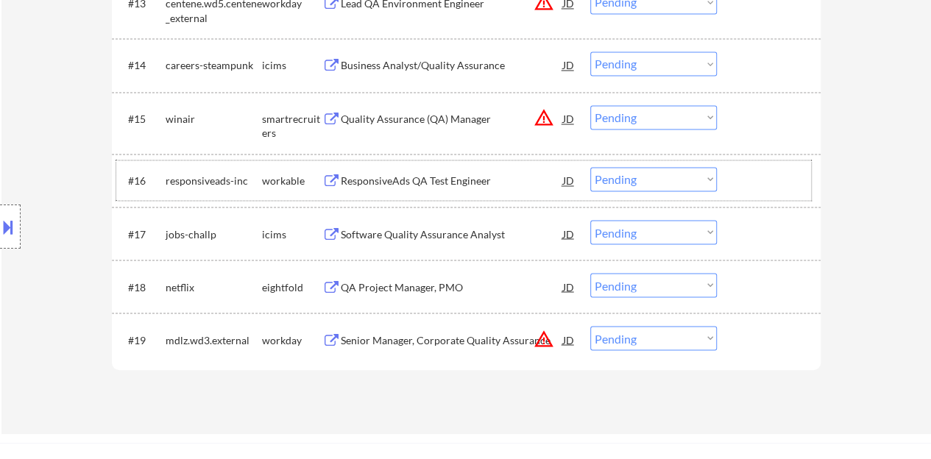
click at [757, 191] on div at bounding box center [771, 180] width 65 height 27
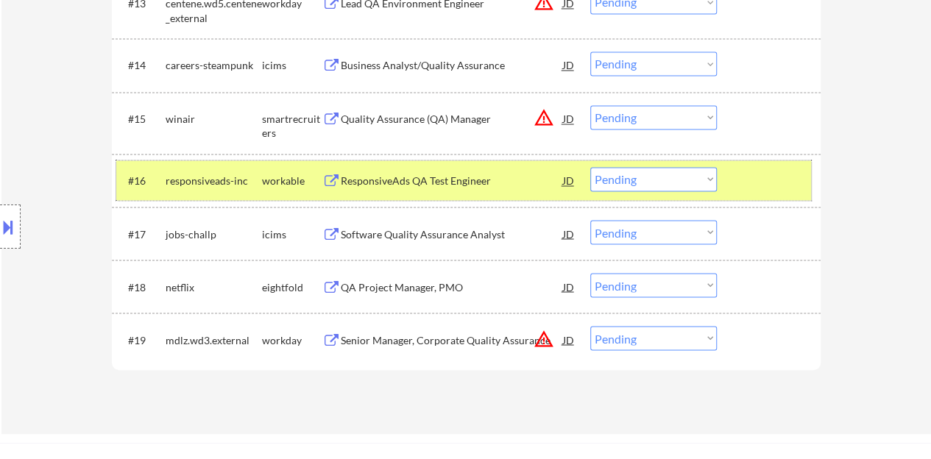
click at [654, 181] on select "Choose an option... Pending Applied Excluded (Questions) Excluded (Expired) Exc…" at bounding box center [654, 179] width 127 height 24
click at [591, 167] on select "Choose an option... Pending Applied Excluded (Questions) Excluded (Expired) Exc…" at bounding box center [654, 179] width 127 height 24
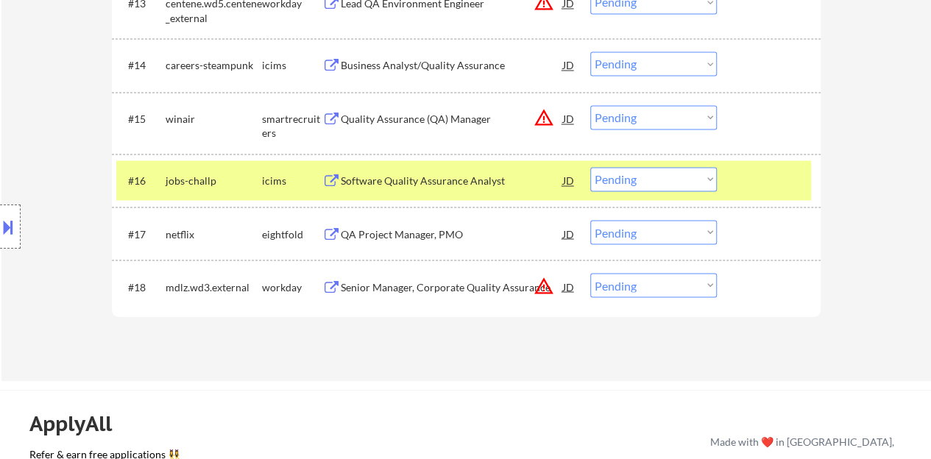
click at [443, 185] on div "Software Quality Assurance Analyst" at bounding box center [452, 181] width 222 height 15
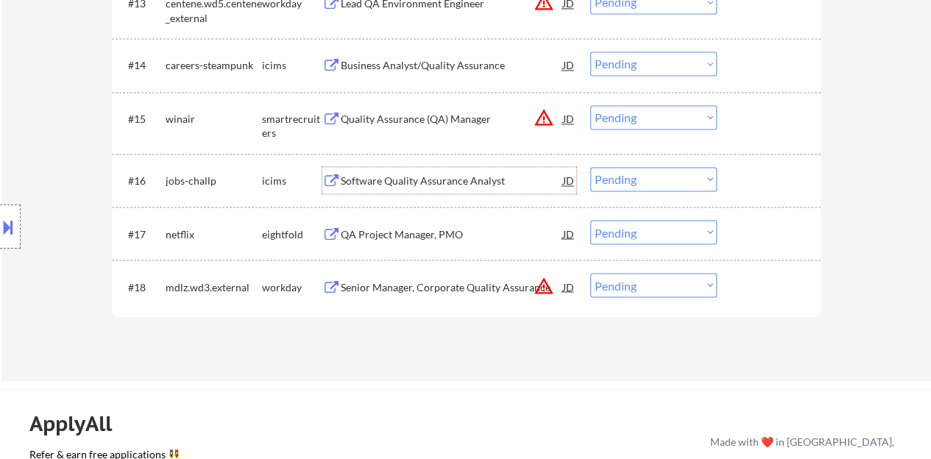
click at [754, 188] on div at bounding box center [771, 180] width 65 height 27
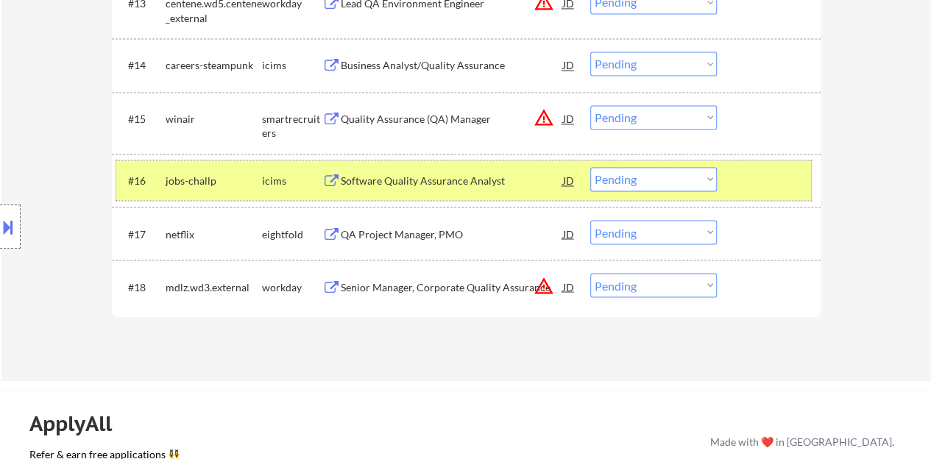
click at [626, 173] on select "Choose an option... Pending Applied Excluded (Questions) Excluded (Expired) Exc…" at bounding box center [654, 179] width 127 height 24
click at [591, 167] on select "Choose an option... Pending Applied Excluded (Questions) Excluded (Expired) Exc…" at bounding box center [654, 179] width 127 height 24
select select ""pending""
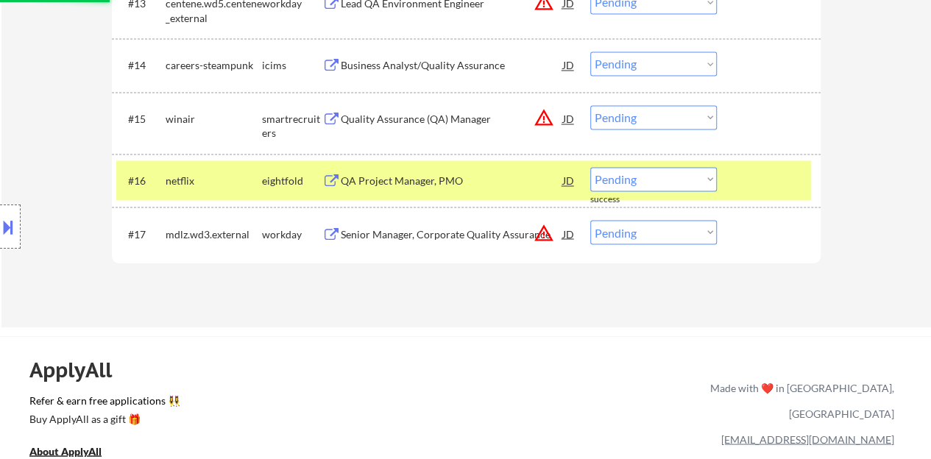
scroll to position [1105, 0]
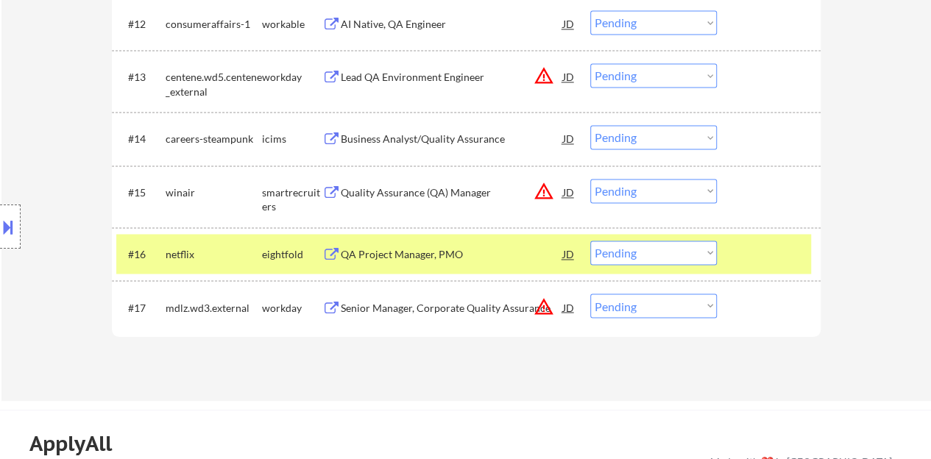
click at [772, 250] on div at bounding box center [771, 254] width 65 height 27
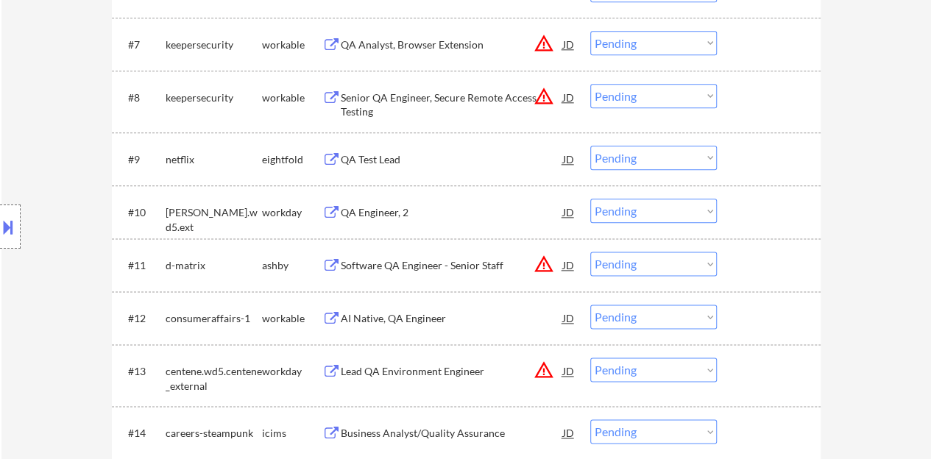
scroll to position [736, 0]
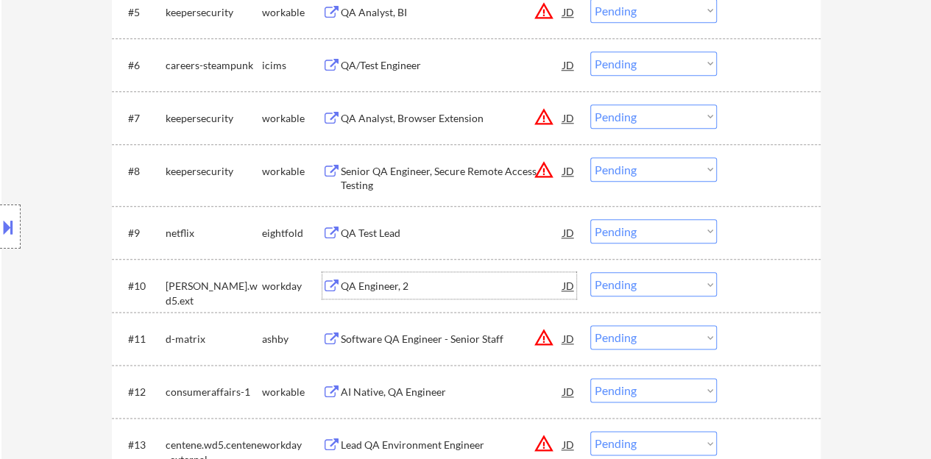
click at [380, 281] on div "QA Engineer, 2" at bounding box center [452, 286] width 222 height 15
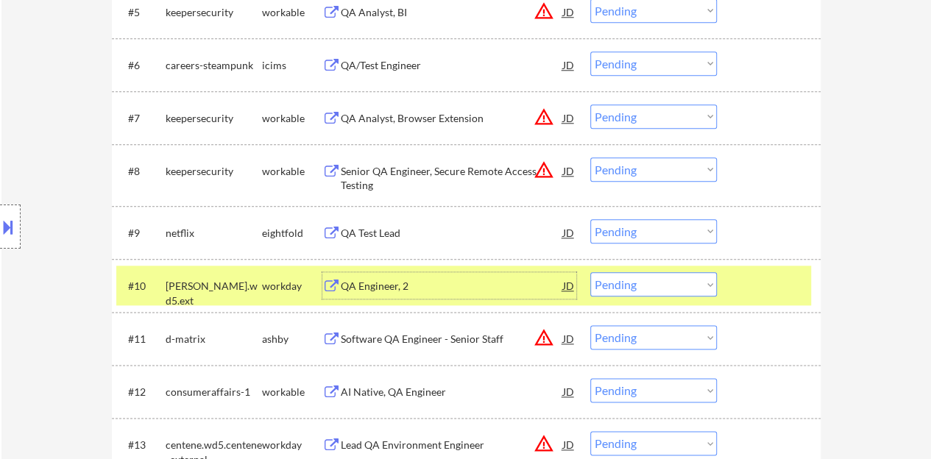
click at [643, 286] on select "Choose an option... Pending Applied Excluded (Questions) Excluded (Expired) Exc…" at bounding box center [654, 284] width 127 height 24
click at [591, 272] on select "Choose an option... Pending Applied Excluded (Questions) Excluded (Expired) Exc…" at bounding box center [654, 284] width 127 height 24
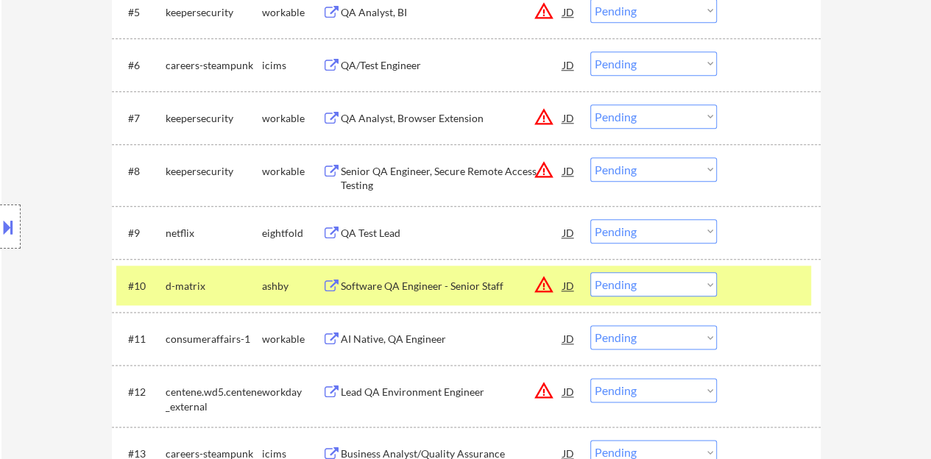
click at [485, 286] on div "Software QA Engineer - Senior Staff" at bounding box center [452, 286] width 222 height 15
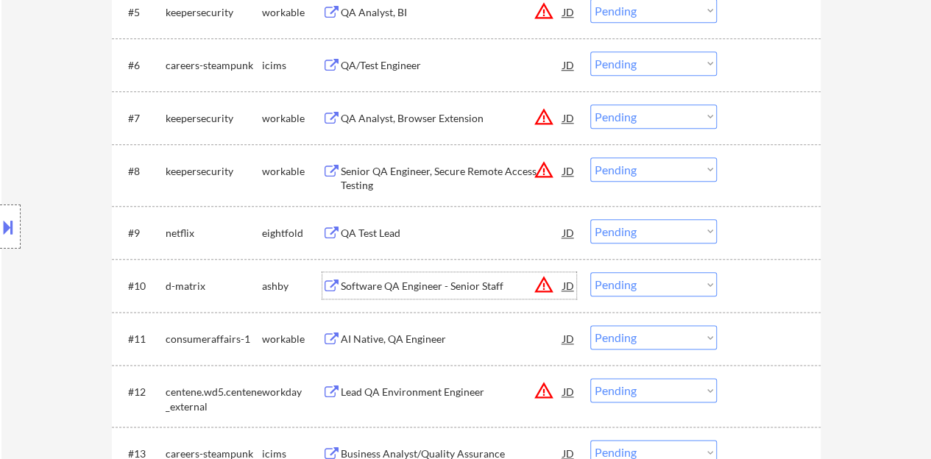
click at [739, 275] on div at bounding box center [771, 285] width 65 height 27
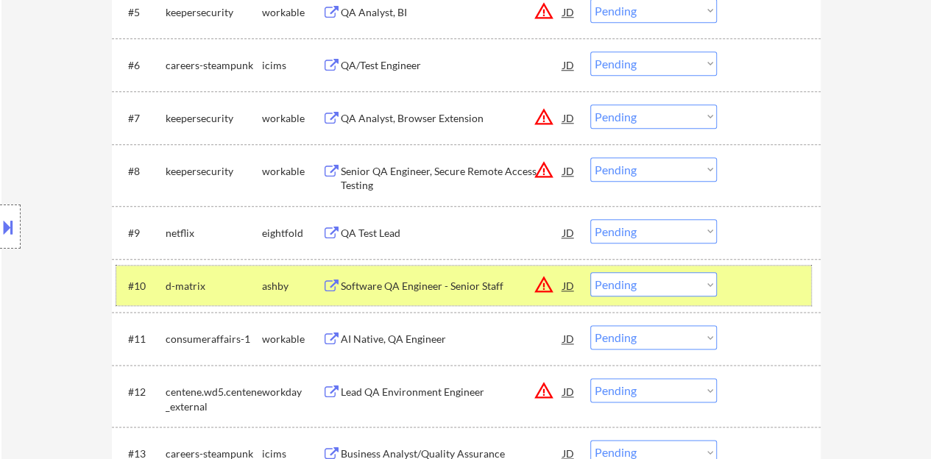
click at [667, 275] on select "Choose an option... Pending Applied Excluded (Questions) Excluded (Expired) Exc…" at bounding box center [654, 284] width 127 height 24
click at [591, 272] on select "Choose an option... Pending Applied Excluded (Questions) Excluded (Expired) Exc…" at bounding box center [654, 284] width 127 height 24
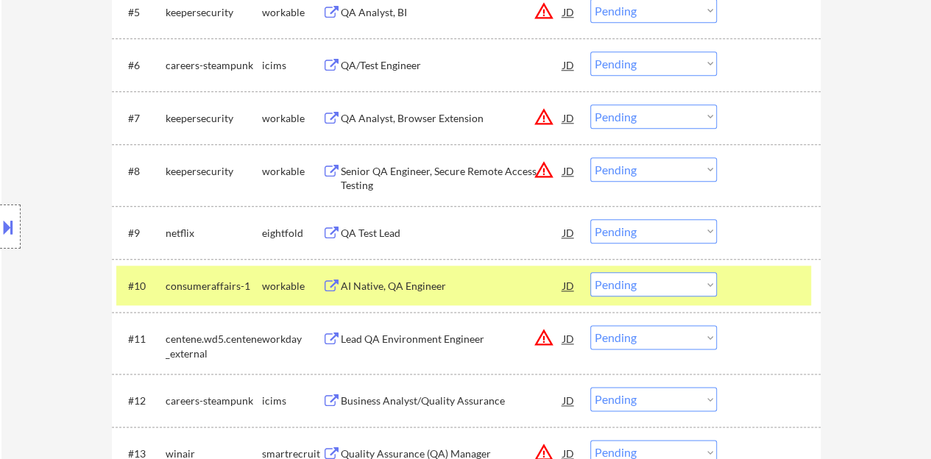
scroll to position [884, 0]
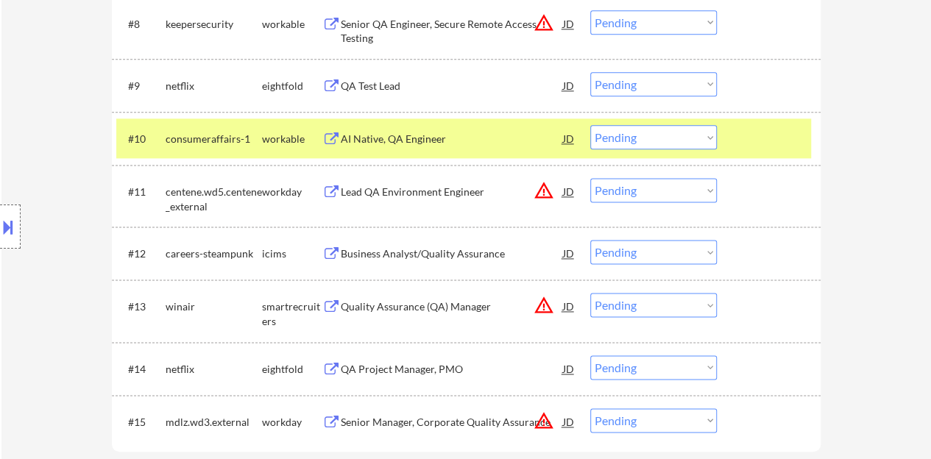
click at [424, 132] on div "AI Native, QA Engineer" at bounding box center [452, 139] width 222 height 15
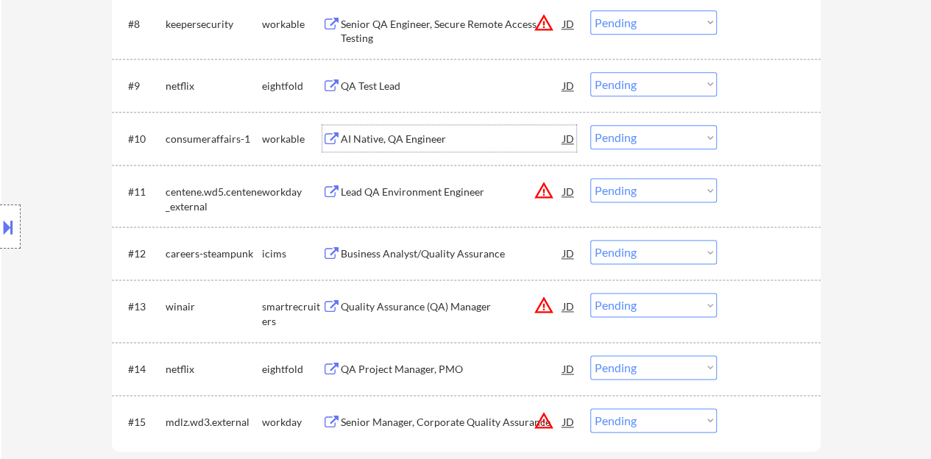
click at [755, 145] on div at bounding box center [771, 138] width 65 height 27
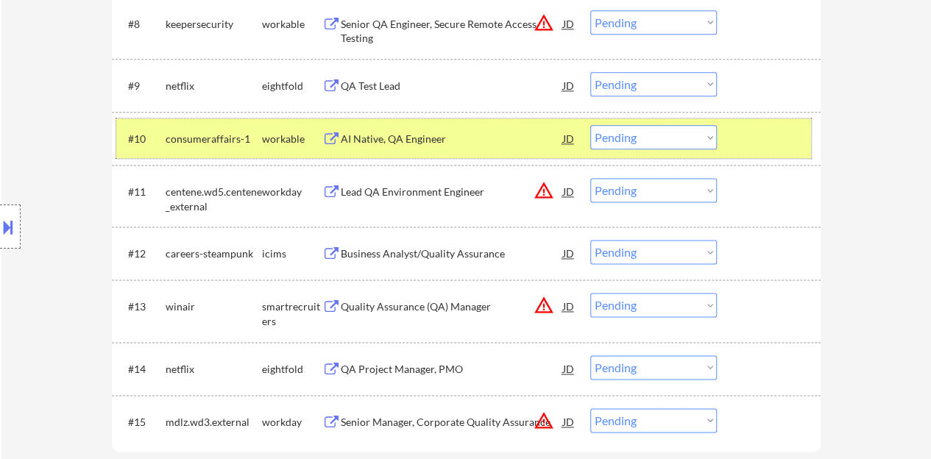
drag, startPoint x: 621, startPoint y: 126, endPoint x: 621, endPoint y: 134, distance: 8.1
click at [621, 125] on select "Choose an option... Pending Applied Excluded (Questions) Excluded (Expired) Exc…" at bounding box center [654, 137] width 127 height 24
click at [591, 125] on select "Choose an option... Pending Applied Excluded (Questions) Excluded (Expired) Exc…" at bounding box center [654, 137] width 127 height 24
select select ""pending""
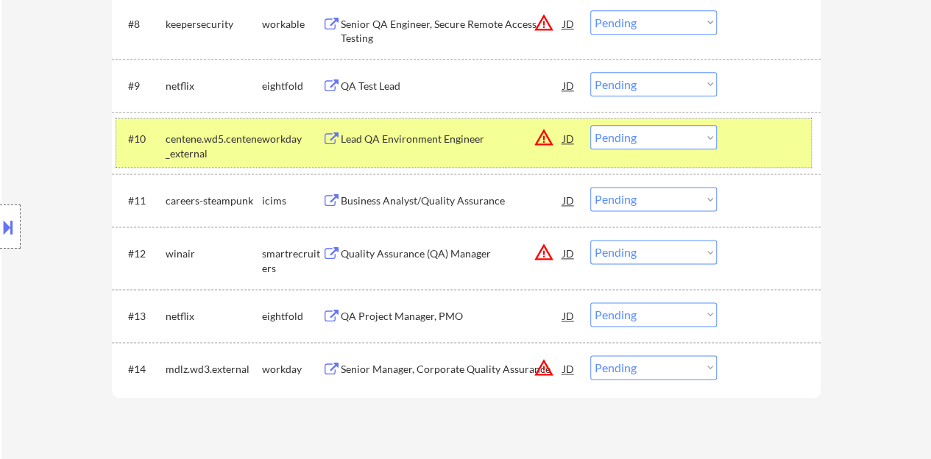
click at [740, 145] on div at bounding box center [771, 138] width 65 height 27
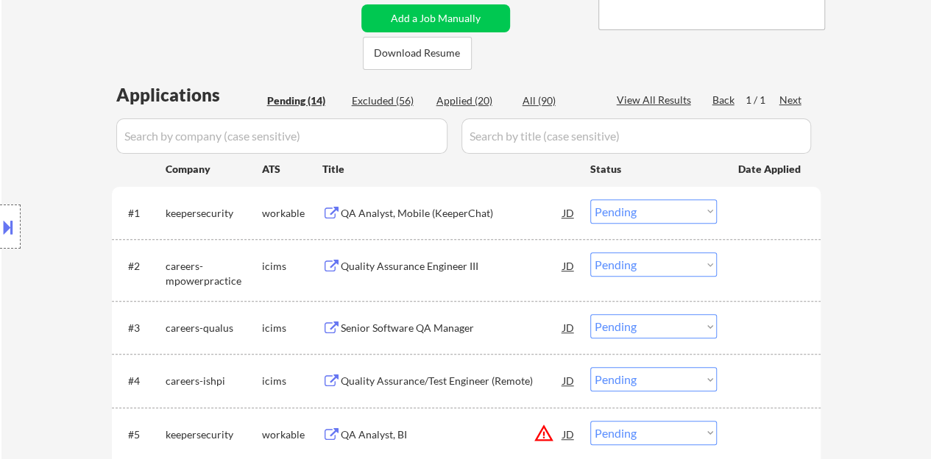
scroll to position [295, 0]
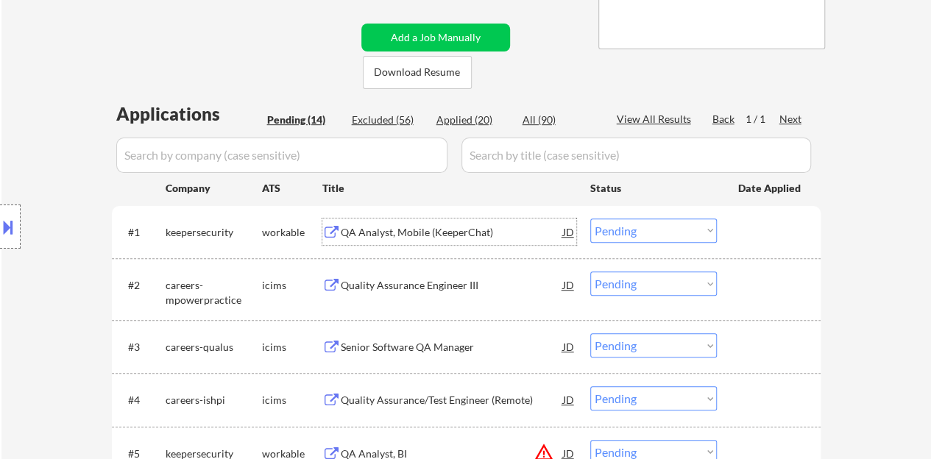
click at [440, 227] on div "QA Analyst, Mobile (KeeperChat)" at bounding box center [452, 232] width 222 height 15
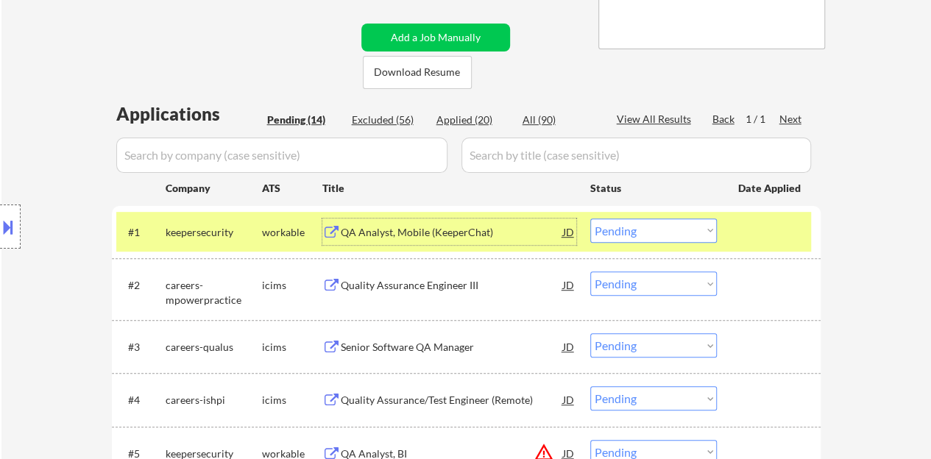
click at [685, 240] on select "Choose an option... Pending Applied Excluded (Questions) Excluded (Expired) Exc…" at bounding box center [654, 231] width 127 height 24
click at [591, 219] on select "Choose an option... Pending Applied Excluded (Questions) Excluded (Expired) Exc…" at bounding box center [654, 231] width 127 height 24
select select ""pending""
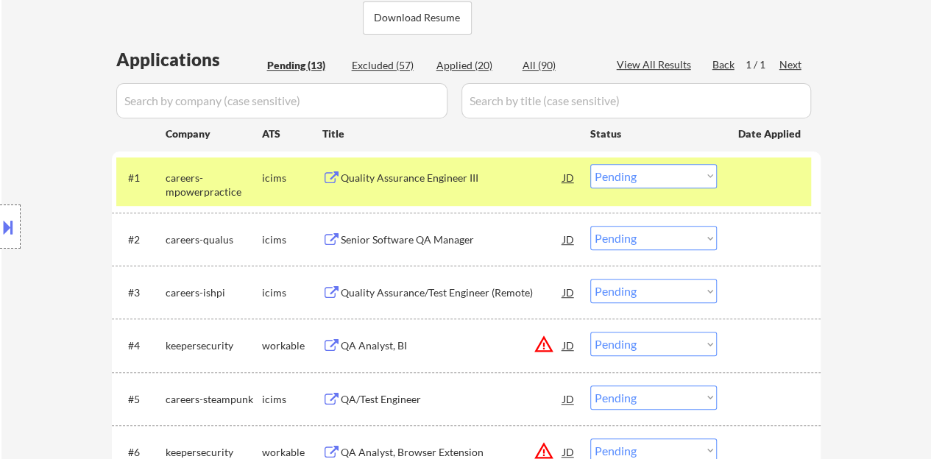
scroll to position [368, 0]
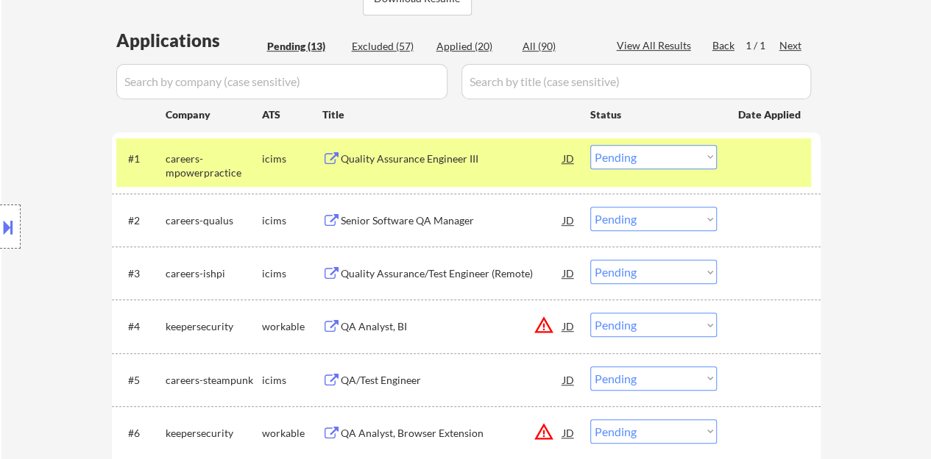
click at [458, 160] on div "Quality Assurance Engineer III" at bounding box center [452, 159] width 222 height 15
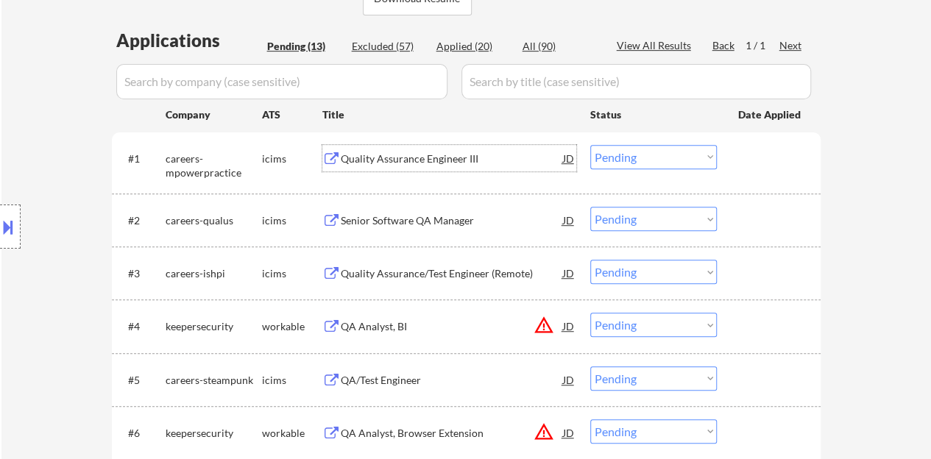
click at [775, 155] on div at bounding box center [771, 158] width 65 height 27
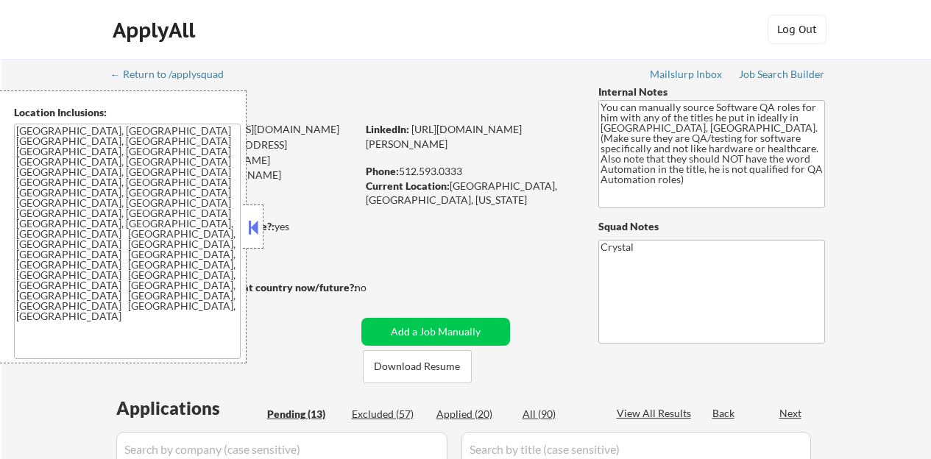
scroll to position [427, 0]
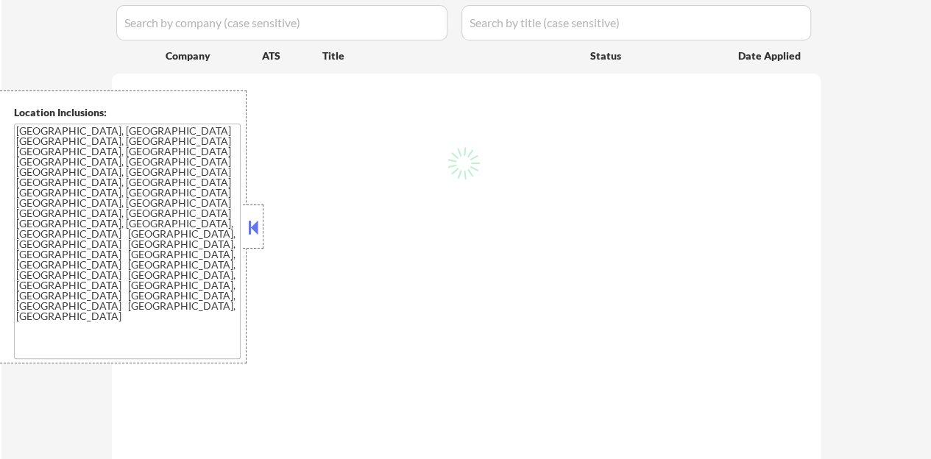
select select ""pending""
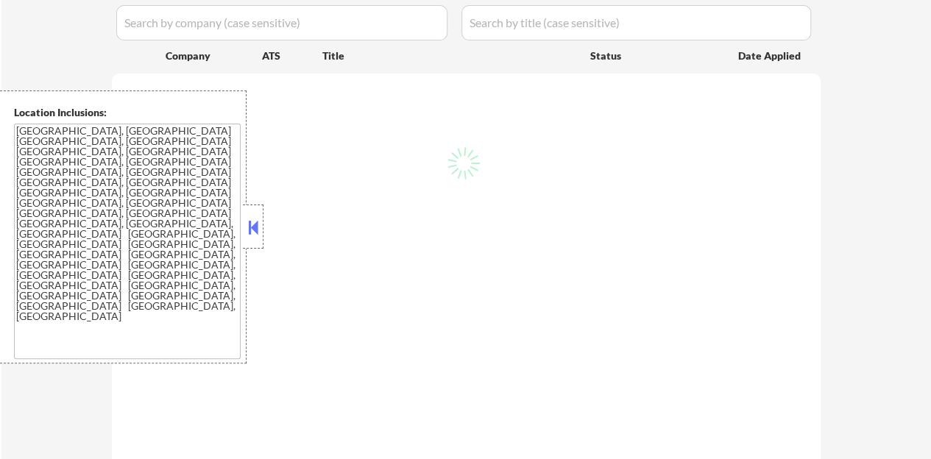
select select ""pending""
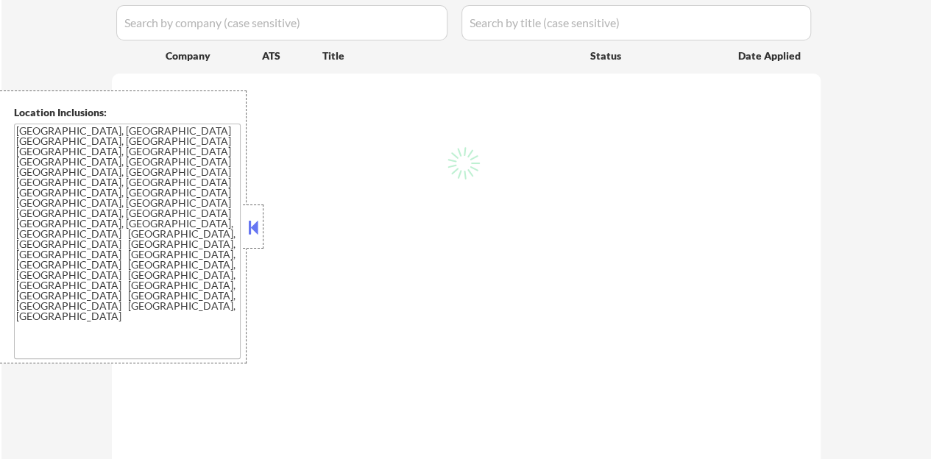
select select ""pending""
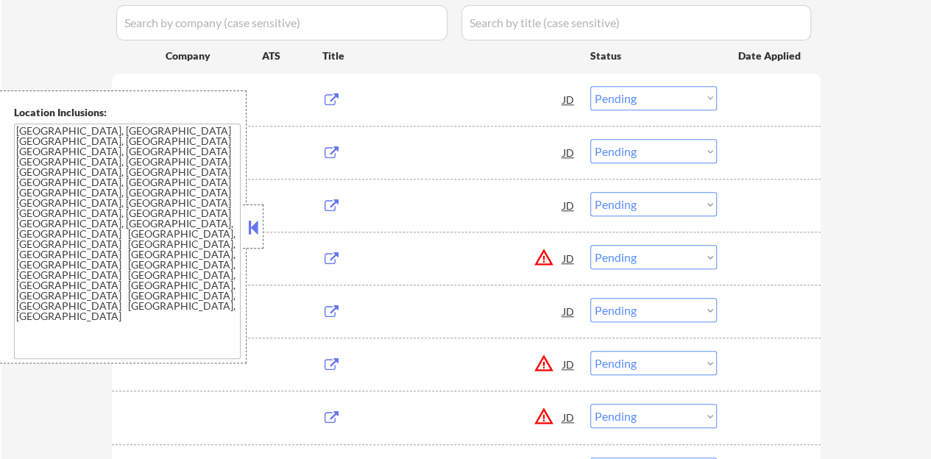
scroll to position [368, 0]
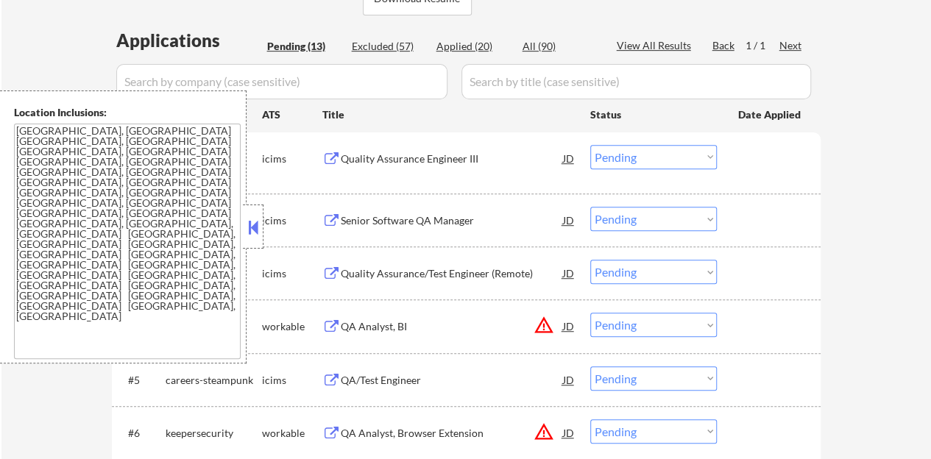
click at [256, 225] on button at bounding box center [253, 227] width 16 height 22
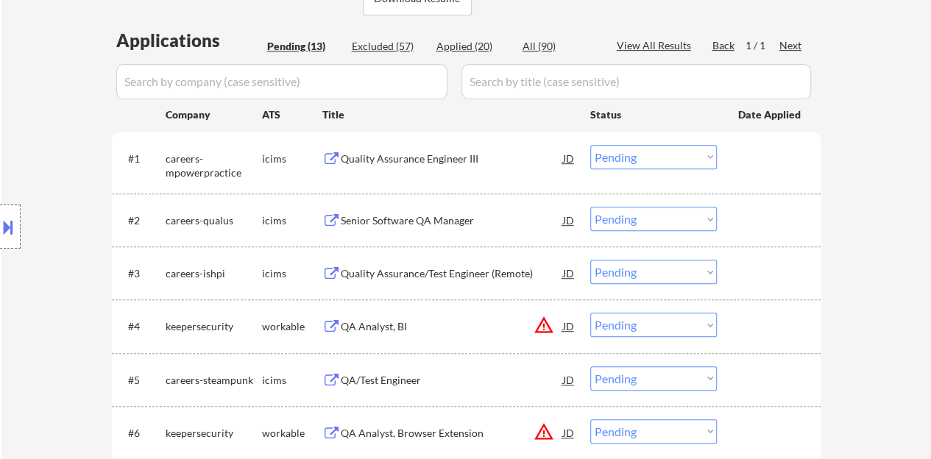
click at [649, 149] on select "Choose an option... Pending Applied Excluded (Questions) Excluded (Expired) Exc…" at bounding box center [654, 157] width 127 height 24
click at [591, 145] on select "Choose an option... Pending Applied Excluded (Questions) Excluded (Expired) Exc…" at bounding box center [654, 157] width 127 height 24
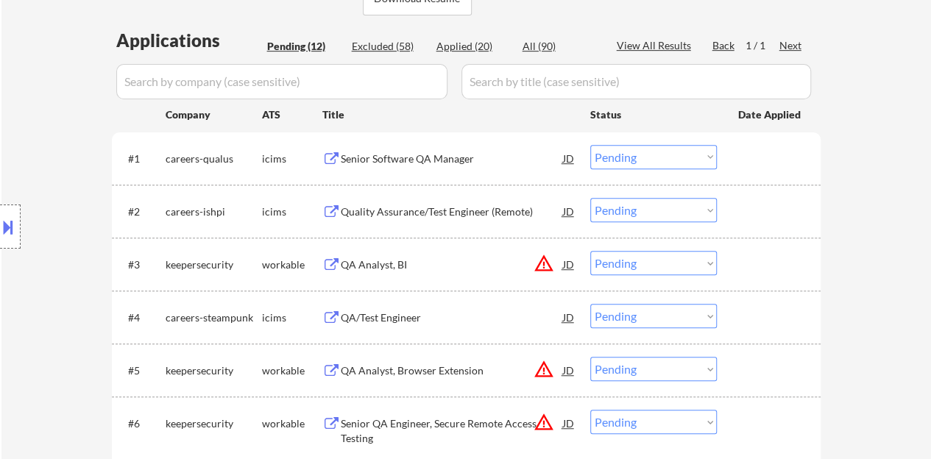
click at [381, 165] on div "Senior Software QA Manager" at bounding box center [452, 159] width 222 height 15
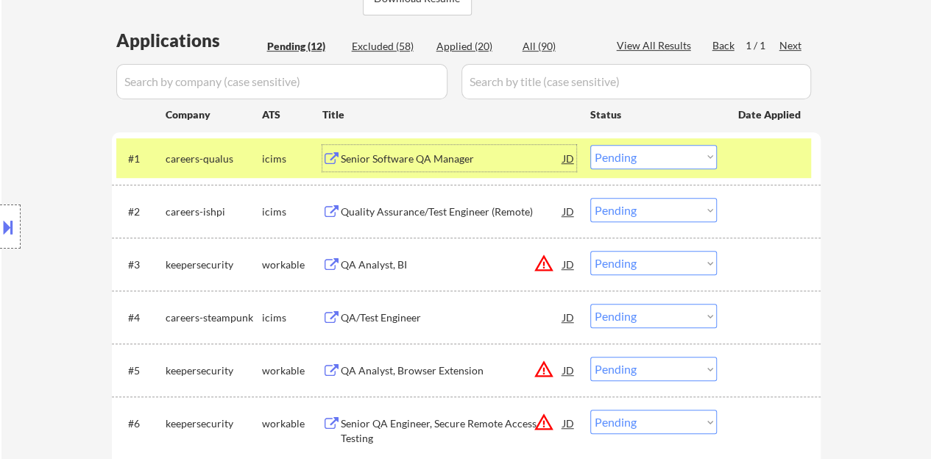
click at [616, 161] on select "Choose an option... Pending Applied Excluded (Questions) Excluded (Expired) Exc…" at bounding box center [654, 157] width 127 height 24
click at [591, 145] on select "Choose an option... Pending Applied Excluded (Questions) Excluded (Expired) Exc…" at bounding box center [654, 157] width 127 height 24
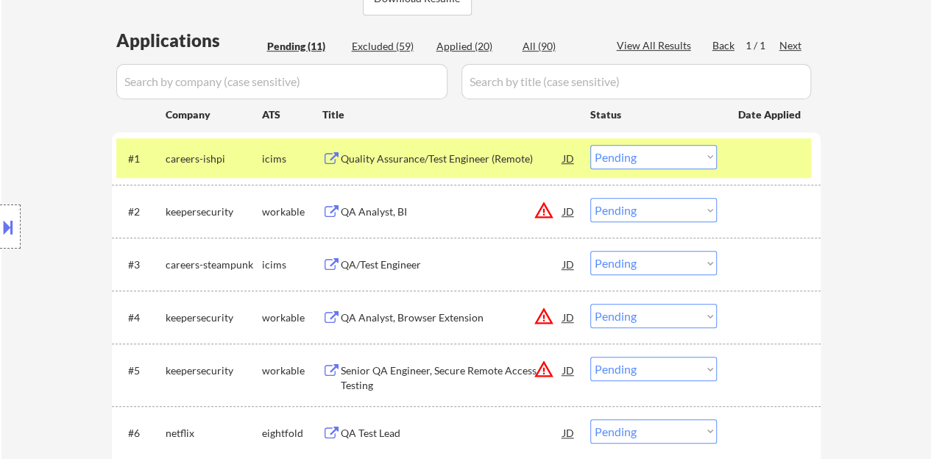
click at [443, 162] on div "Quality Assurance/Test Engineer (Remote)" at bounding box center [452, 159] width 222 height 15
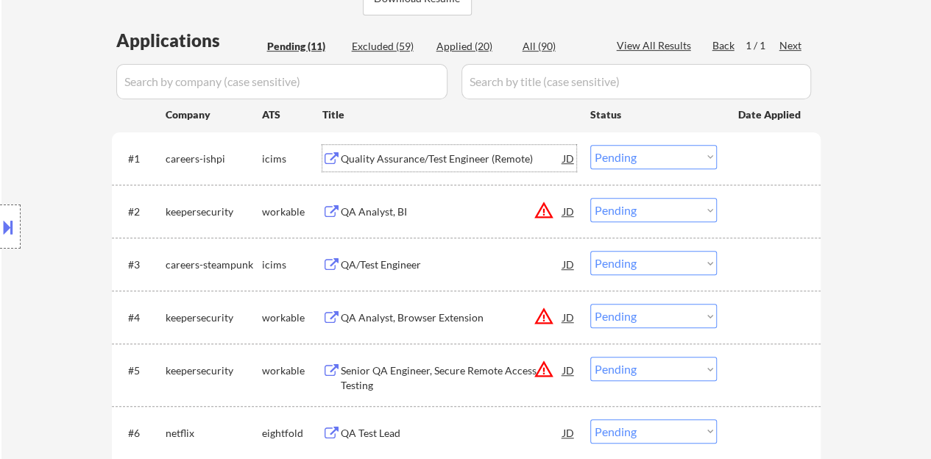
click at [750, 153] on div at bounding box center [771, 158] width 65 height 27
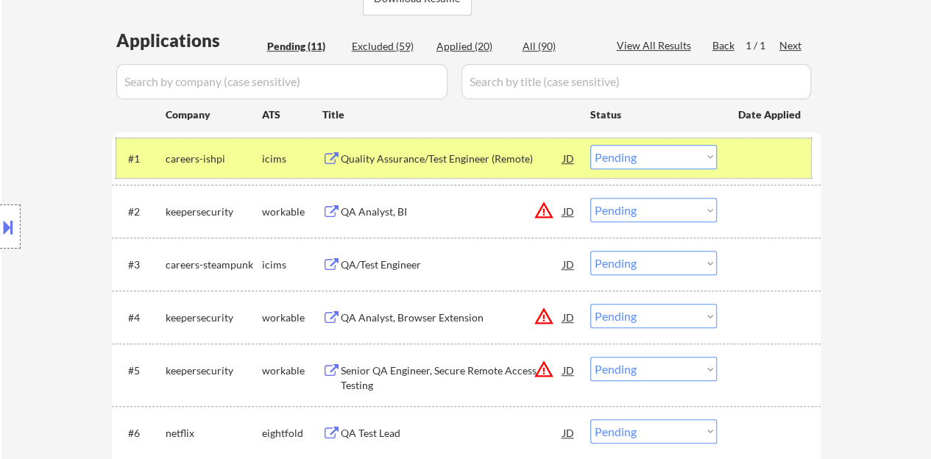
click at [669, 155] on select "Choose an option... Pending Applied Excluded (Questions) Excluded (Expired) Exc…" at bounding box center [654, 157] width 127 height 24
click at [591, 145] on select "Choose an option... Pending Applied Excluded (Questions) Excluded (Expired) Exc…" at bounding box center [654, 157] width 127 height 24
select select ""pending""
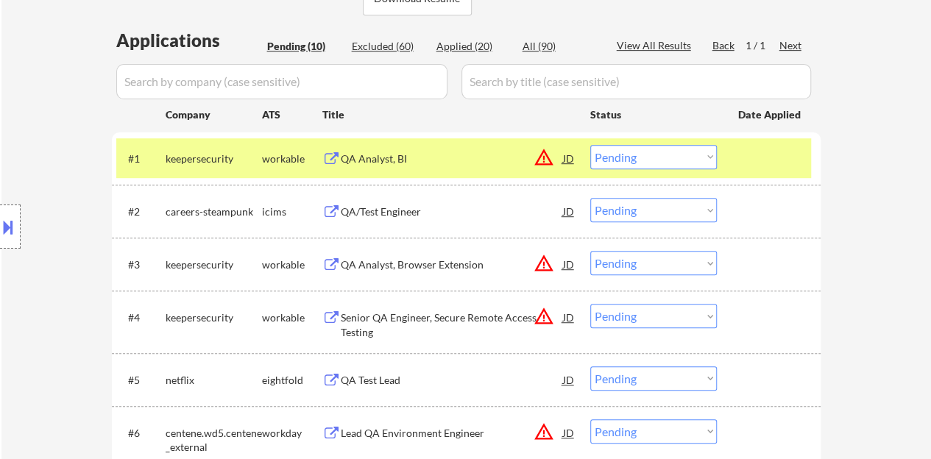
click at [736, 163] on div "#1 keepersecurity workable QA Analyst, BI JD warning_amber Choose an option... …" at bounding box center [463, 158] width 695 height 40
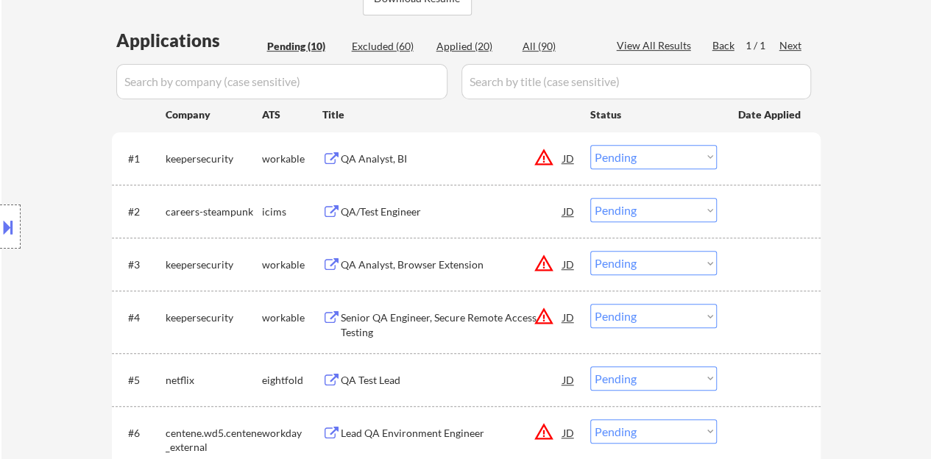
click at [405, 210] on div "QA/Test Engineer" at bounding box center [452, 212] width 222 height 15
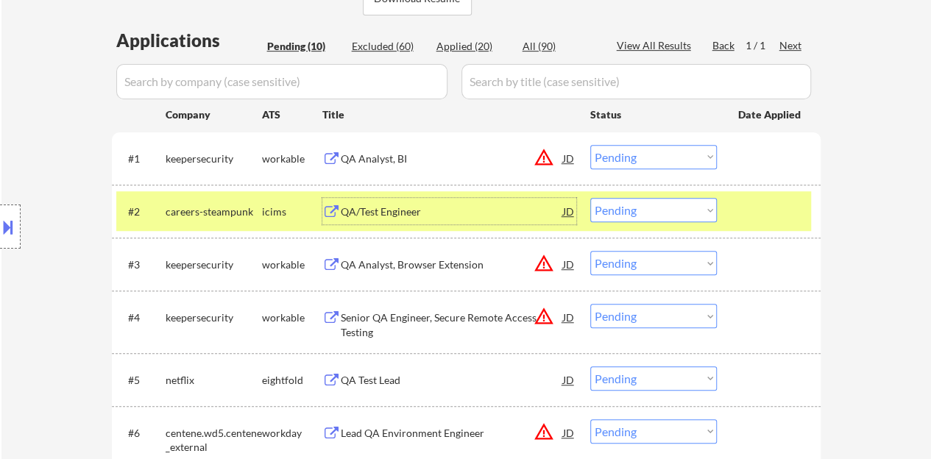
click at [624, 216] on select "Choose an option... Pending Applied Excluded (Questions) Excluded (Expired) Exc…" at bounding box center [654, 210] width 127 height 24
click at [591, 198] on select "Choose an option... Pending Applied Excluded (Questions) Excluded (Expired) Exc…" at bounding box center [654, 210] width 127 height 24
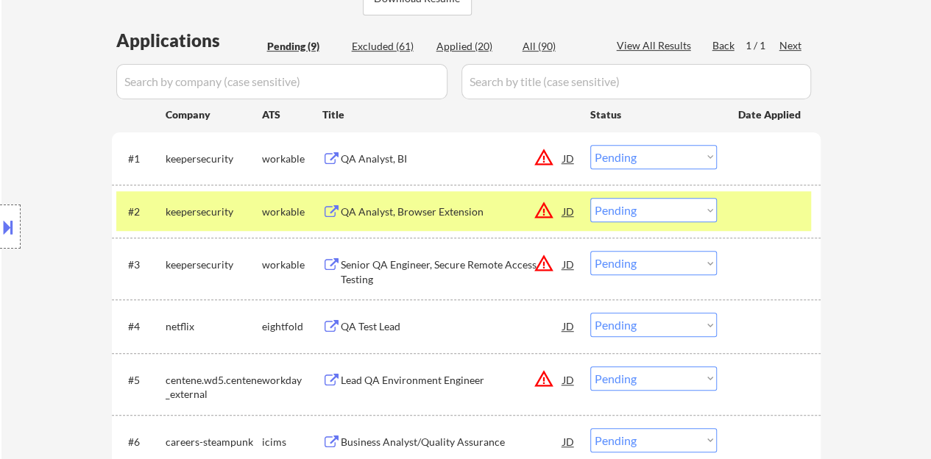
click at [415, 207] on div "QA Analyst, Browser Extension" at bounding box center [452, 212] width 222 height 15
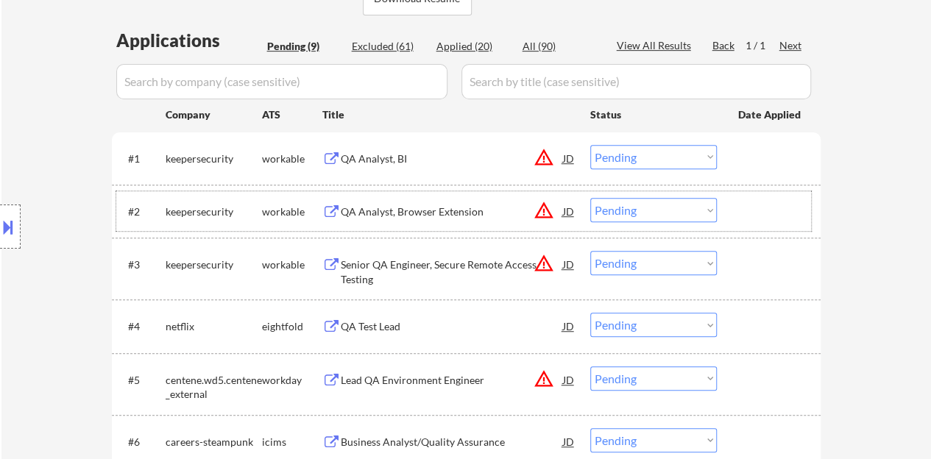
click at [752, 211] on div at bounding box center [771, 211] width 65 height 27
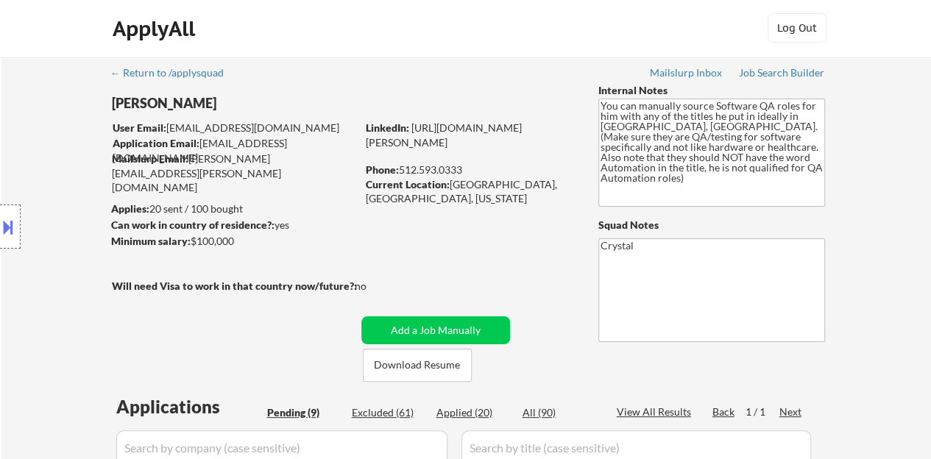
scroll to position [0, 0]
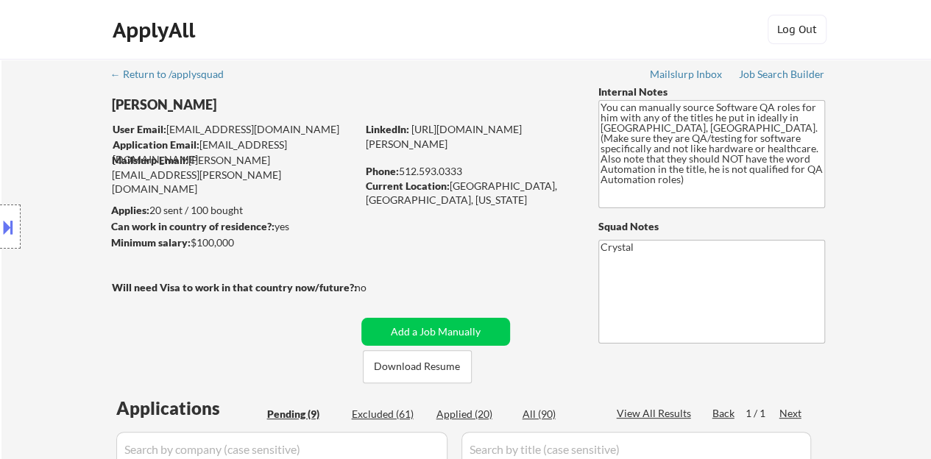
drag, startPoint x: 471, startPoint y: 155, endPoint x: 365, endPoint y: 145, distance: 105.7
click at [366, 145] on div "LinkedIn: [URL][DOMAIN_NAME][PERSON_NAME]" at bounding box center [471, 136] width 211 height 29
copy link "[URL][DOMAIN_NAME][PERSON_NAME]"
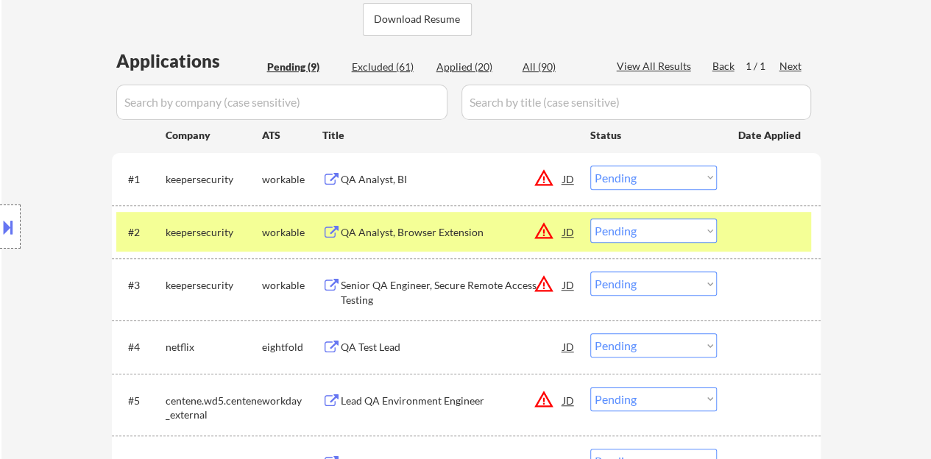
scroll to position [295, 0]
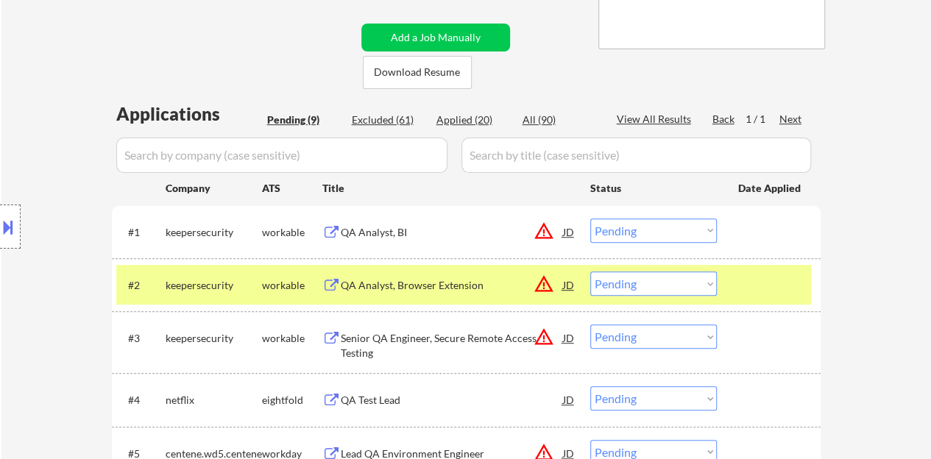
click at [641, 297] on div "#2 keepersecurity workable QA Analyst, Browser Extension JD warning_amber Choos…" at bounding box center [463, 285] width 695 height 40
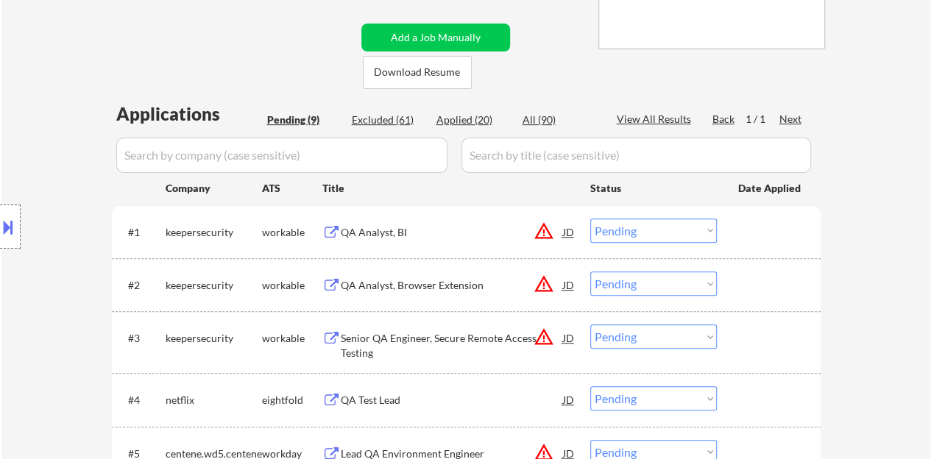
click at [644, 289] on select "Choose an option... Pending Applied Excluded (Questions) Excluded (Expired) Exc…" at bounding box center [654, 284] width 127 height 24
click at [591, 272] on select "Choose an option... Pending Applied Excluded (Questions) Excluded (Expired) Exc…" at bounding box center [654, 284] width 127 height 24
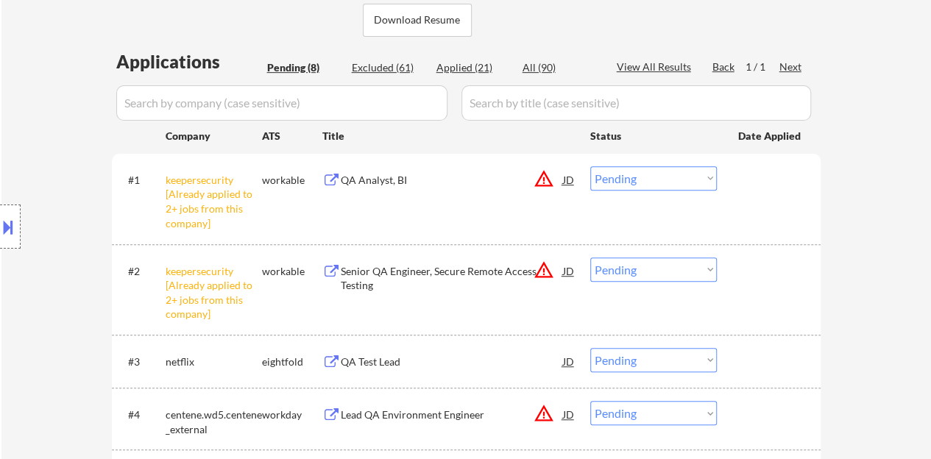
scroll to position [368, 0]
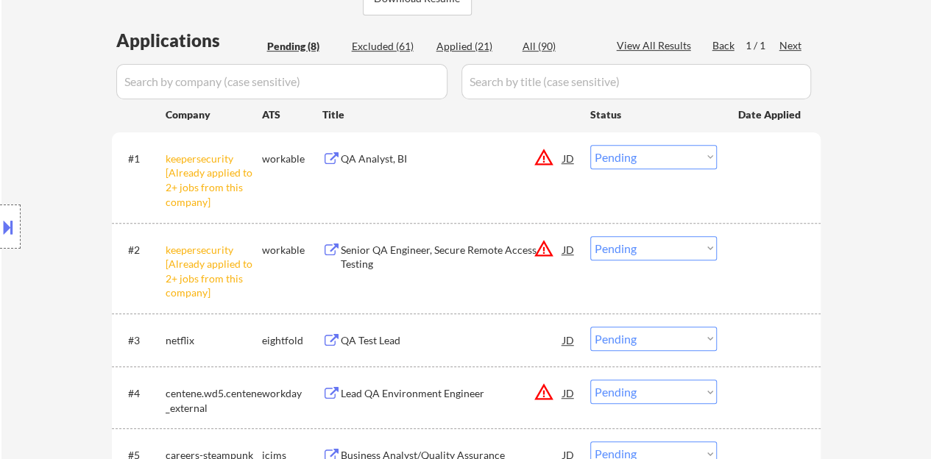
click at [684, 244] on select "Choose an option... Pending Applied Excluded (Questions) Excluded (Expired) Exc…" at bounding box center [654, 248] width 127 height 24
click at [591, 236] on select "Choose an option... Pending Applied Excluded (Questions) Excluded (Expired) Exc…" at bounding box center [654, 248] width 127 height 24
select select ""pending""
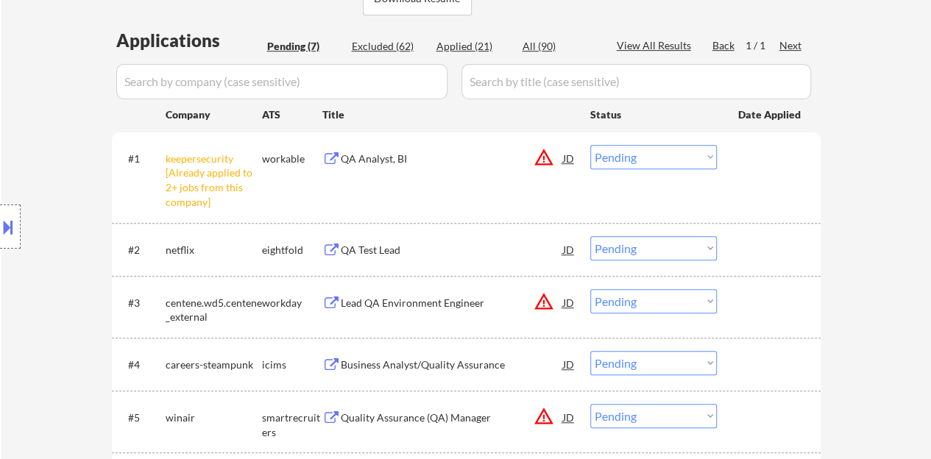
click at [644, 161] on select "Choose an option... Pending Applied Excluded (Questions) Excluded (Expired) Exc…" at bounding box center [654, 157] width 127 height 24
click at [591, 145] on select "Choose an option... Pending Applied Excluded (Questions) Excluded (Expired) Exc…" at bounding box center [654, 157] width 127 height 24
select select ""pending""
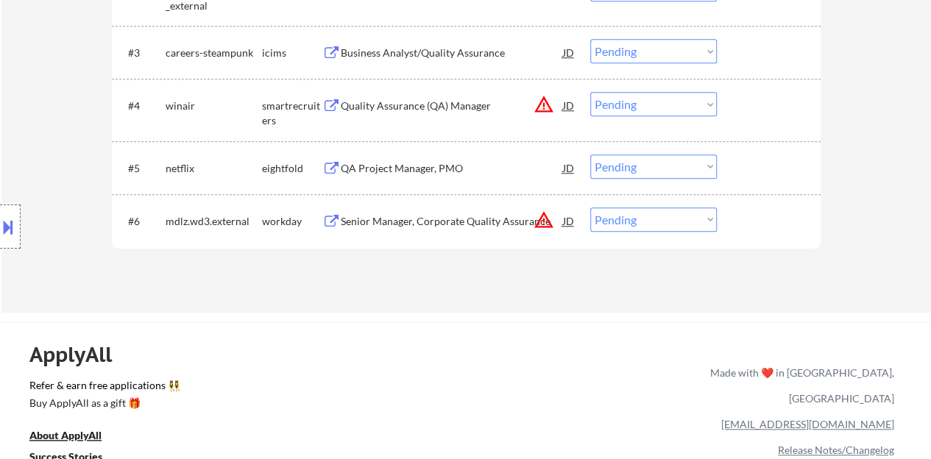
scroll to position [442, 0]
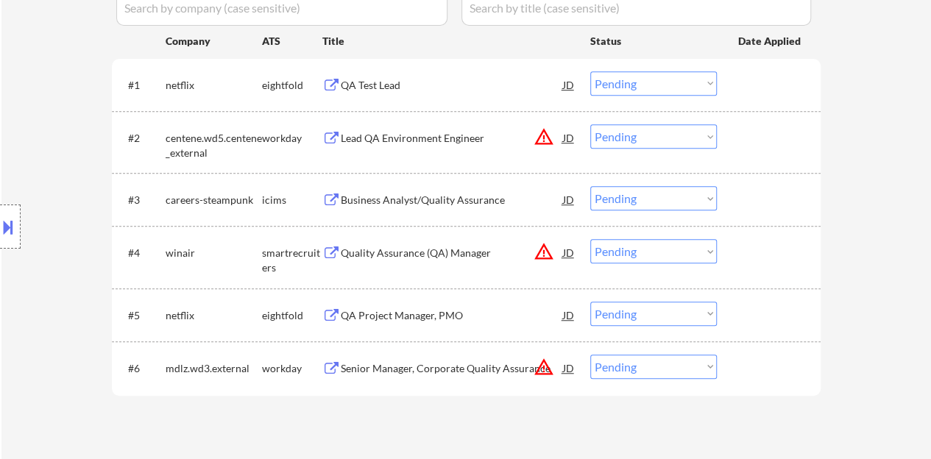
click at [397, 247] on div "Quality Assurance (QA) Manager" at bounding box center [452, 253] width 222 height 15
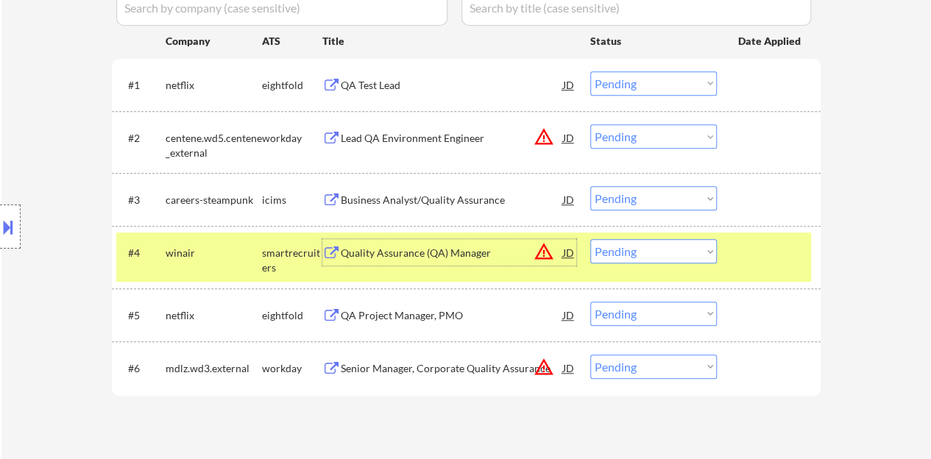
click at [669, 244] on select "Choose an option... Pending Applied Excluded (Questions) Excluded (Expired) Exc…" at bounding box center [654, 251] width 127 height 24
click at [591, 239] on select "Choose an option... Pending Applied Excluded (Questions) Excluded (Expired) Exc…" at bounding box center [654, 251] width 127 height 24
select select ""pending""
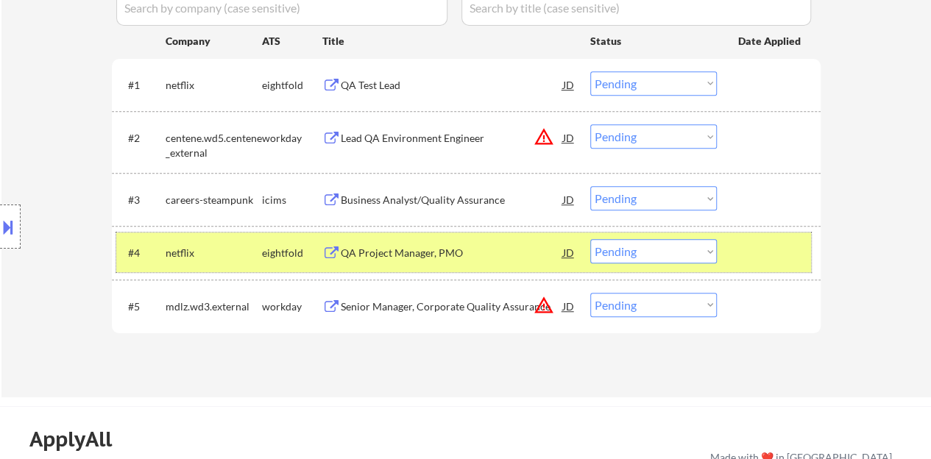
click at [780, 253] on div at bounding box center [771, 252] width 65 height 27
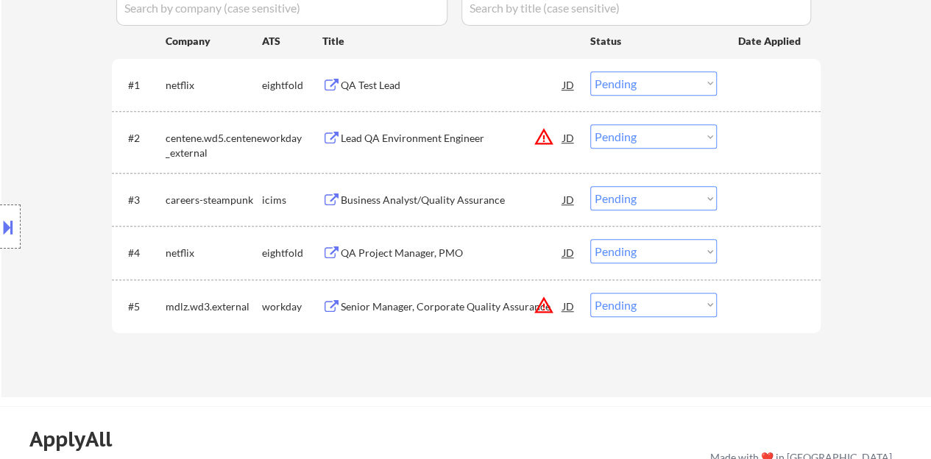
click at [470, 133] on div "Lead QA Environment Engineer" at bounding box center [452, 138] width 222 height 15
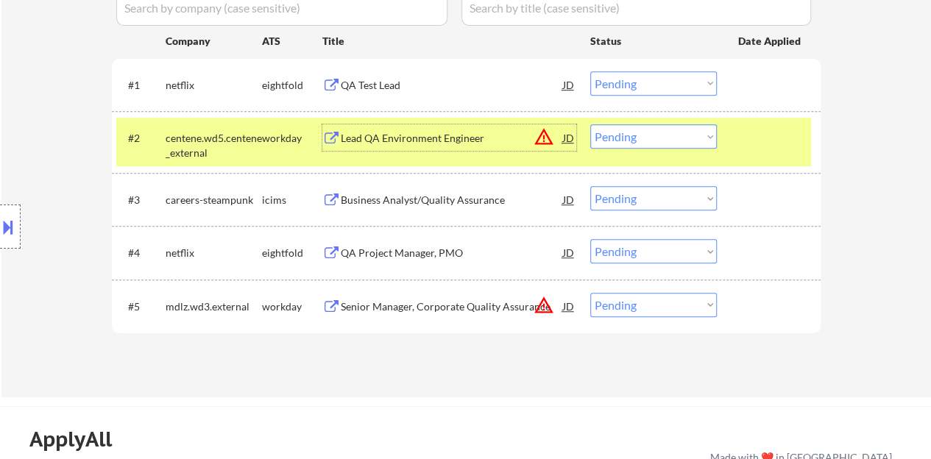
click at [632, 107] on div "#1 netflix eightfold QA Test Lead JD warning_amber Choose an option... Pending …" at bounding box center [466, 85] width 709 height 52
click at [638, 128] on select "Choose an option... Pending Applied Excluded (Questions) Excluded (Expired) Exc…" at bounding box center [654, 136] width 127 height 24
click at [591, 124] on select "Choose an option... Pending Applied Excluded (Questions) Excluded (Expired) Exc…" at bounding box center [654, 136] width 127 height 24
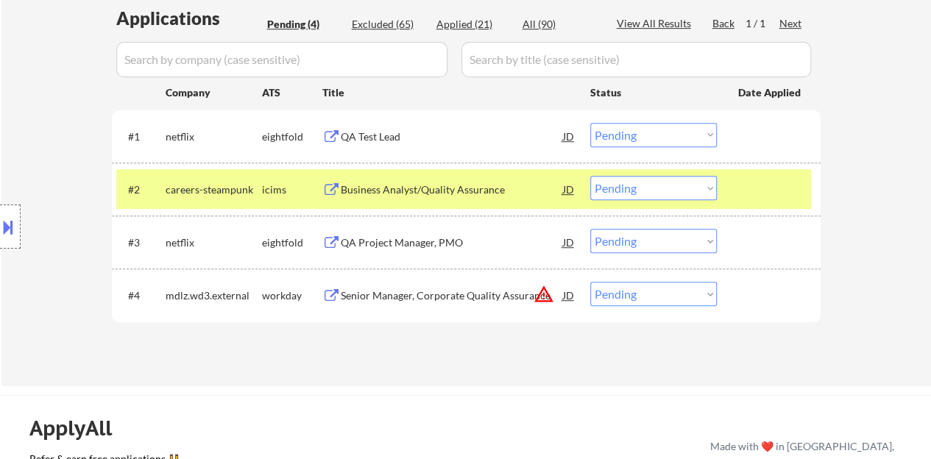
scroll to position [368, 0]
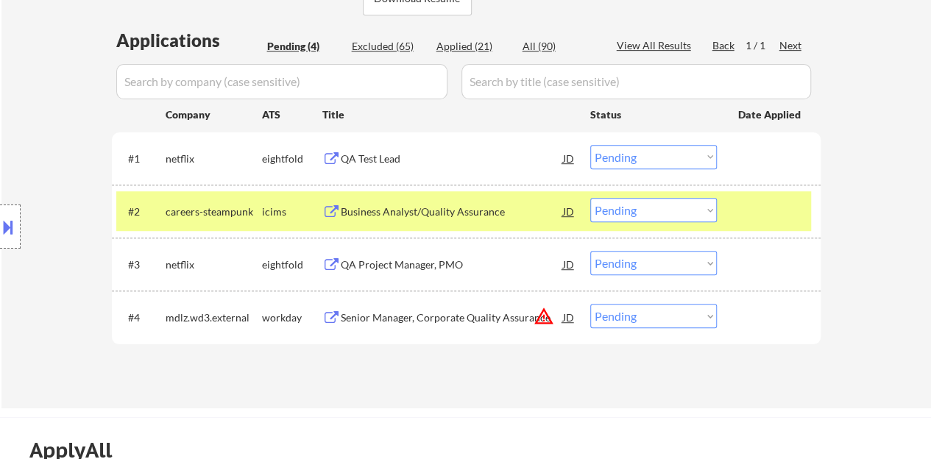
click at [378, 209] on div "Business Analyst/Quality Assurance" at bounding box center [452, 212] width 222 height 15
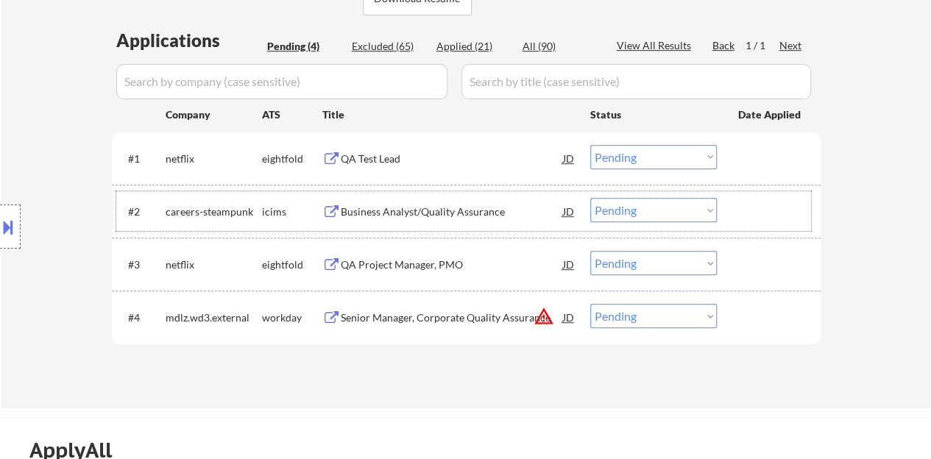
click at [772, 208] on div at bounding box center [771, 211] width 65 height 27
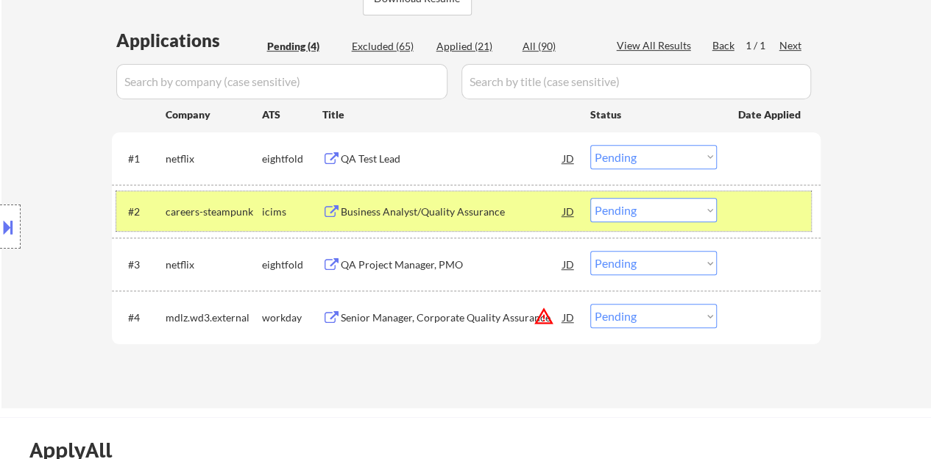
click at [630, 204] on select "Choose an option... Pending Applied Excluded (Questions) Excluded (Expired) Exc…" at bounding box center [654, 210] width 127 height 24
click at [591, 198] on select "Choose an option... Pending Applied Excluded (Questions) Excluded (Expired) Exc…" at bounding box center [654, 210] width 127 height 24
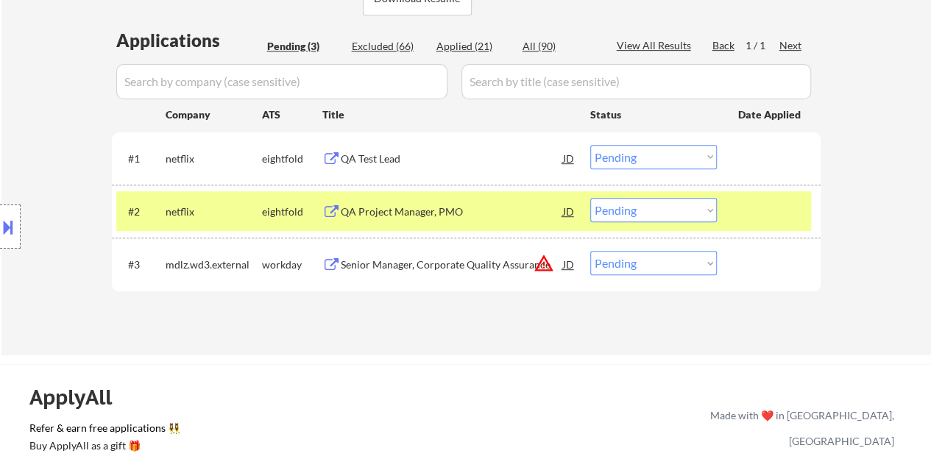
click at [391, 205] on div "QA Project Manager, PMO" at bounding box center [452, 212] width 222 height 15
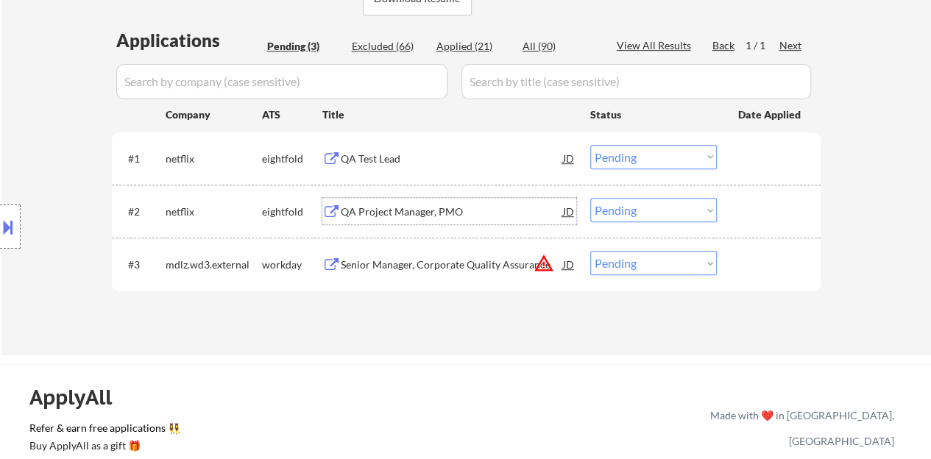
click at [732, 200] on div "#2 netflix eightfold QA Project Manager, PMO JD warning_amber Choose an option.…" at bounding box center [463, 211] width 695 height 40
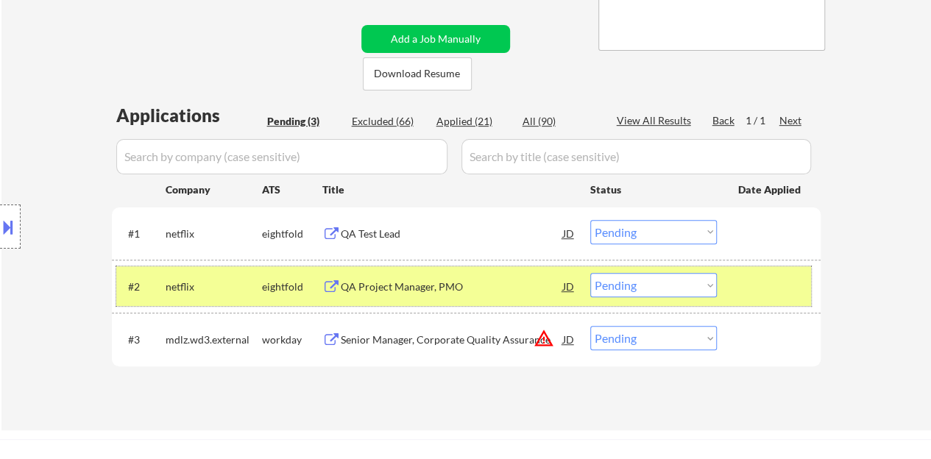
scroll to position [295, 0]
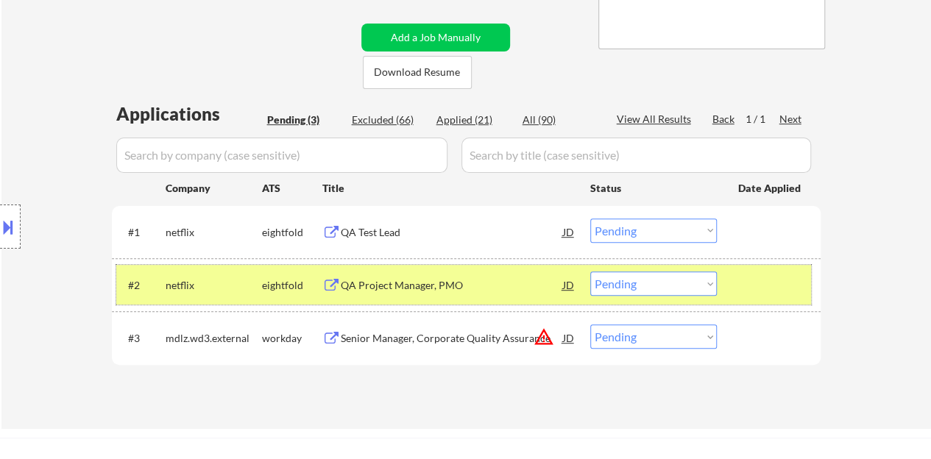
click at [636, 278] on select "Choose an option... Pending Applied Excluded (Questions) Excluded (Expired) Exc…" at bounding box center [654, 284] width 127 height 24
click at [591, 272] on select "Choose an option... Pending Applied Excluded (Questions) Excluded (Expired) Exc…" at bounding box center [654, 284] width 127 height 24
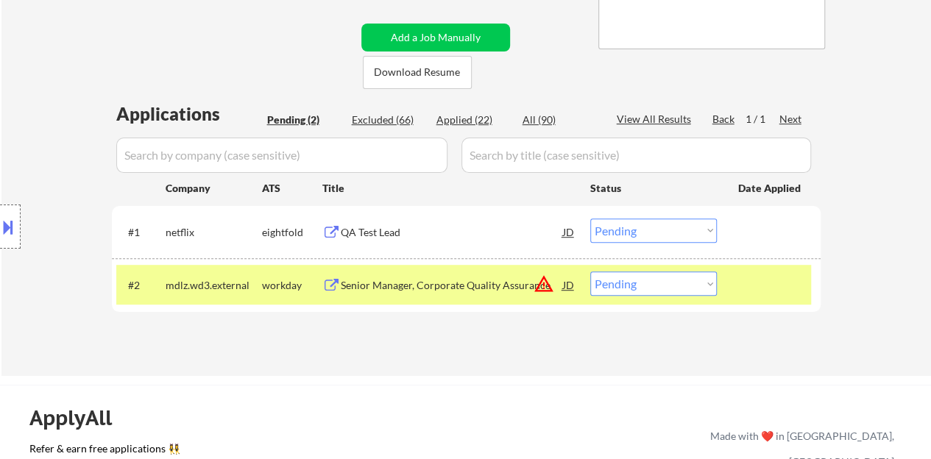
click at [482, 280] on div "Senior Manager, Corporate Quality Assurance" at bounding box center [452, 285] width 222 height 15
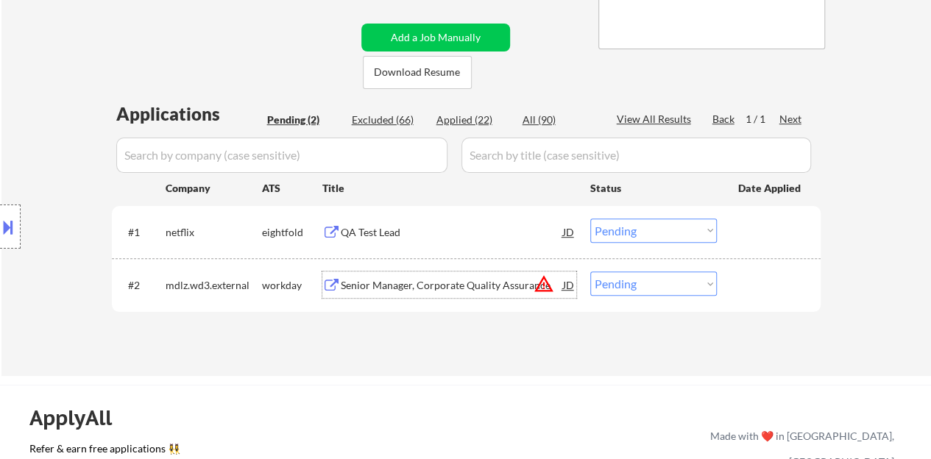
click at [595, 281] on select "Choose an option... Pending Applied Excluded (Questions) Excluded (Expired) Exc…" at bounding box center [654, 284] width 127 height 24
select select ""excluded__bad_match_""
click at [591, 272] on select "Choose an option... Pending Applied Excluded (Questions) Excluded (Expired) Exc…" at bounding box center [654, 284] width 127 height 24
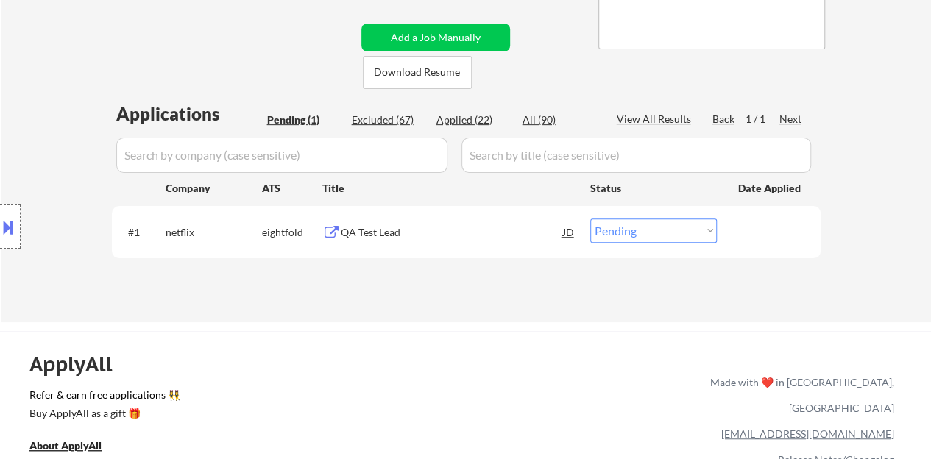
click at [376, 226] on div "QA Test Lead" at bounding box center [452, 232] width 222 height 15
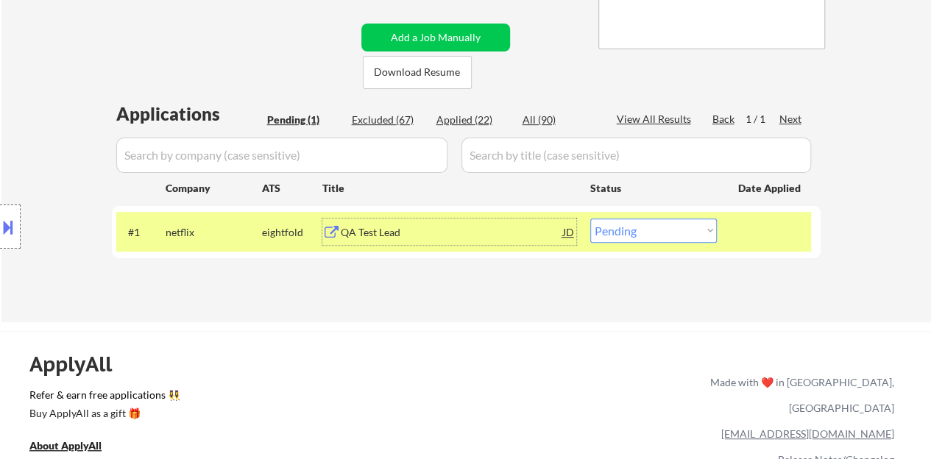
click at [596, 219] on select "Choose an option... Pending Applied Excluded (Questions) Excluded (Expired) Exc…" at bounding box center [654, 231] width 127 height 24
select select ""excluded""
click at [591, 219] on select "Choose an option... Pending Applied Excluded (Questions) Excluded (Expired) Exc…" at bounding box center [654, 231] width 127 height 24
click at [623, 216] on div "#1 netflix eightfold QA Test Lead JD warning_amber Choose an option... Pending …" at bounding box center [463, 232] width 695 height 40
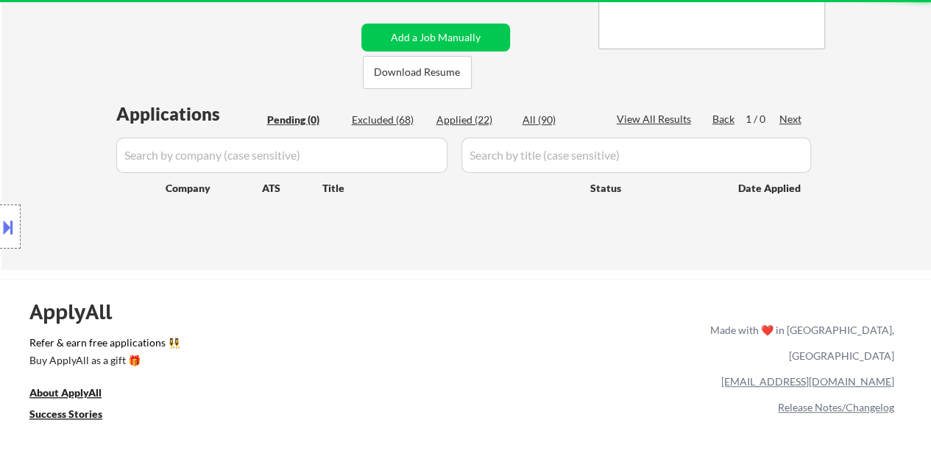
click at [401, 119] on div "Excluded (68)" at bounding box center [389, 120] width 74 height 15
select select ""excluded__expired_""
select select ""excluded""
select select ""excluded__expired_""
select select ""excluded""
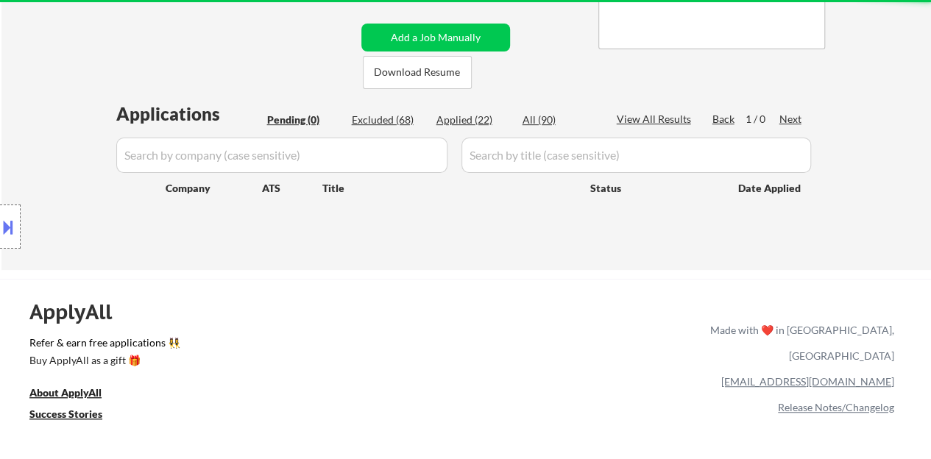
select select ""excluded__expired_""
select select ""excluded__salary_""
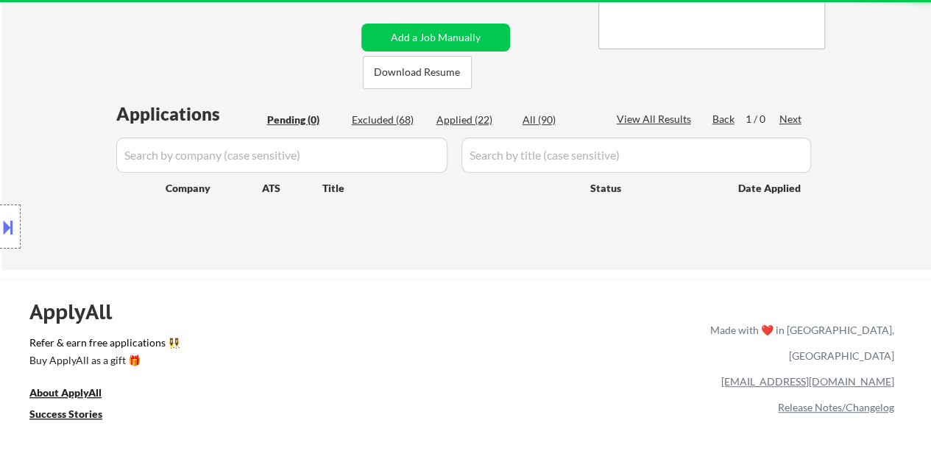
select select ""excluded__salary_""
select select ""excluded__expired_""
select select ""excluded__bad_match_""
select select ""excluded__expired_""
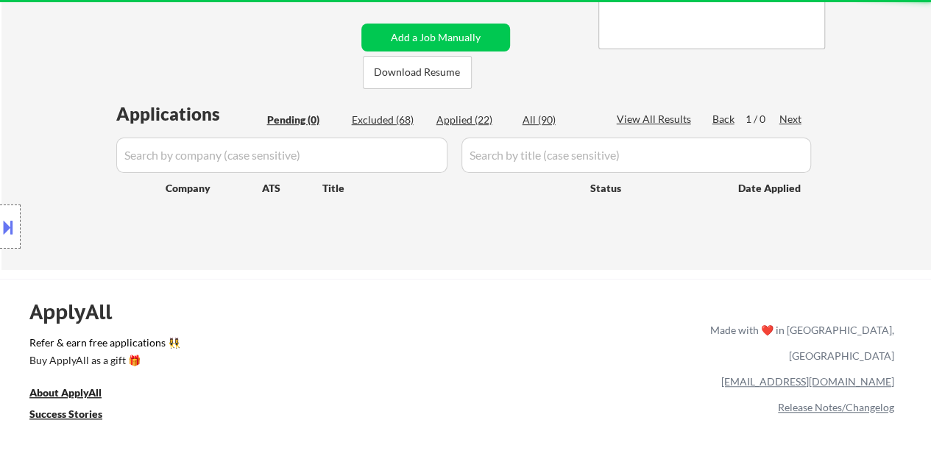
select select ""excluded__expired_""
select select ""excluded__other_""
select select ""excluded""
select select ""excluded__location_""
select select ""excluded__bad_match_""
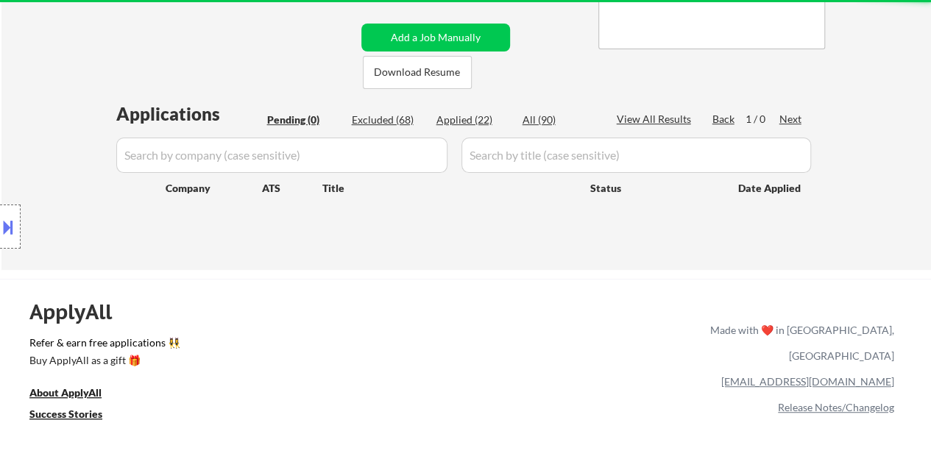
select select ""excluded__bad_match_""
select select ""excluded__expired_""
select select ""excluded__bad_match_""
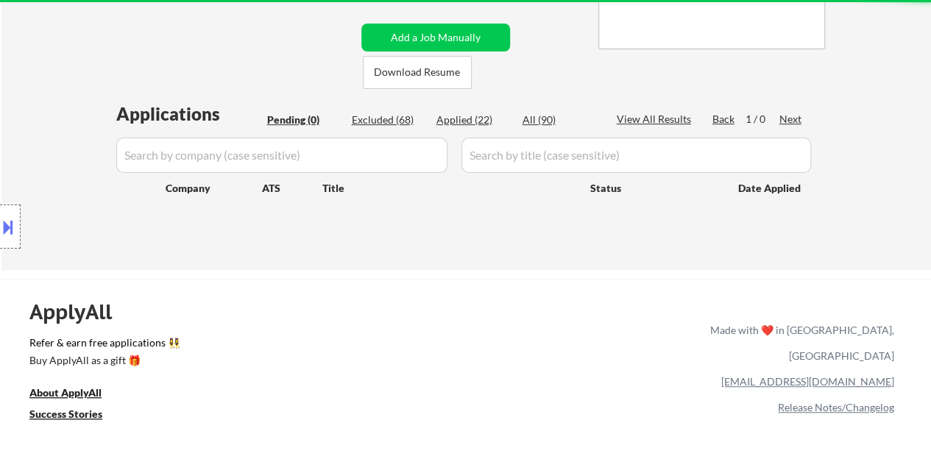
select select ""excluded""
select select ""excluded__expired_""
select select ""excluded__bad_match_""
select select ""excluded__expired_""
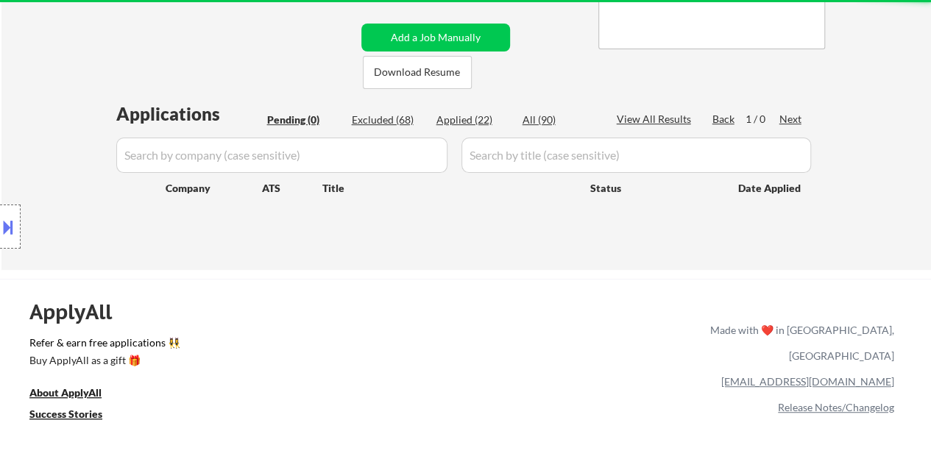
select select ""excluded__bad_match_""
select select ""excluded__expired_""
select select ""excluded__salary_""
select select ""excluded__other_""
select select ""excluded__expired_""
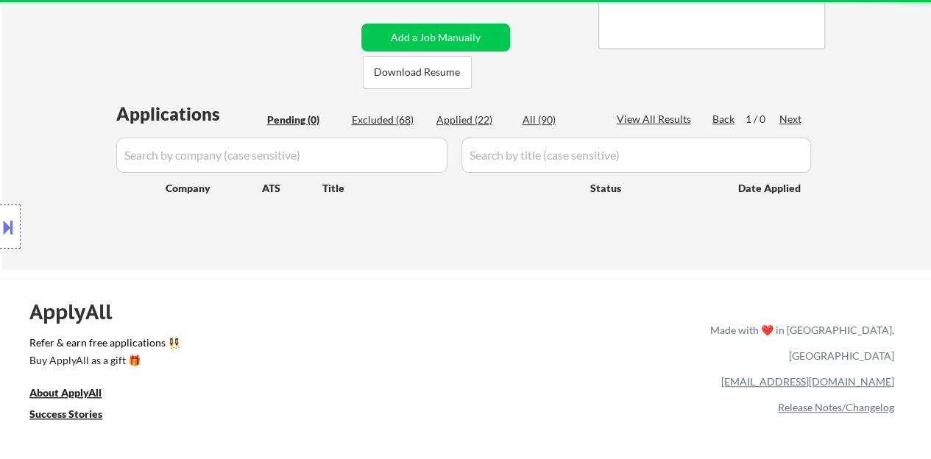
select select ""excluded""
select select ""excluded__location_""
select select ""excluded""
select select ""excluded__bad_match_""
select select ""excluded""
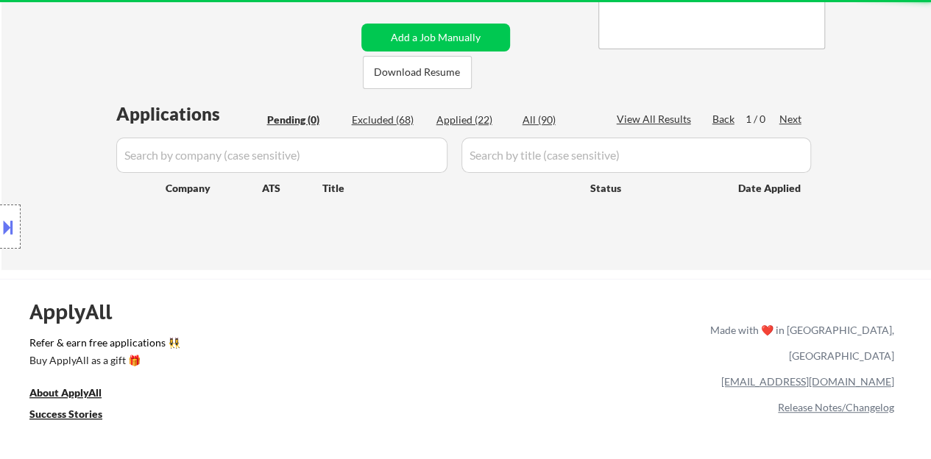
select select ""excluded""
select select ""excluded__bad_match_""
select select ""excluded__expired_""
select select ""excluded""
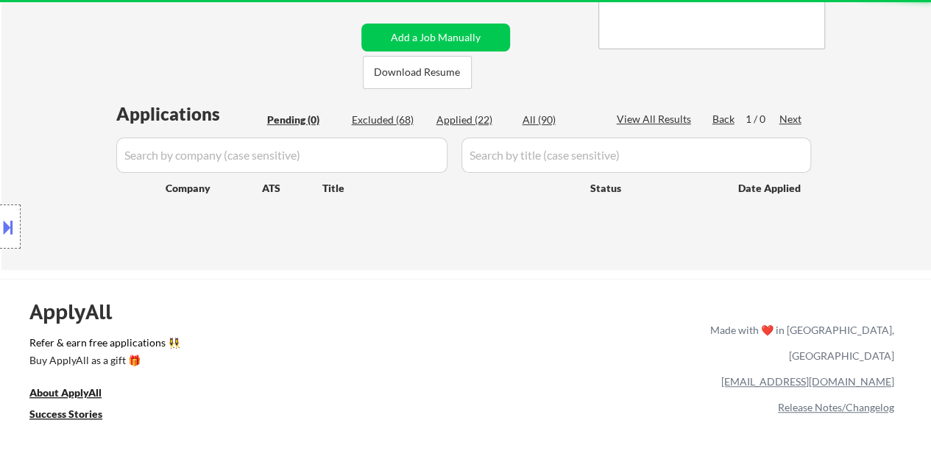
select select ""excluded""
select select ""excluded__expired_""
select select ""excluded__salary_""
select select ""excluded__bad_match_""
select select ""excluded__expired_""
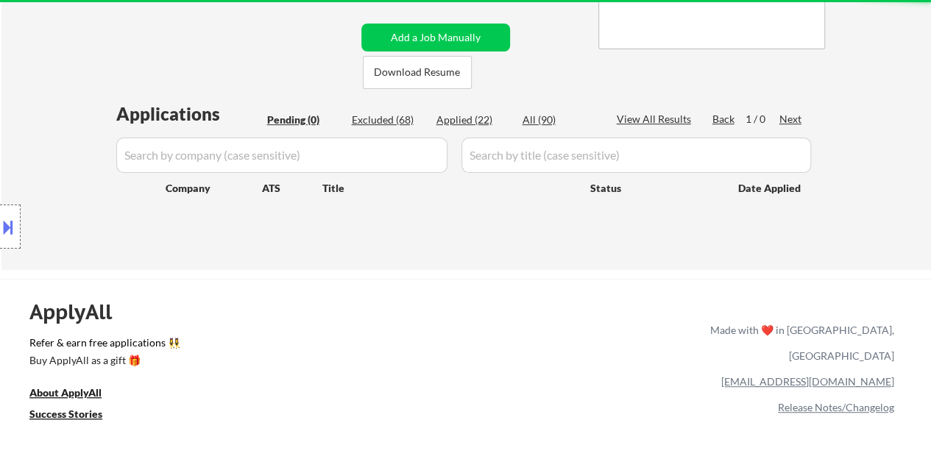
select select ""excluded""
select select ""excluded__location_""
select select ""excluded""
select select ""excluded__bad_match_""
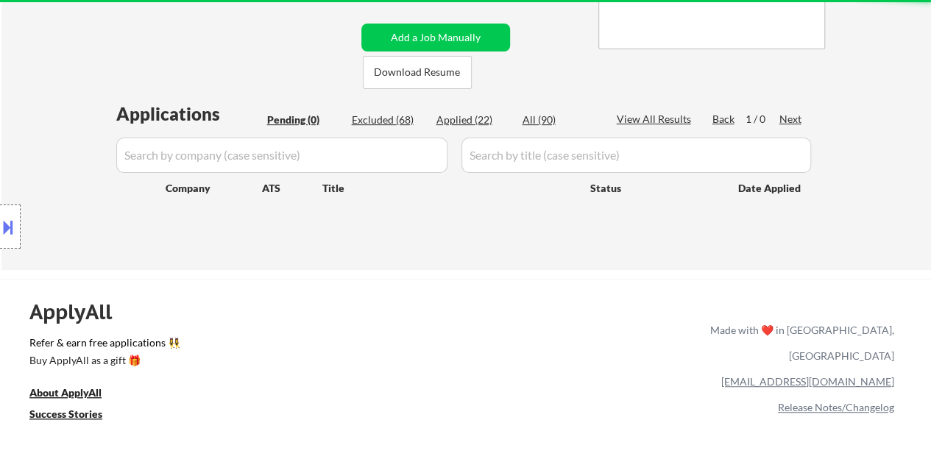
select select ""excluded__bad_match_""
select select ""excluded__expired_""
select select ""excluded""
select select ""excluded__bad_match_""
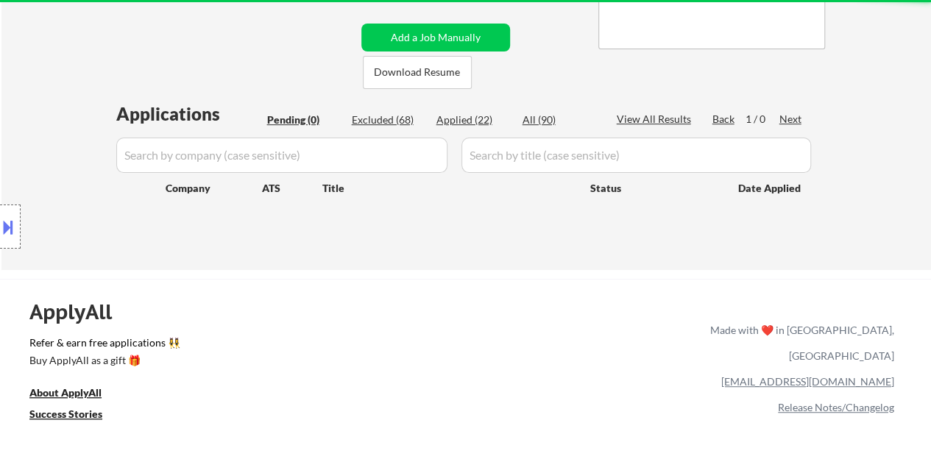
select select ""excluded""
select select ""excluded__bad_match_""
select select ""excluded""
select select ""excluded__bad_match_""
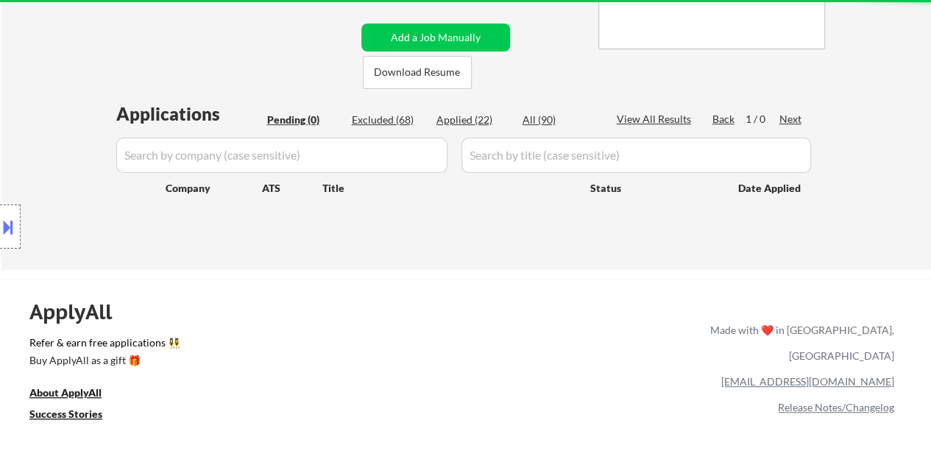
select select ""excluded__bad_match_""
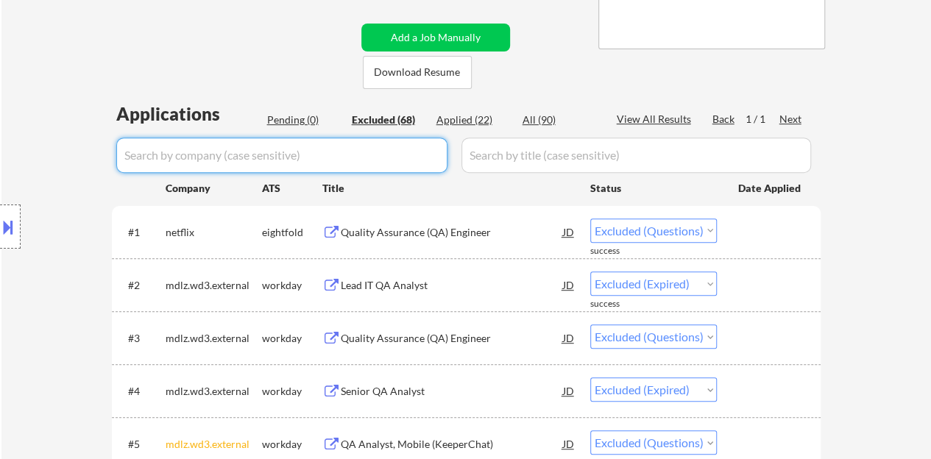
click at [432, 155] on input "input" at bounding box center [281, 155] width 331 height 35
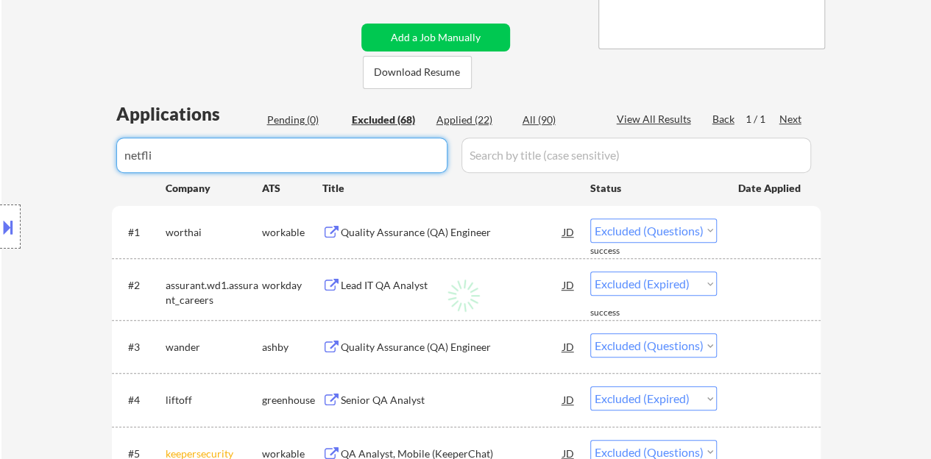
type input "netflix"
select select ""excluded__expired_""
select select ""excluded""
select select ""excluded__expired_""
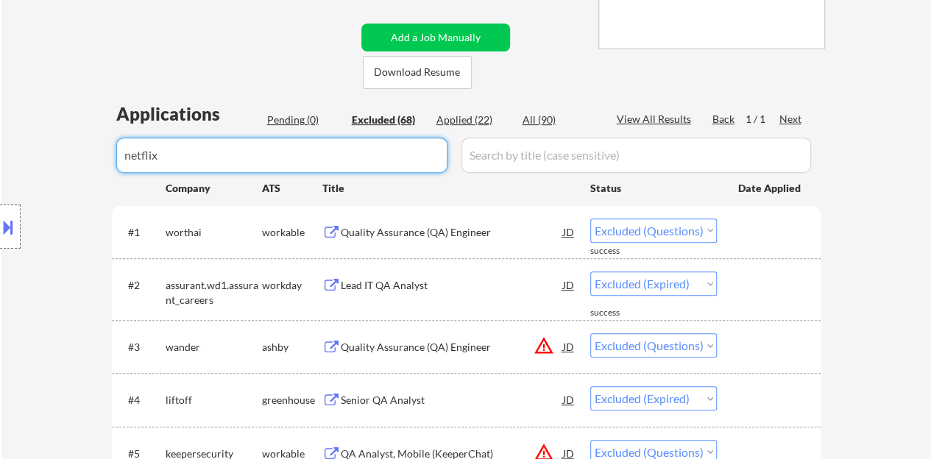
select select ""excluded__expired_""
select select ""excluded""
select select ""excluded__bad_match_""
select select ""excluded__expired_""
select select ""excluded__bad_match_""
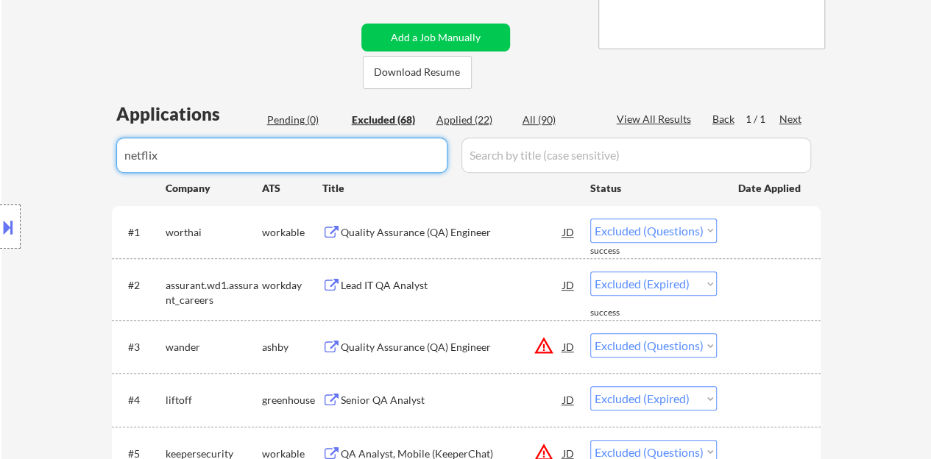
select select ""excluded__expired_""
select select ""excluded__location_""
select select ""excluded""
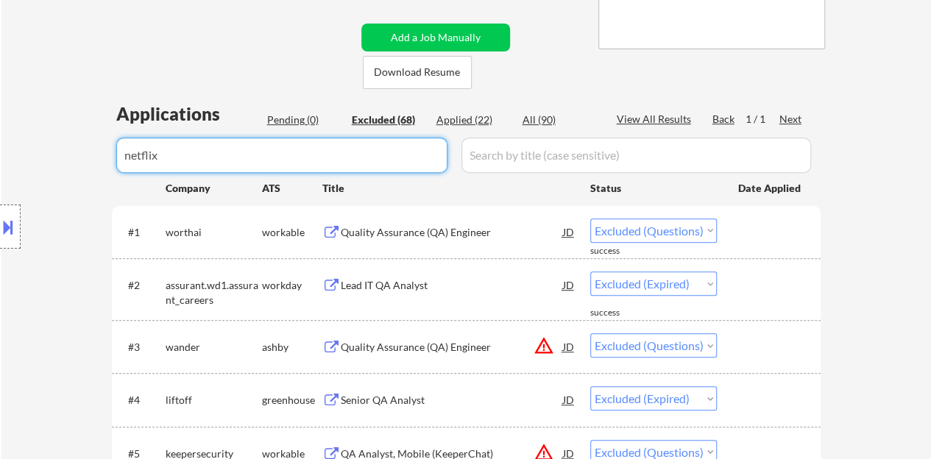
select select ""excluded__expired_""
select select ""excluded__bad_match_""
select select ""excluded""
select select ""excluded__bad_match_""
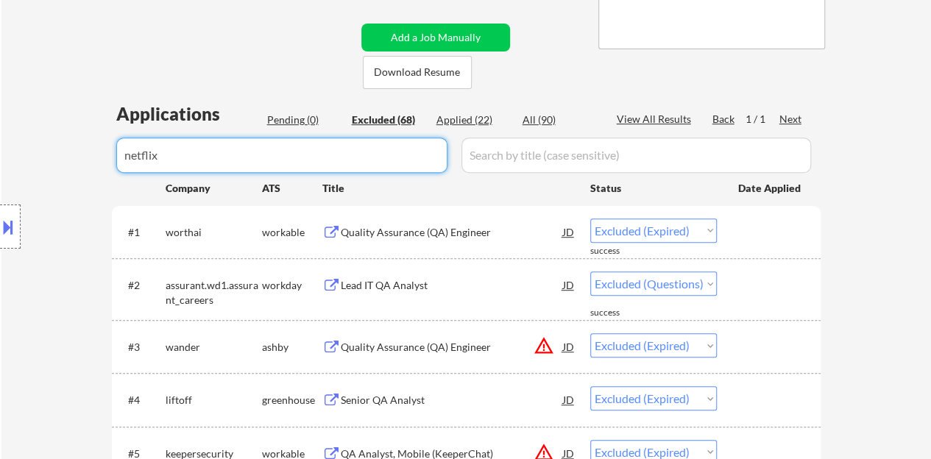
select select ""excluded__bad_match_""
select select ""excluded""
select select ""excluded__bad_match_""
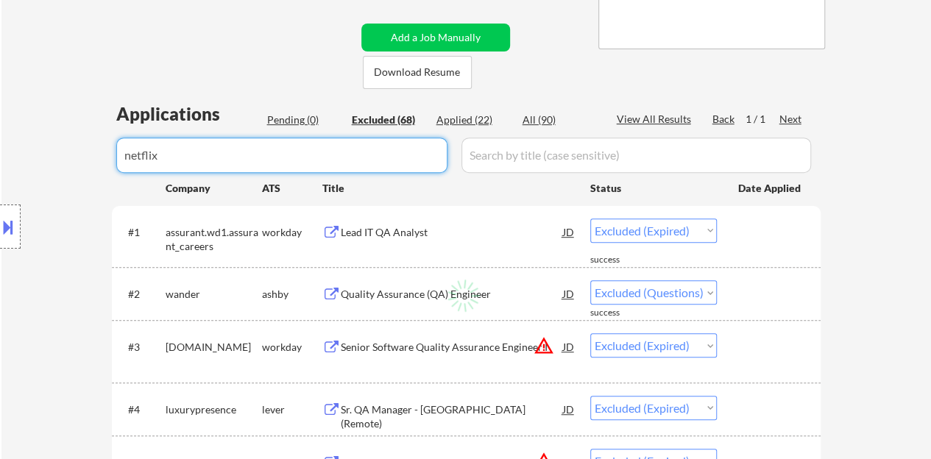
select select ""excluded""
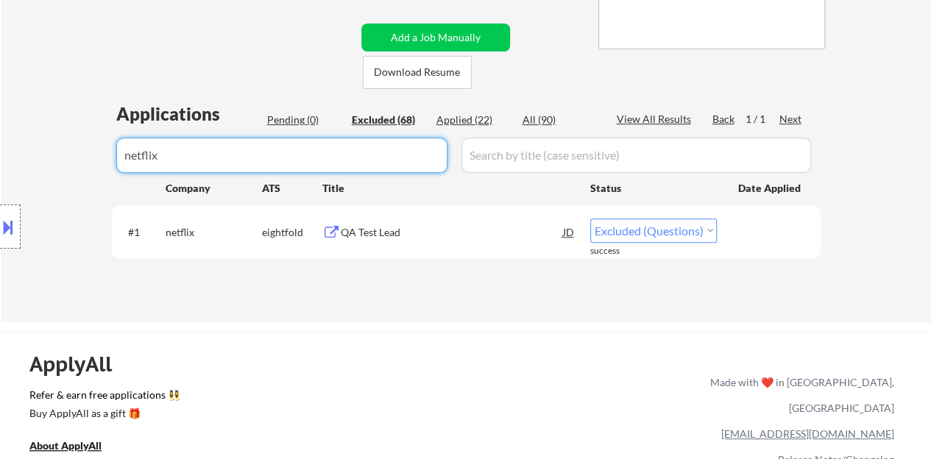
type input "netflix"
click at [601, 232] on select "Choose an option... Pending Applied Excluded (Questions) Excluded (Expired) Exc…" at bounding box center [654, 231] width 127 height 24
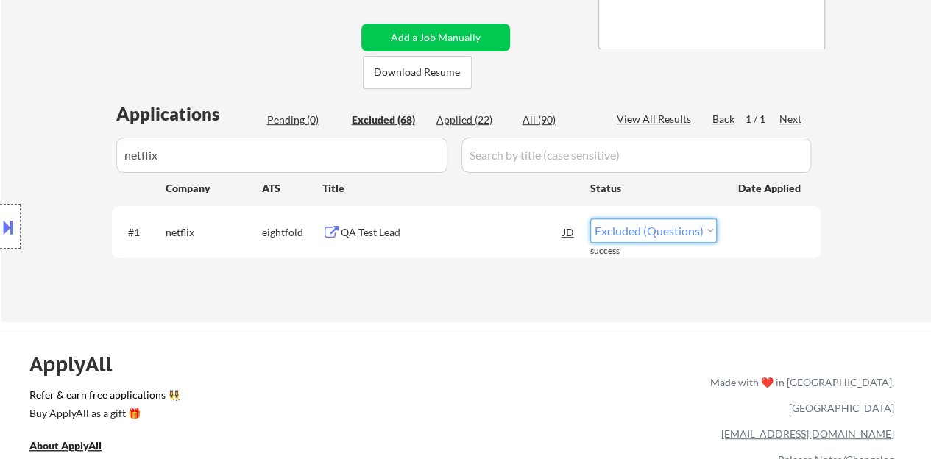
select select ""applied""
click at [591, 219] on select "Choose an option... Pending Applied Excluded (Questions) Excluded (Expired) Exc…" at bounding box center [654, 231] width 127 height 24
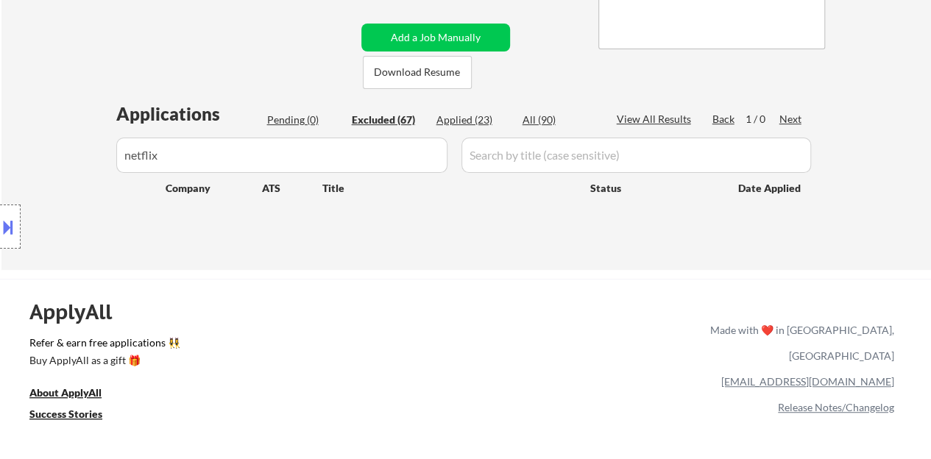
click at [374, 155] on input "input" at bounding box center [281, 155] width 331 height 35
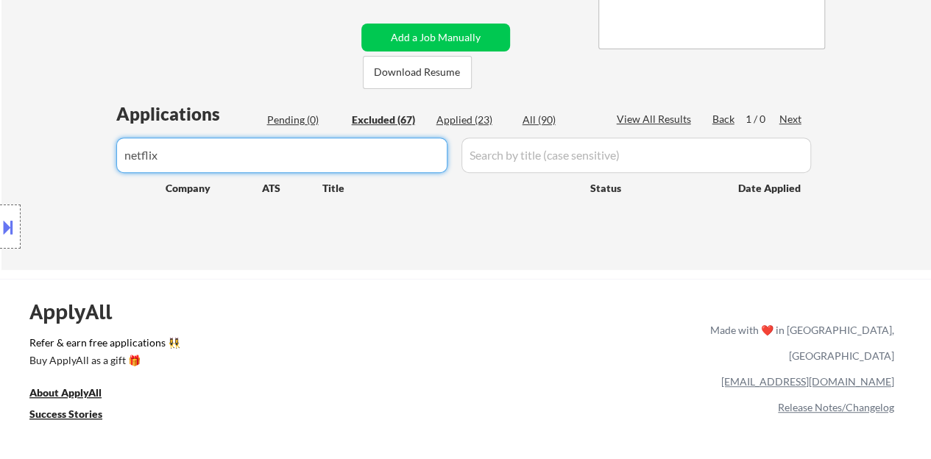
click at [374, 155] on input "input" at bounding box center [281, 155] width 331 height 35
type input "="
click at [296, 108] on div "Applications Pending (0) Excluded (67) Applied (23) All (90) View All Results B…" at bounding box center [466, 172] width 709 height 141
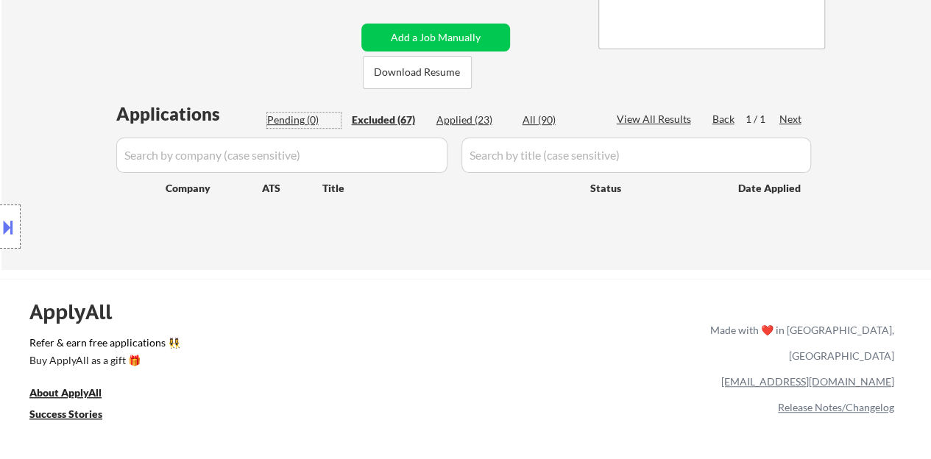
click at [300, 114] on div "Pending (0)" at bounding box center [304, 120] width 74 height 15
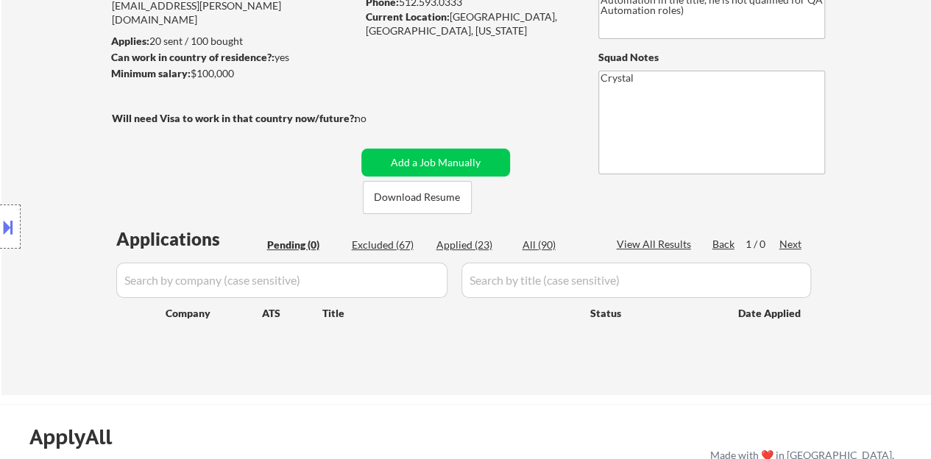
scroll to position [147, 0]
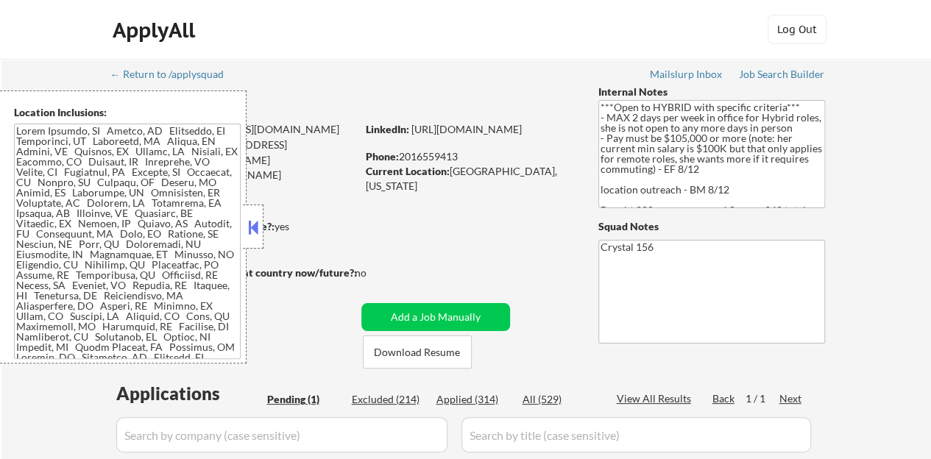
click at [250, 233] on button at bounding box center [253, 227] width 16 height 22
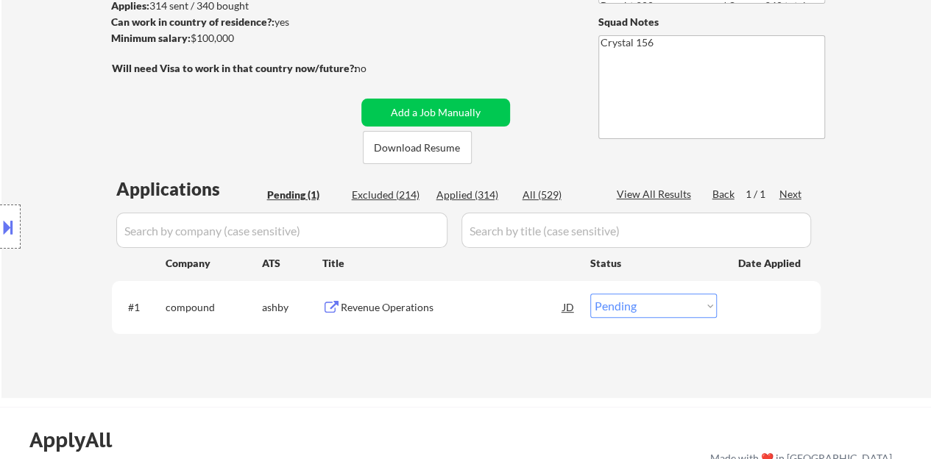
scroll to position [295, 0]
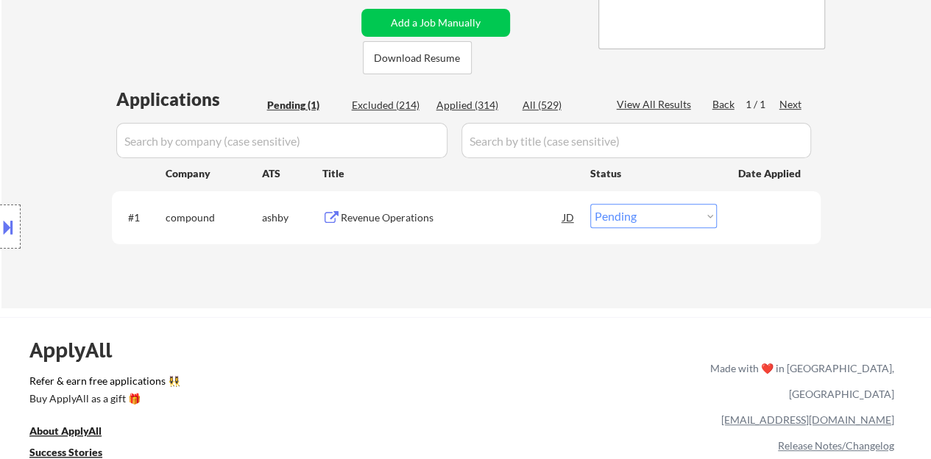
click at [401, 213] on div "Revenue Operations" at bounding box center [452, 218] width 222 height 15
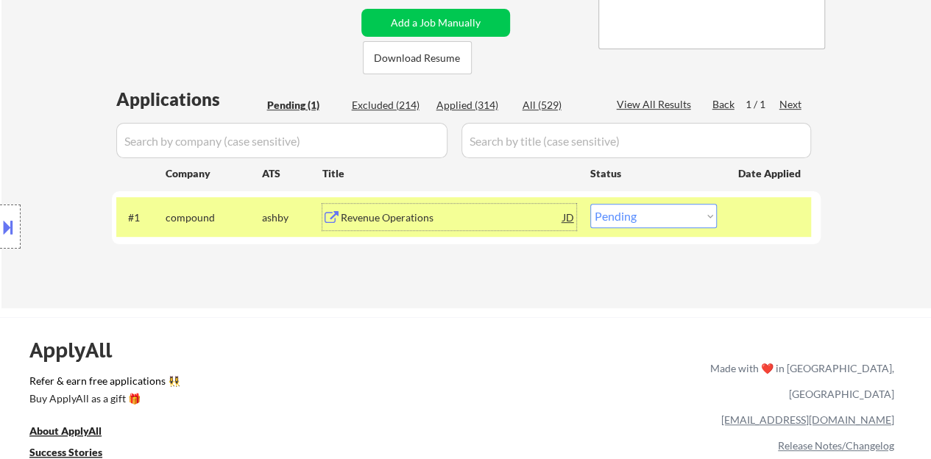
click at [610, 208] on select "Choose an option... Pending Applied Excluded (Questions) Excluded (Expired) Exc…" at bounding box center [654, 216] width 127 height 24
select select ""applied""
click at [591, 204] on select "Choose an option... Pending Applied Excluded (Questions) Excluded (Expired) Exc…" at bounding box center [654, 216] width 127 height 24
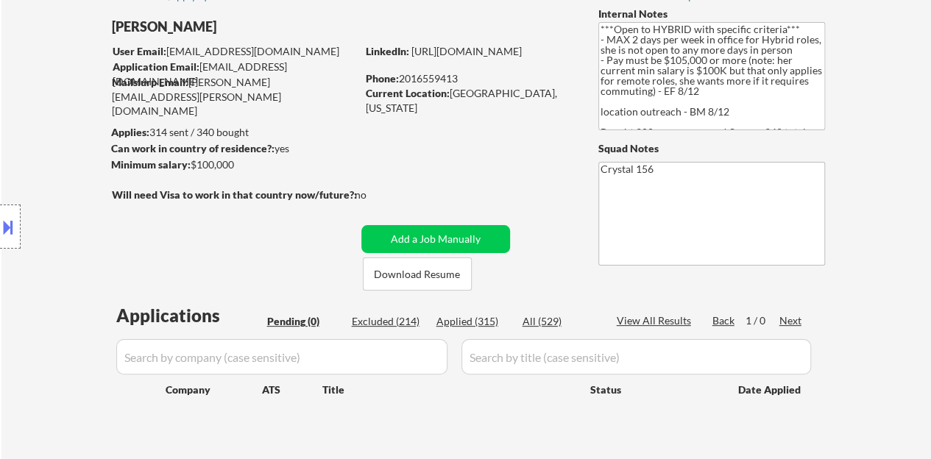
scroll to position [74, 0]
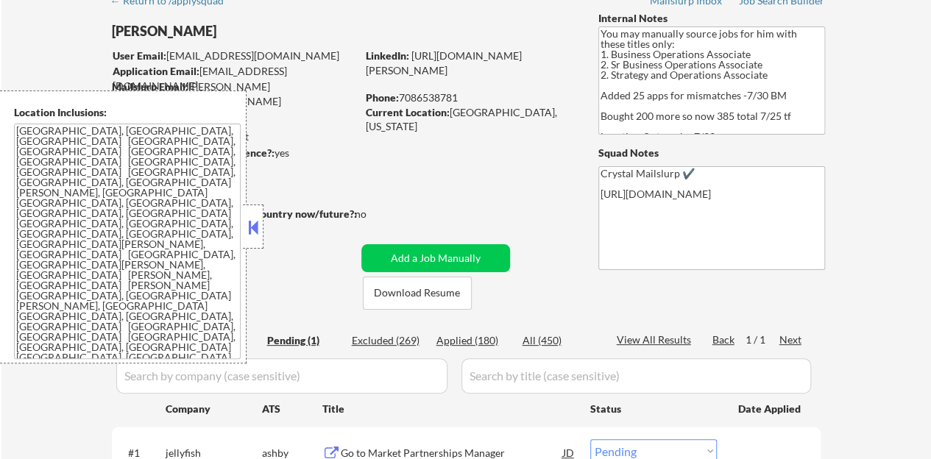
click at [254, 233] on button at bounding box center [253, 227] width 16 height 22
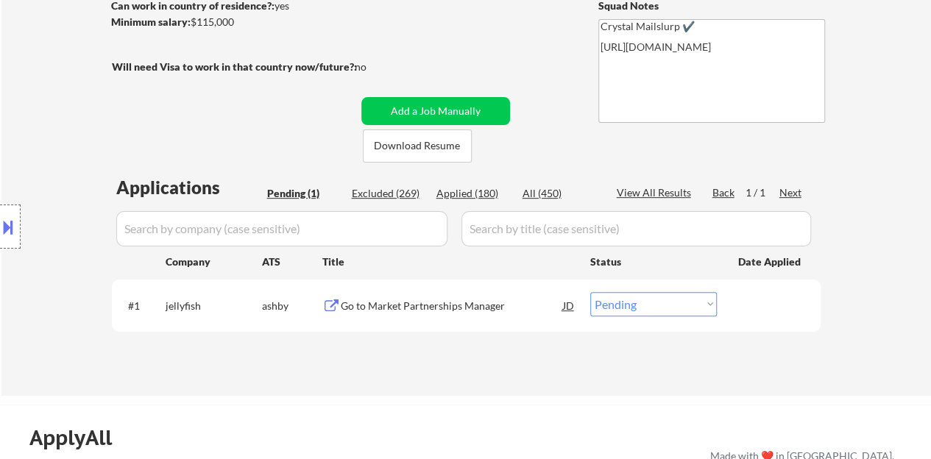
scroll to position [295, 0]
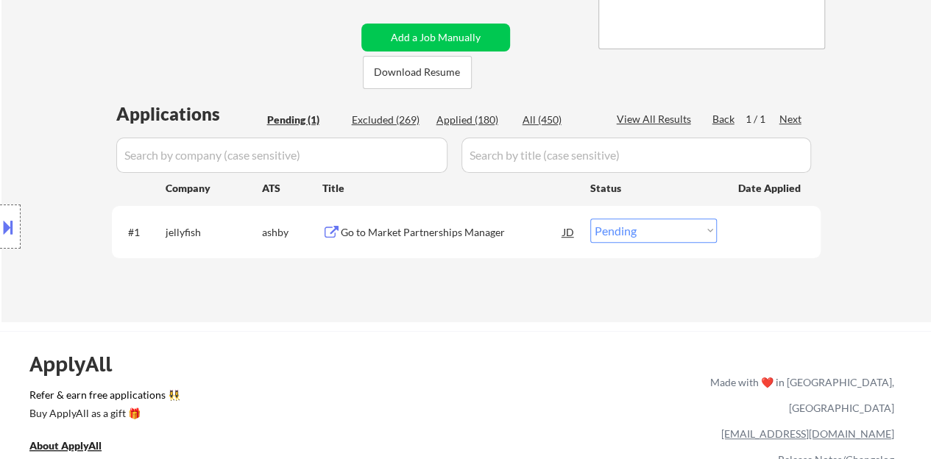
click at [439, 240] on div "Go to Market Partnerships Manager" at bounding box center [452, 232] width 222 height 27
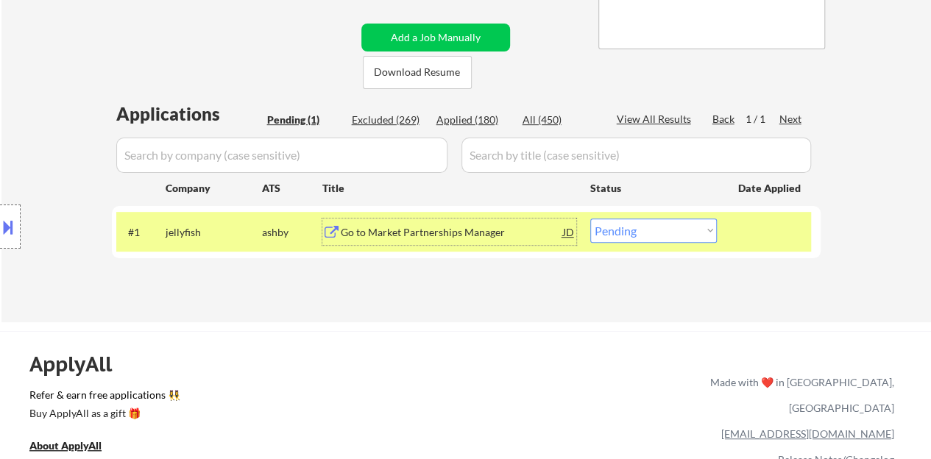
click at [633, 228] on select "Choose an option... Pending Applied Excluded (Questions) Excluded (Expired) Exc…" at bounding box center [654, 231] width 127 height 24
select select ""excluded__bad_match_""
click at [591, 219] on select "Choose an option... Pending Applied Excluded (Questions) Excluded (Expired) Exc…" at bounding box center [654, 231] width 127 height 24
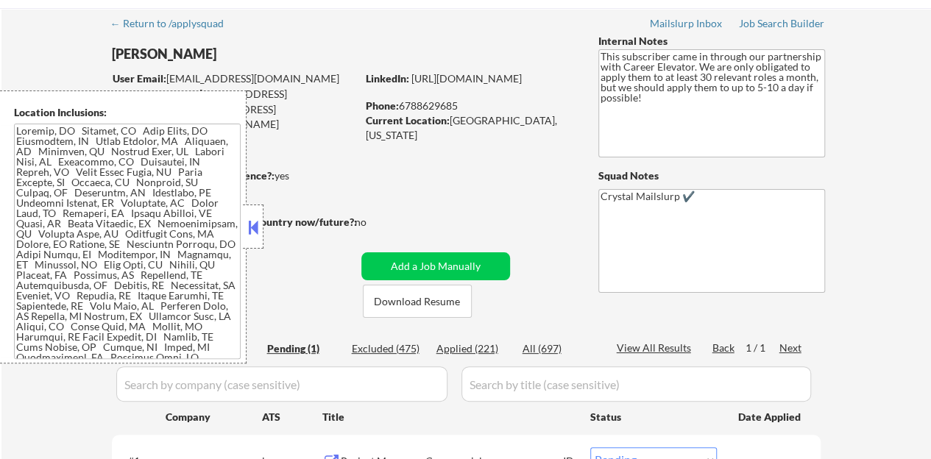
scroll to position [74, 0]
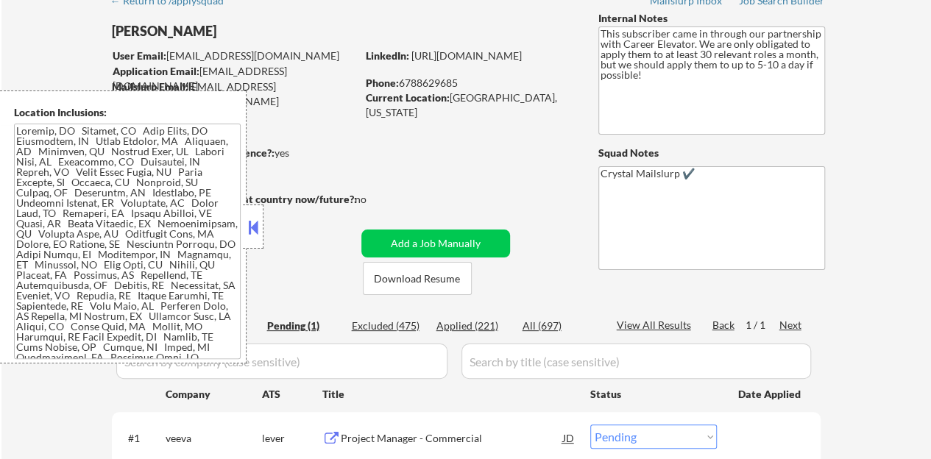
click at [246, 225] on button at bounding box center [253, 227] width 16 height 22
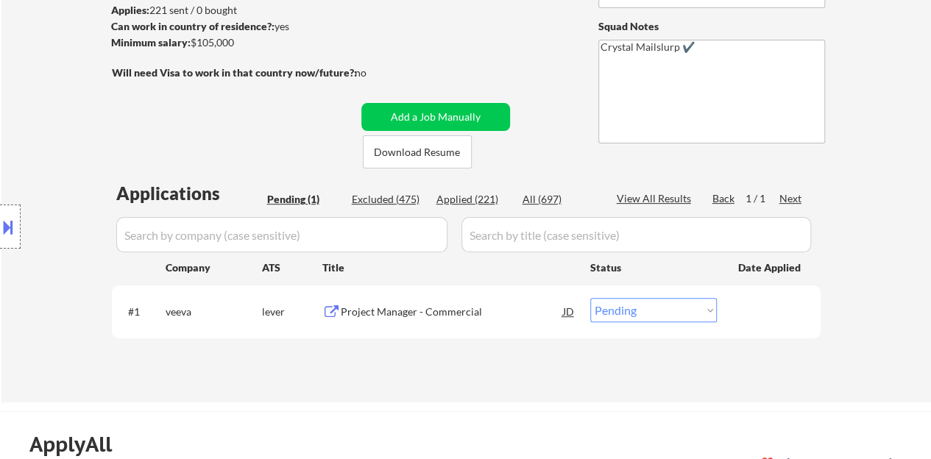
scroll to position [221, 0]
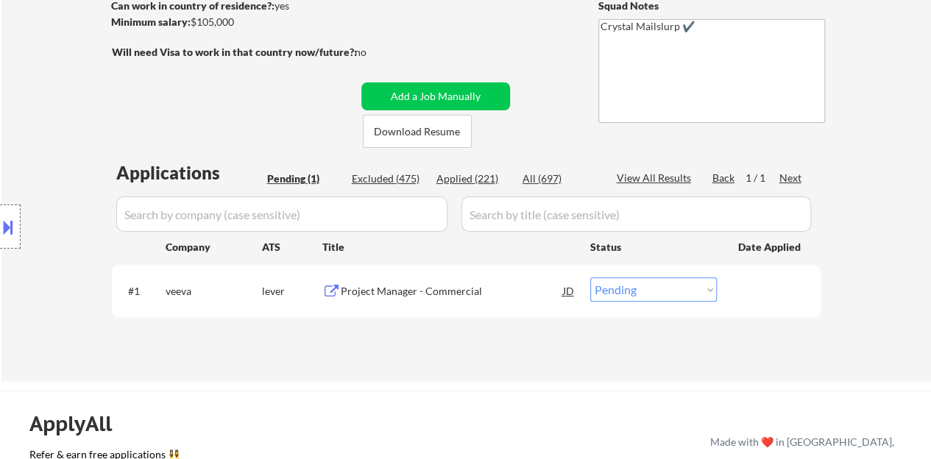
click at [401, 292] on div "Project Manager - Commercial" at bounding box center [452, 291] width 222 height 15
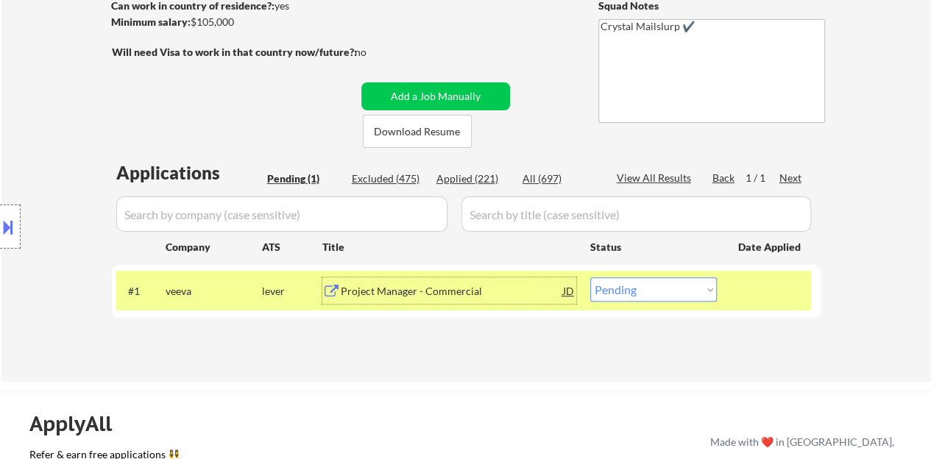
click at [664, 278] on select "Choose an option... Pending Applied Excluded (Questions) Excluded (Expired) Exc…" at bounding box center [654, 290] width 127 height 24
select select ""applied""
click at [591, 278] on select "Choose an option... Pending Applied Excluded (Questions) Excluded (Expired) Exc…" at bounding box center [654, 290] width 127 height 24
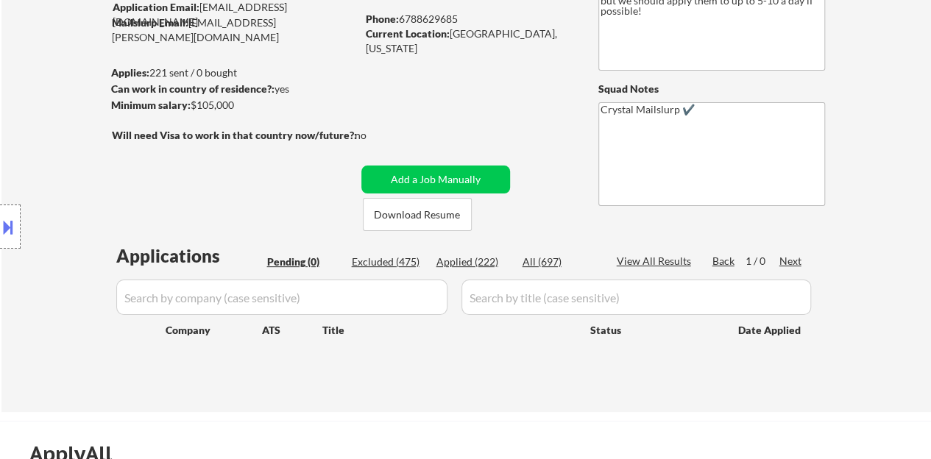
scroll to position [74, 0]
